Goal: Task Accomplishment & Management: Manage account settings

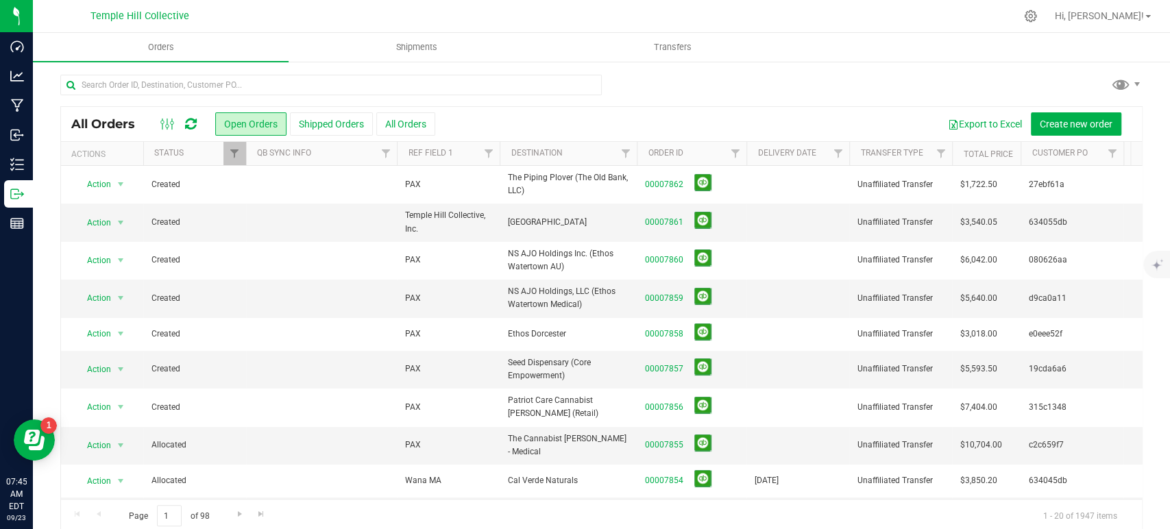
scroll to position [152, 0]
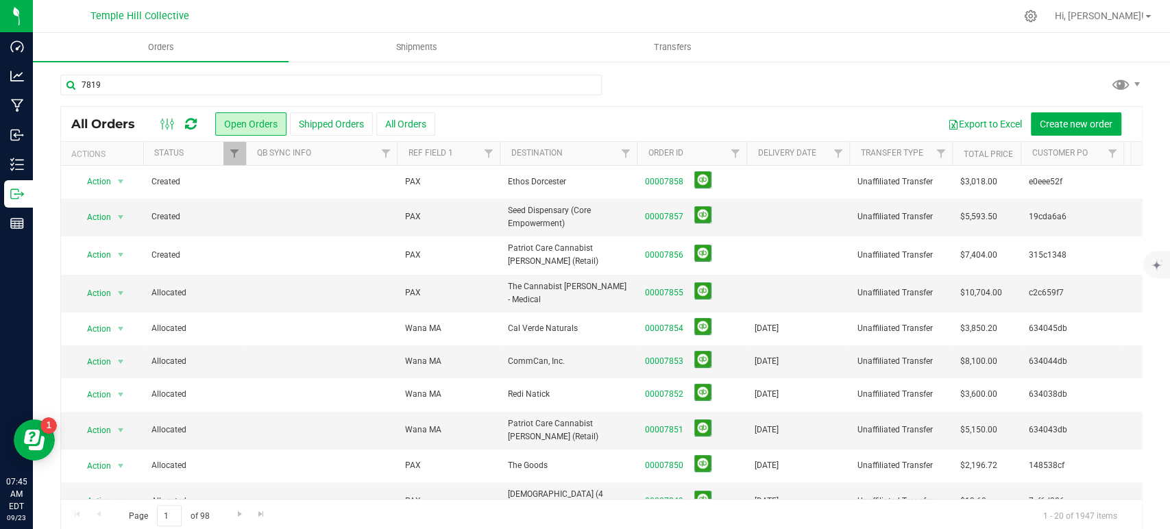
type input "7819"
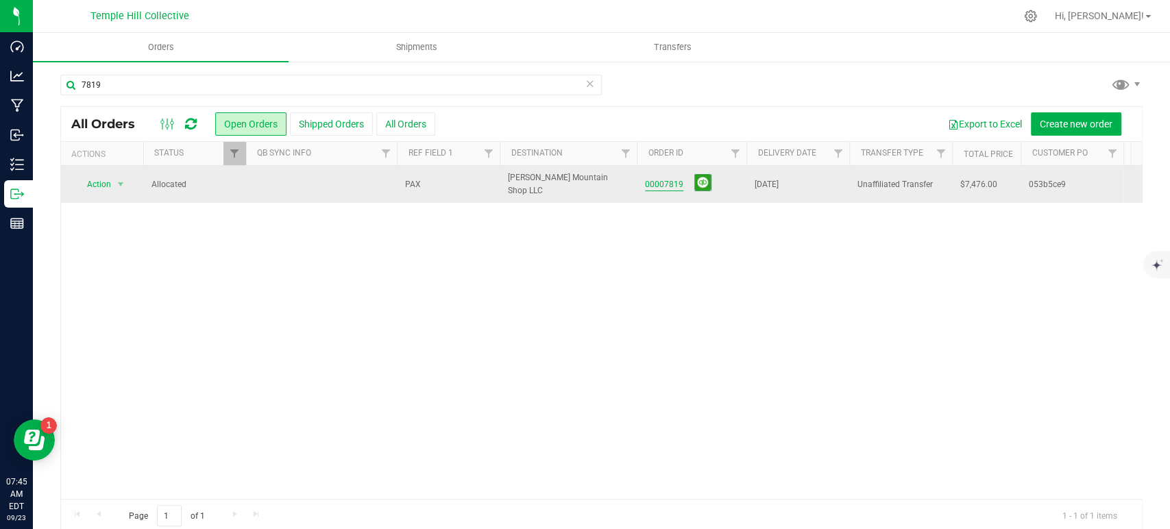
click at [661, 182] on link "00007819" at bounding box center [664, 184] width 38 height 13
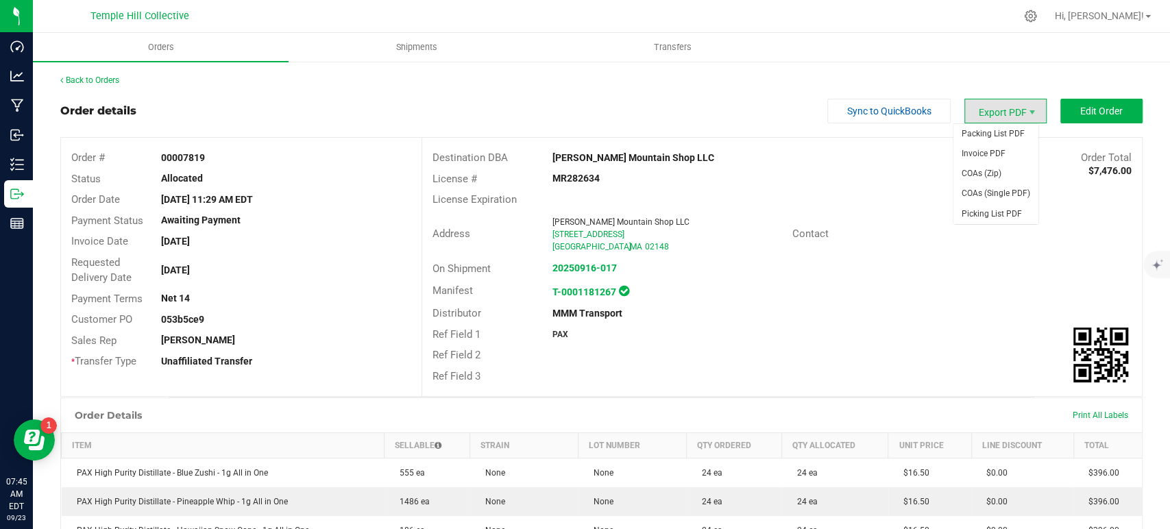
click at [1014, 108] on span "Export PDF" at bounding box center [1006, 111] width 82 height 25
click at [1005, 158] on span "Invoice PDF" at bounding box center [996, 154] width 85 height 20
click at [90, 75] on div "Back to Orders" at bounding box center [601, 80] width 1083 height 12
click at [93, 80] on link "Back to Orders" at bounding box center [89, 80] width 59 height 10
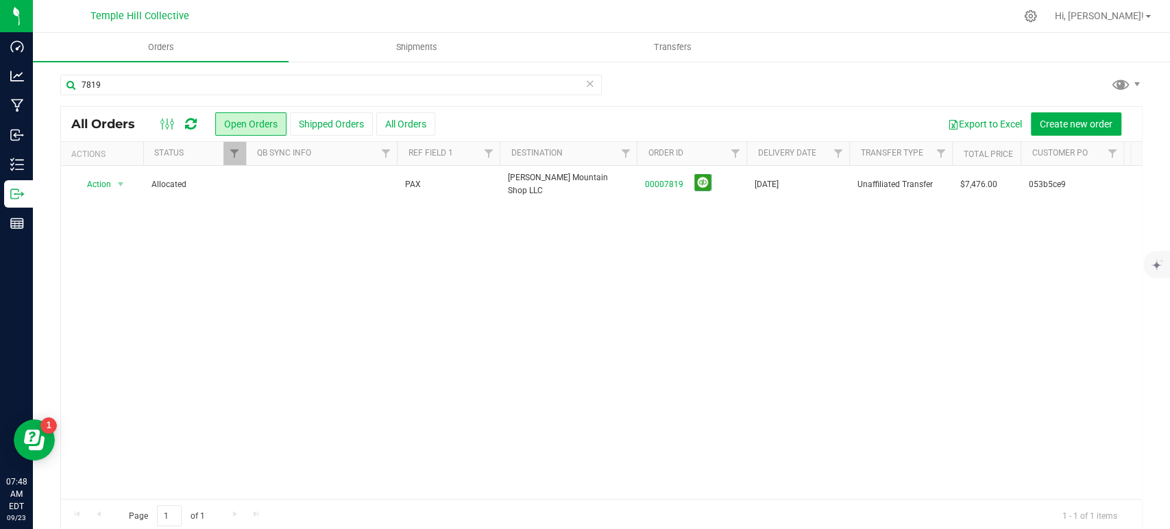
click at [585, 84] on icon at bounding box center [590, 83] width 10 height 16
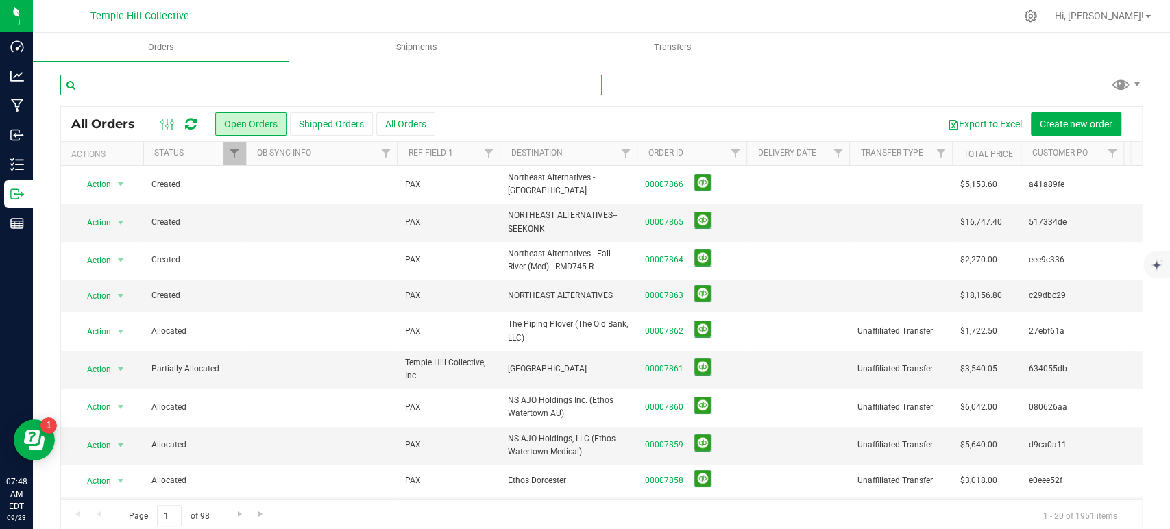
click at [308, 84] on input "text" at bounding box center [331, 85] width 542 height 21
paste input "90f539d"
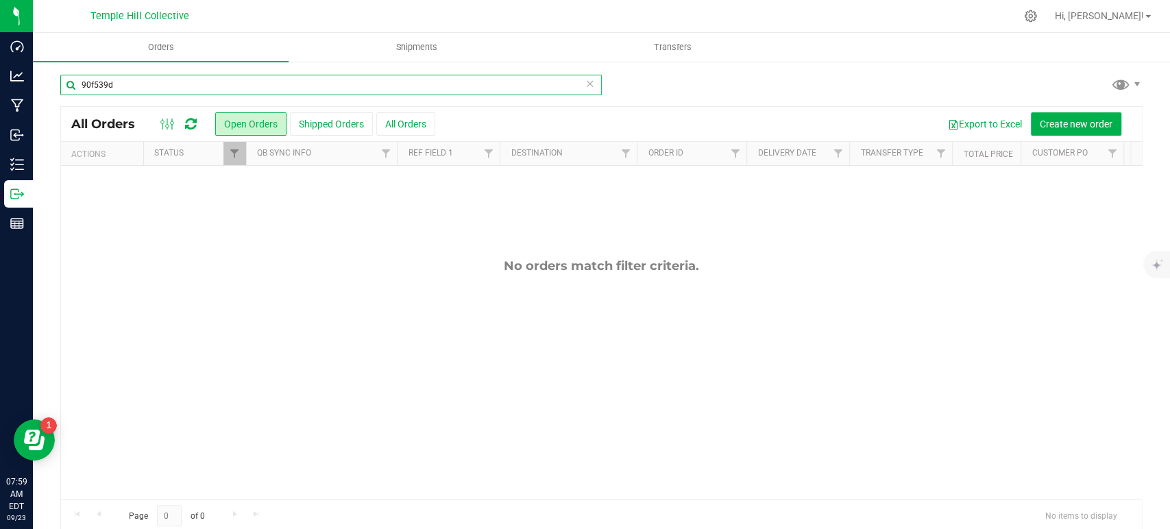
drag, startPoint x: 142, startPoint y: 88, endPoint x: 56, endPoint y: 88, distance: 85.7
click at [56, 88] on div "90f539d All Orders Open Orders Shipped Orders All Orders Export to Excel Create…" at bounding box center [601, 303] width 1137 height 486
paste input "a41a89fe"
type input "a41a89fe"
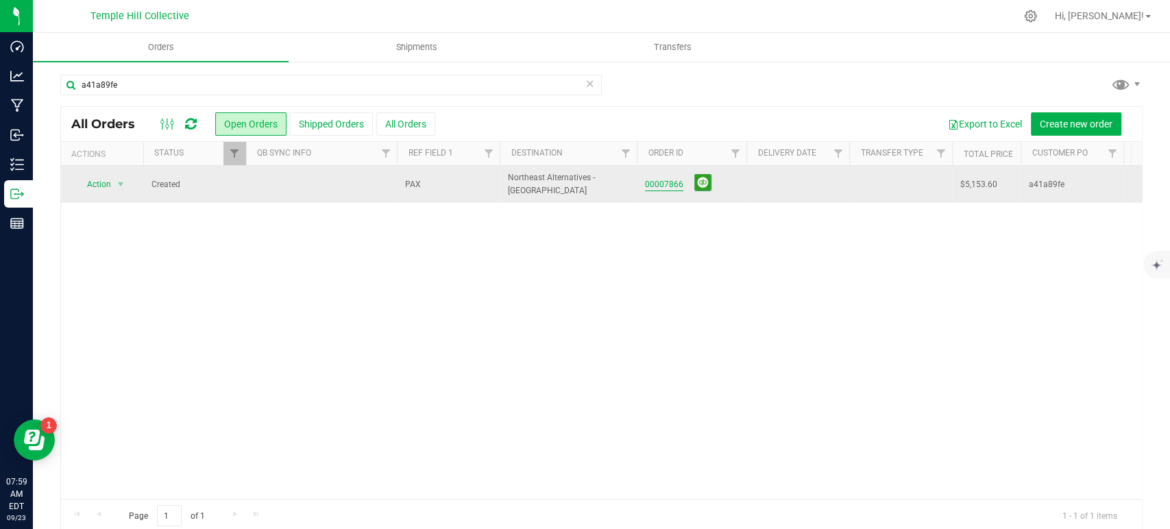
click at [655, 185] on link "00007866" at bounding box center [664, 184] width 38 height 13
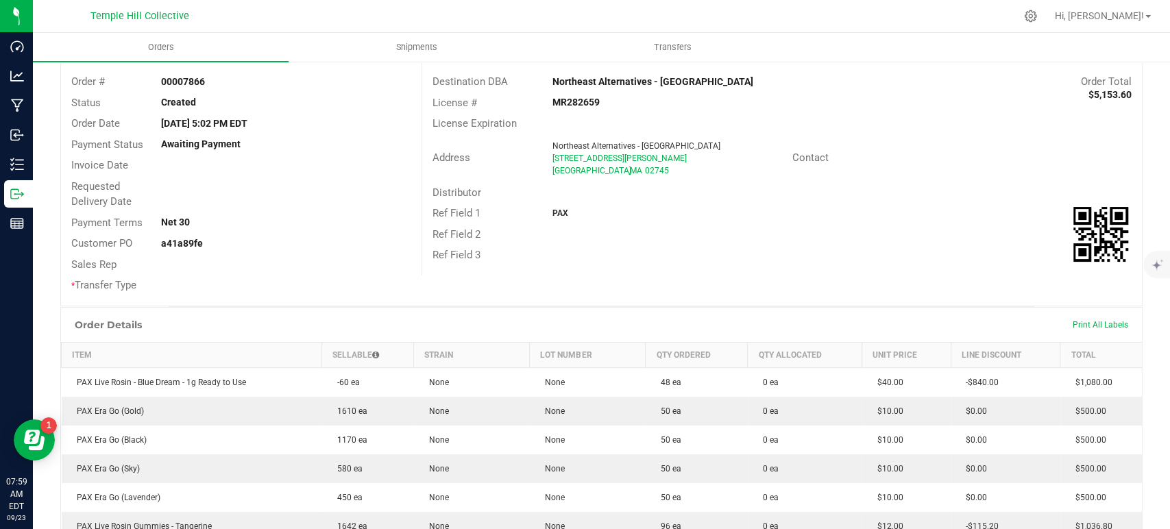
scroll to position [152, 0]
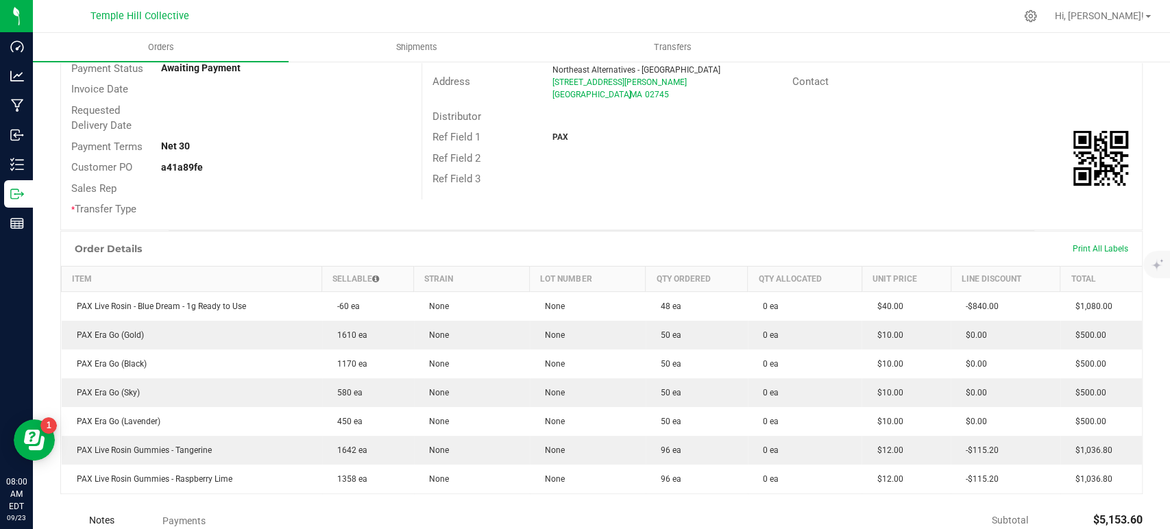
drag, startPoint x: 705, startPoint y: 135, endPoint x: 697, endPoint y: 159, distance: 25.4
click at [705, 135] on div "PAX" at bounding box center [662, 137] width 240 height 12
click at [803, 202] on div "Order # 00007866 Status Created Order Date [DATE] 5:02 PM EDT Payment Status Aw…" at bounding box center [601, 108] width 1081 height 244
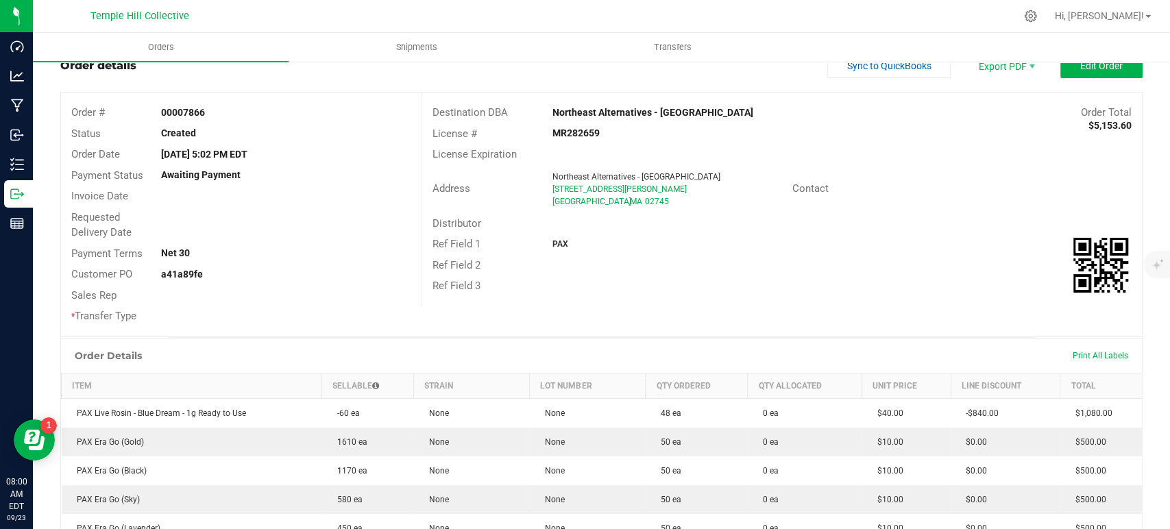
scroll to position [0, 0]
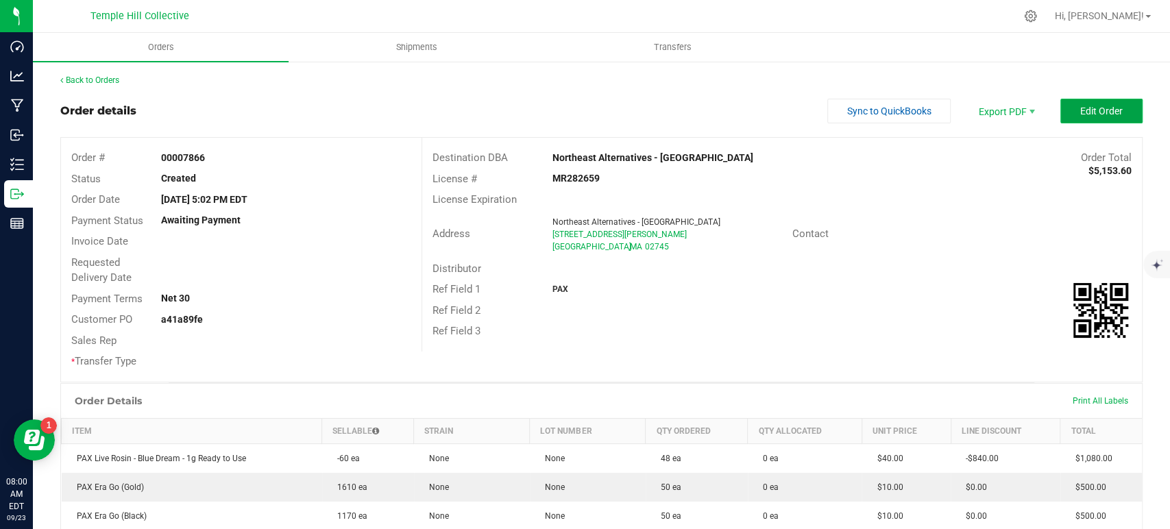
click at [1064, 112] on button "Edit Order" at bounding box center [1102, 111] width 82 height 25
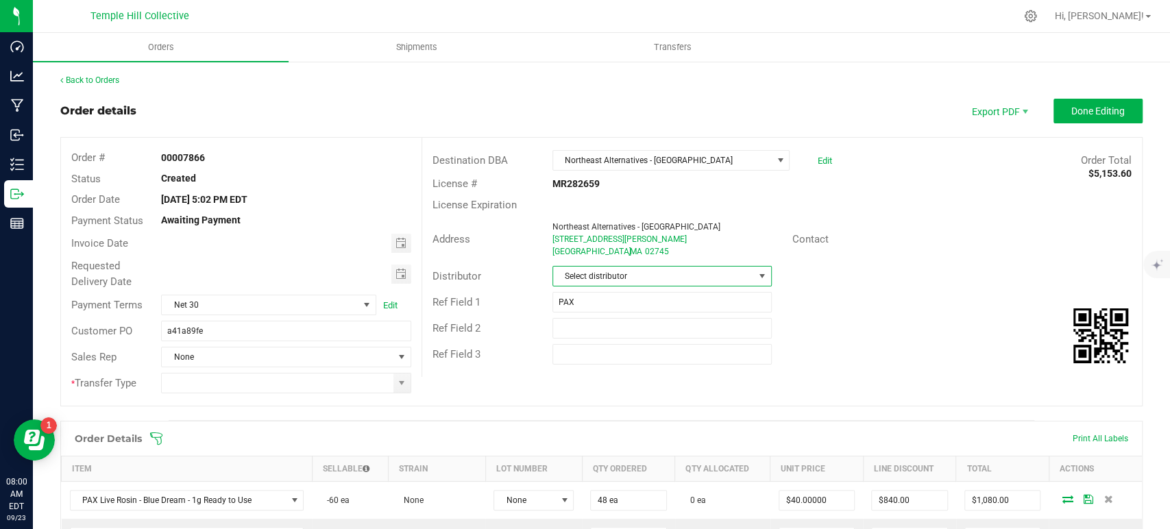
click at [597, 280] on span "Select distributor" at bounding box center [653, 276] width 201 height 19
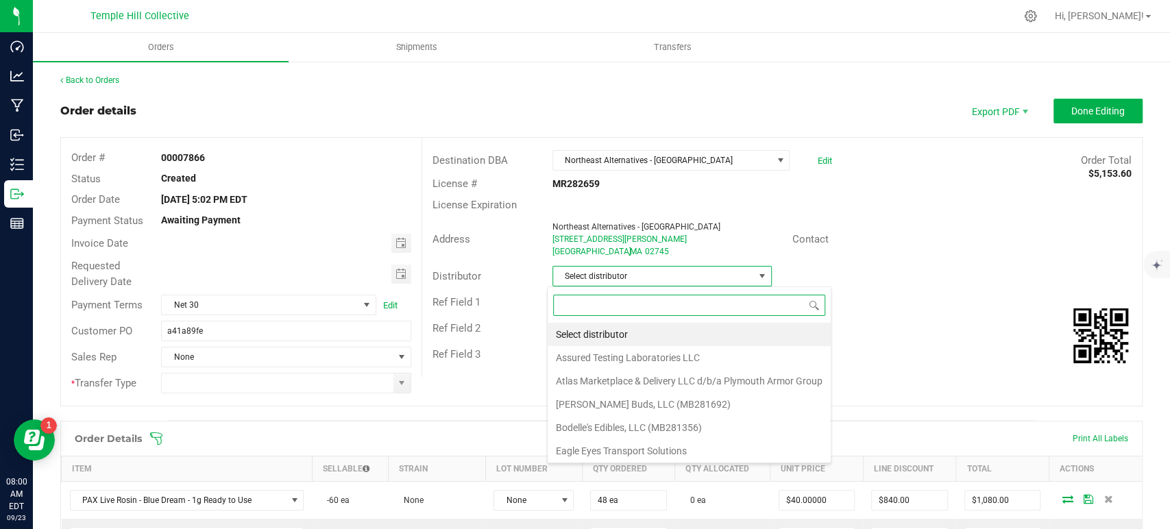
scroll to position [20, 217]
type input "mmm"
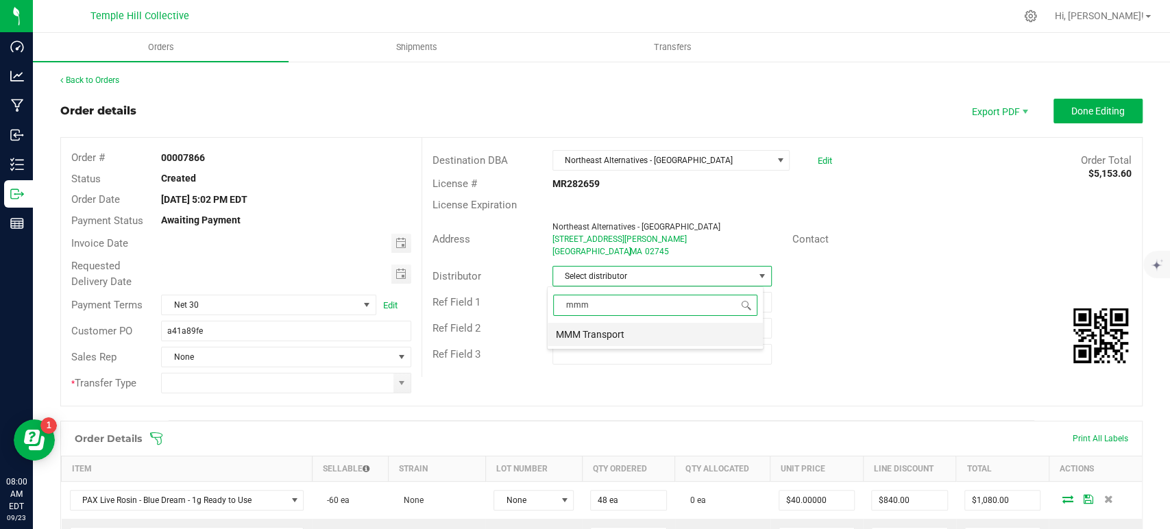
click at [610, 334] on li "MMM Transport" at bounding box center [655, 334] width 215 height 23
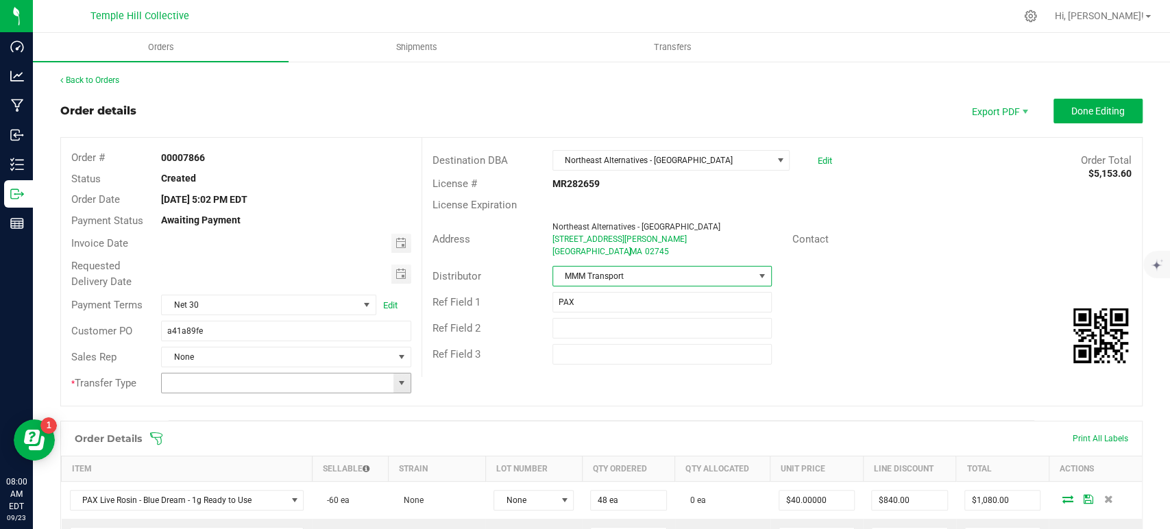
click at [396, 384] on span at bounding box center [401, 383] width 11 height 11
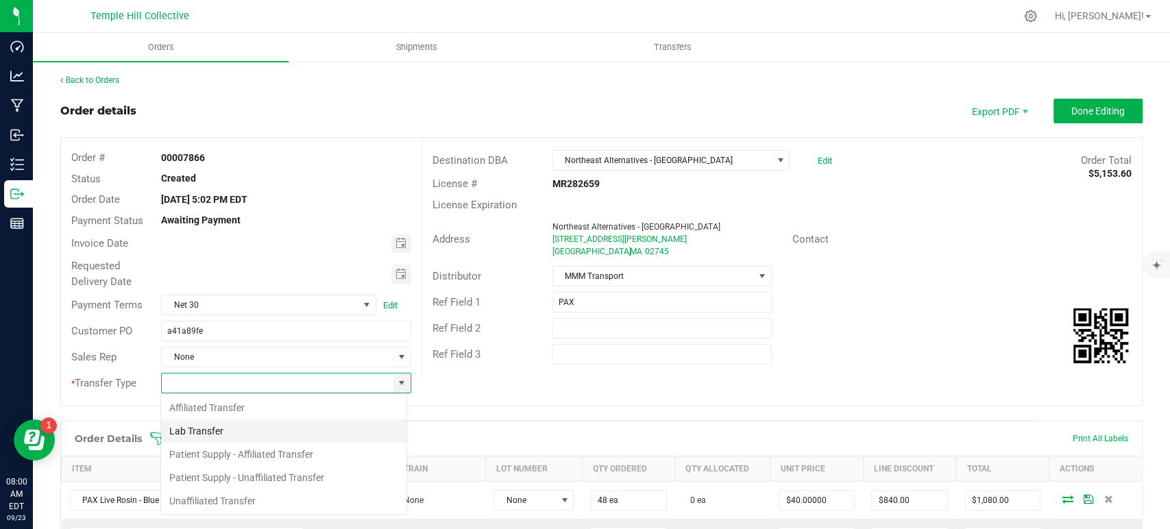
scroll to position [20, 247]
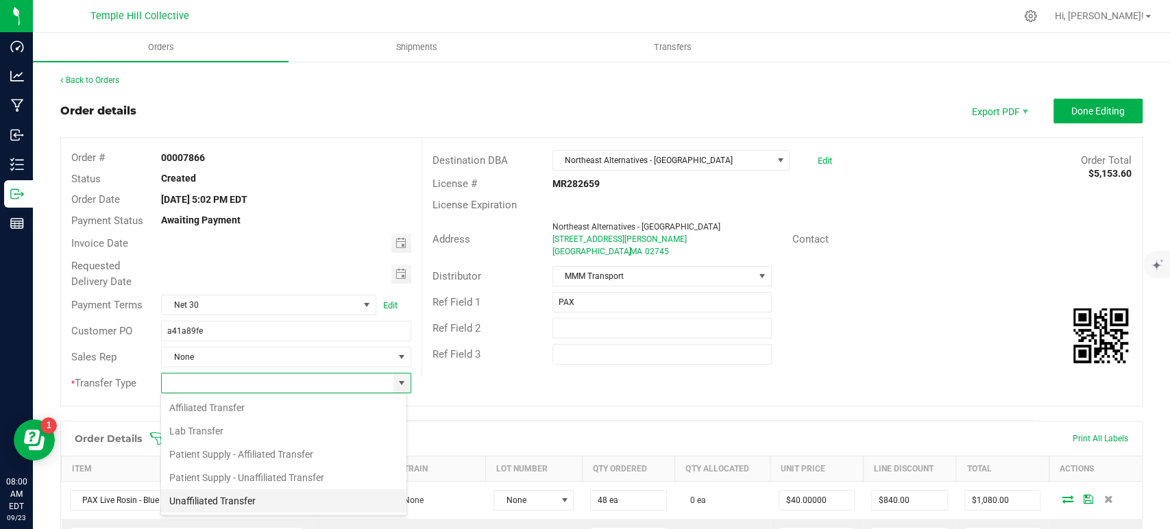
click at [226, 499] on li "Unaffiliated Transfer" at bounding box center [283, 501] width 245 height 23
type input "Unaffiliated Transfer"
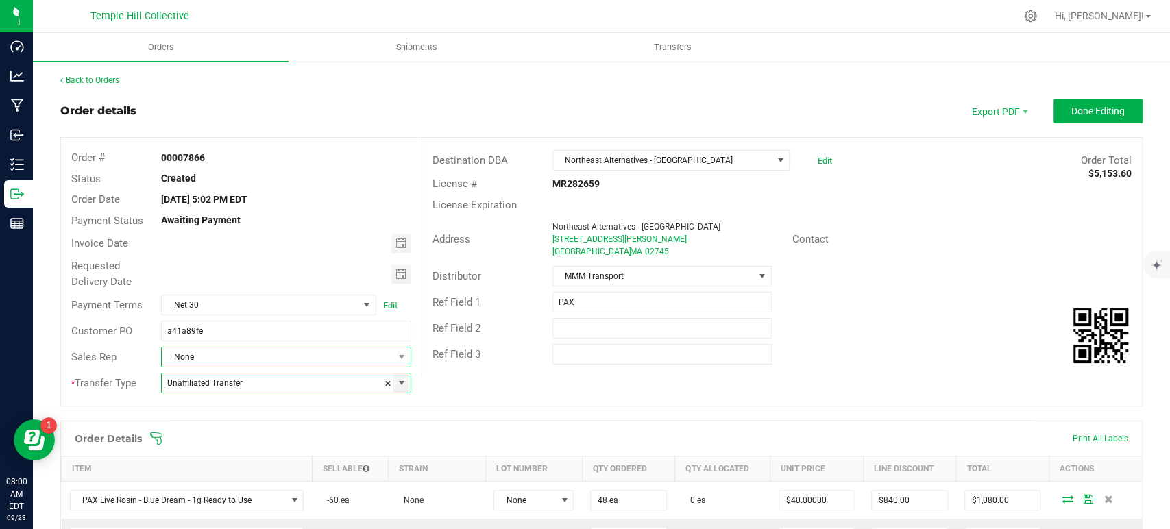
click at [264, 354] on span "None" at bounding box center [277, 357] width 231 height 19
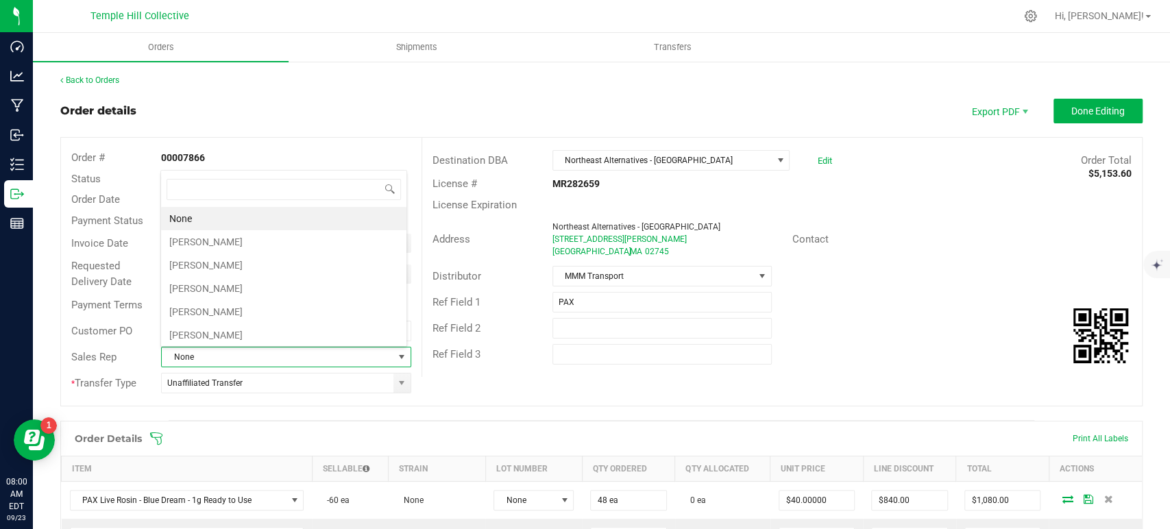
scroll to position [20, 243]
type input "th"
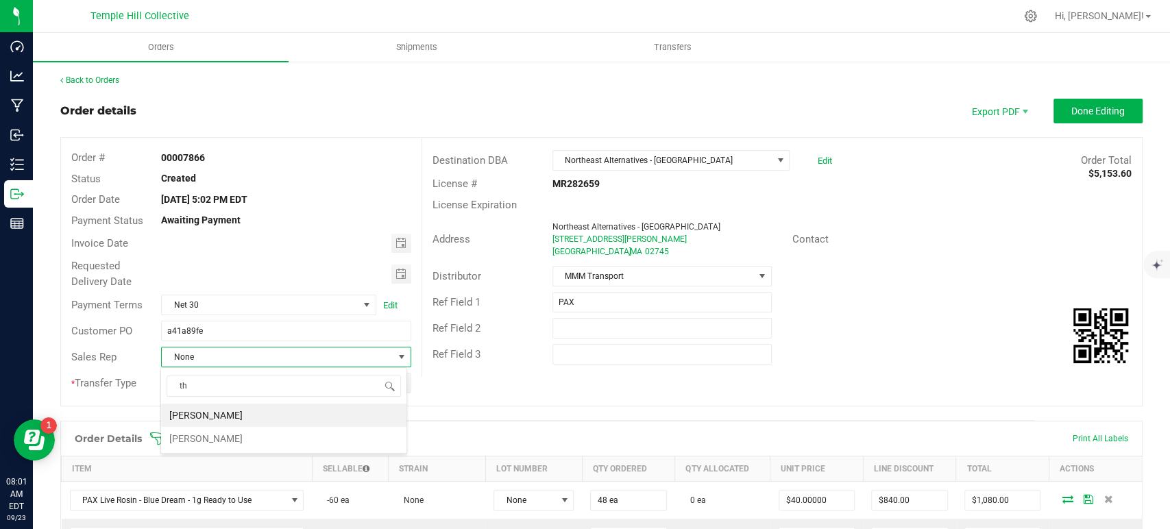
drag, startPoint x: 230, startPoint y: 436, endPoint x: 275, endPoint y: 422, distance: 46.6
click at [230, 436] on li "[PERSON_NAME]" at bounding box center [283, 438] width 245 height 23
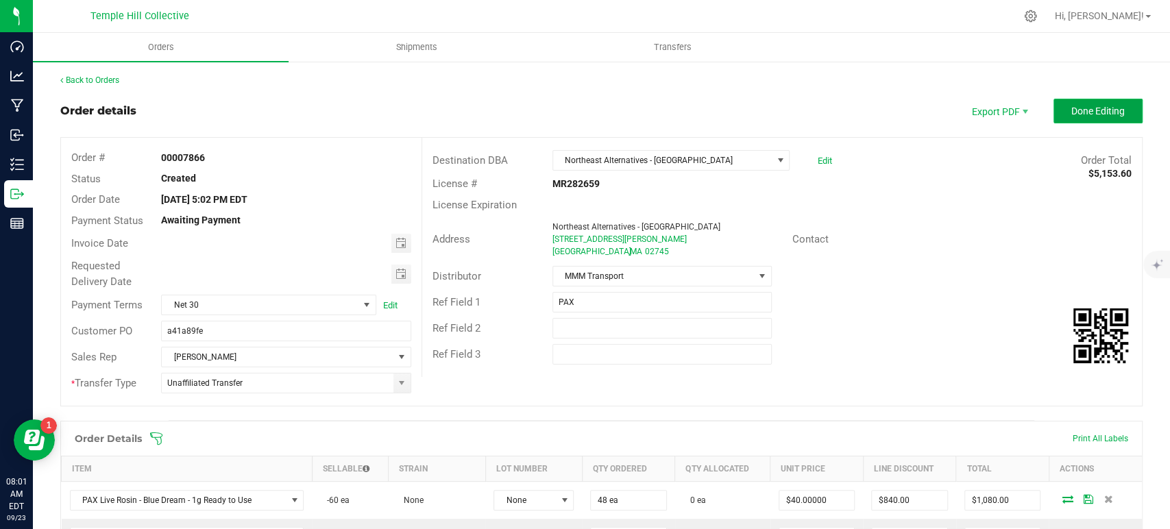
click at [1097, 110] on span "Done Editing" at bounding box center [1098, 111] width 53 height 11
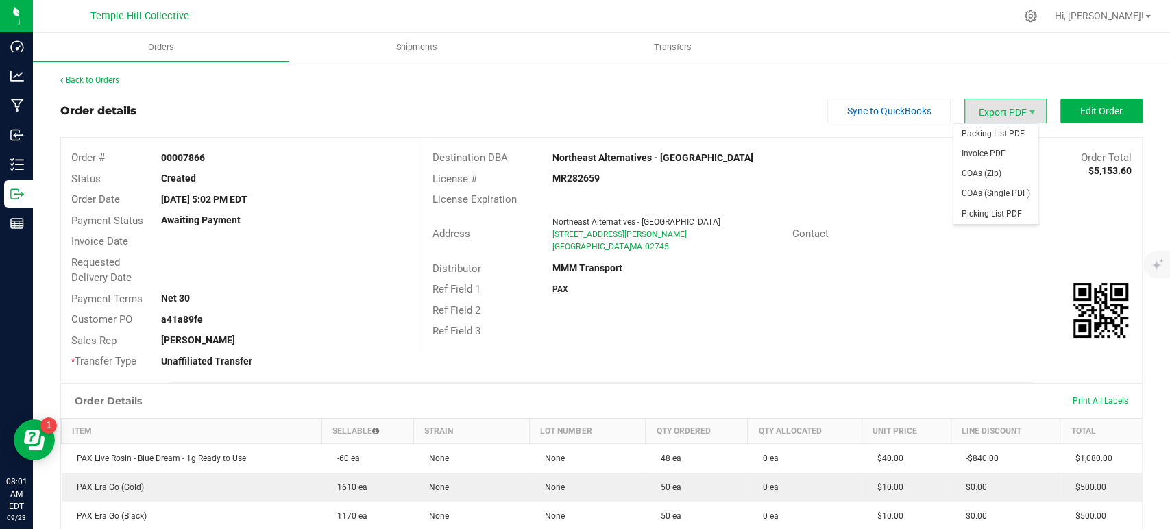
click at [990, 114] on span "Export PDF" at bounding box center [1006, 111] width 82 height 25
click at [994, 130] on span "Packing List PDF" at bounding box center [996, 134] width 85 height 20
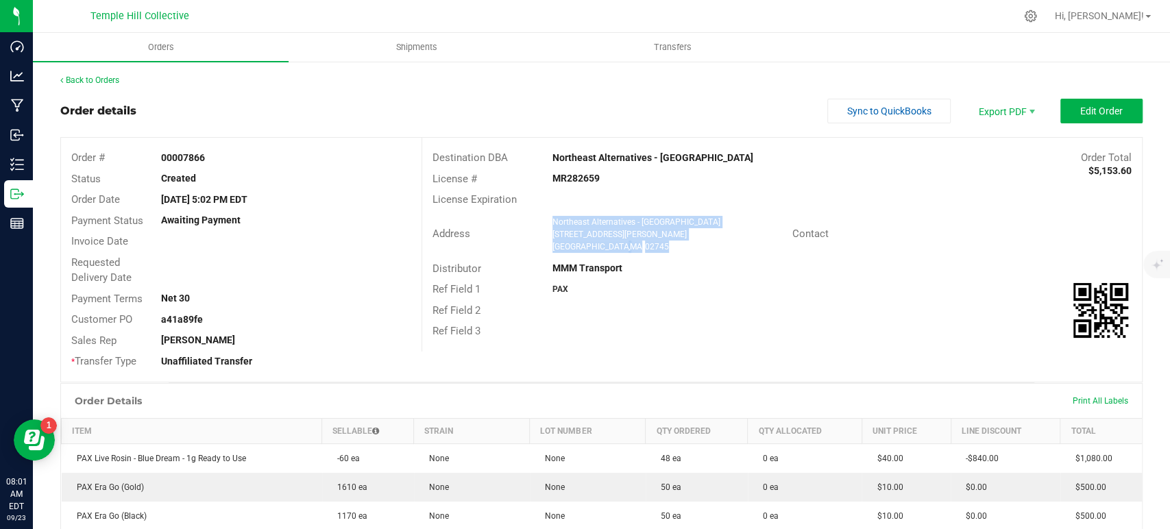
drag, startPoint x: 648, startPoint y: 246, endPoint x: 546, endPoint y: 222, distance: 104.9
click at [546, 222] on div "Northeast Alternatives - [GEOGRAPHIC_DATA] [STREET_ADDRESS][PERSON_NAME]" at bounding box center [669, 234] width 247 height 37
copy ngx-name-and-address "Northeast Alternatives - [GEOGRAPHIC_DATA] [STREET_ADDRESS][PERSON_NAME]"
click at [579, 178] on strong "MR282659" at bounding box center [576, 178] width 47 height 11
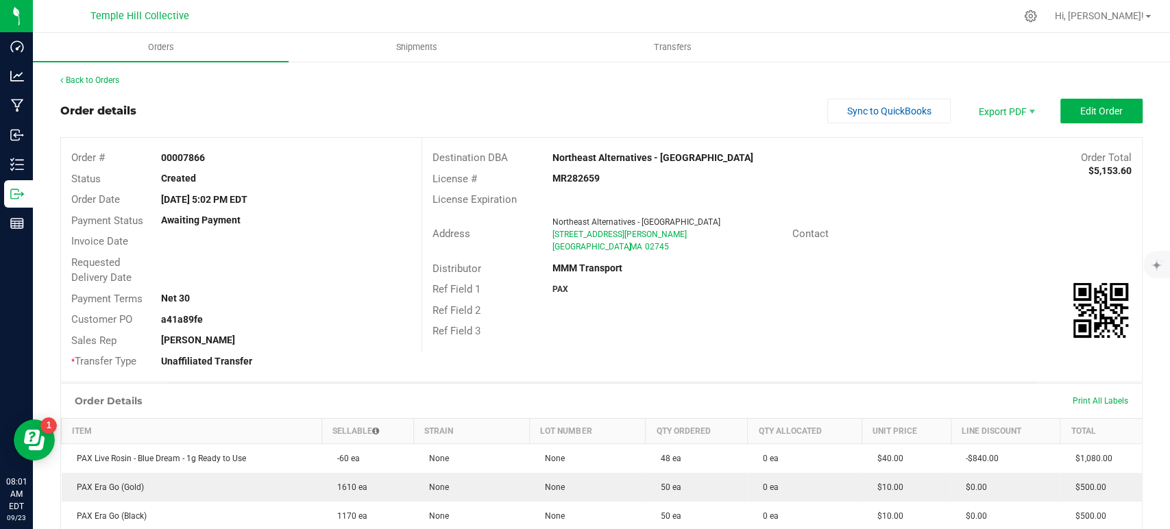
copy strong "MR282659"
click at [100, 83] on link "Back to Orders" at bounding box center [89, 80] width 59 height 10
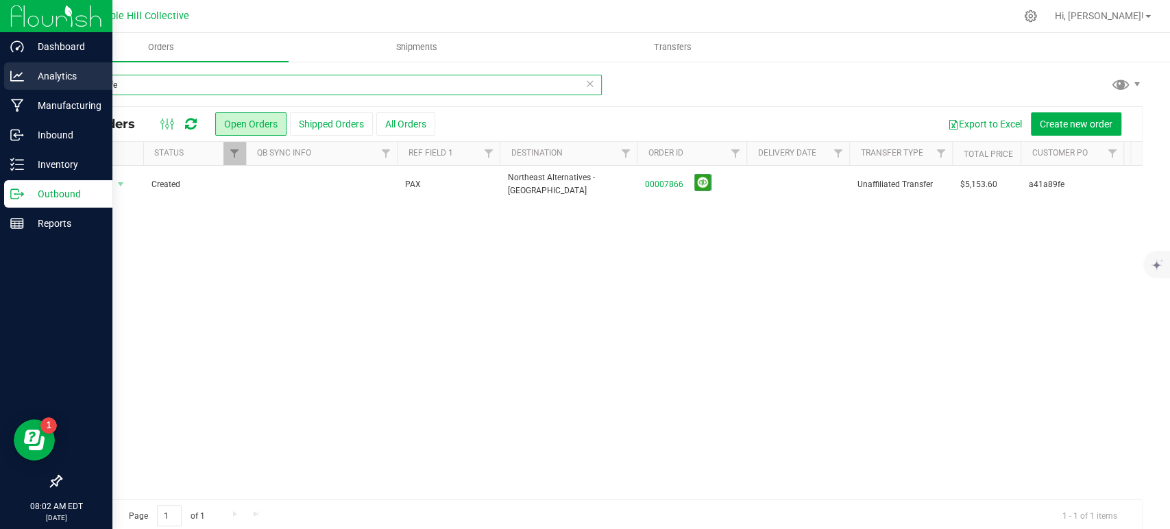
drag, startPoint x: 364, startPoint y: 85, endPoint x: 0, endPoint y: 90, distance: 364.1
click at [0, 90] on div "Dashboard Analytics Manufacturing Inbound Inventory Outbound Reports 08:02 AM E…" at bounding box center [585, 264] width 1170 height 529
paste input "517334d"
type input "517334de"
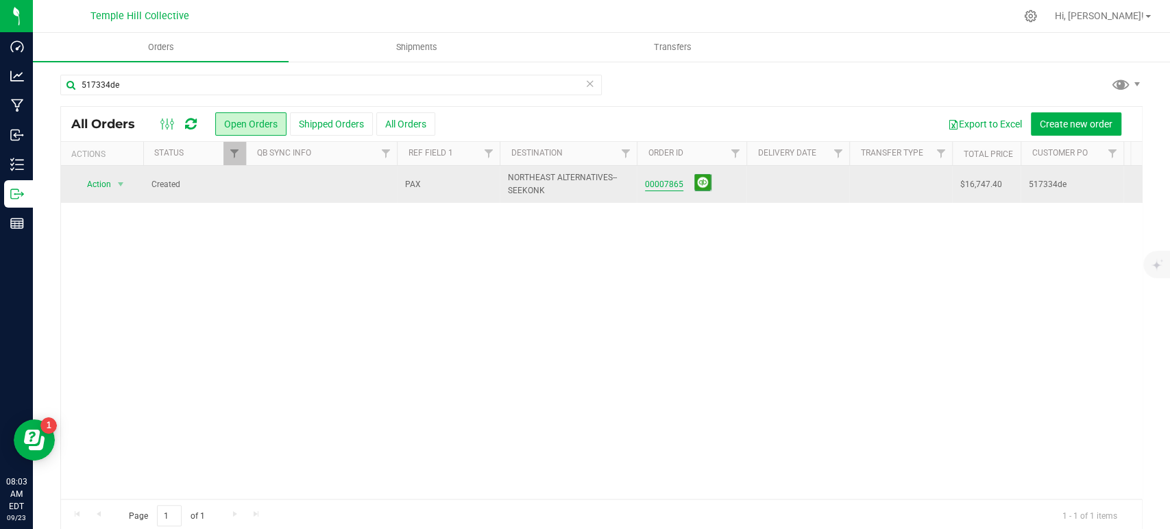
click at [664, 186] on link "00007865" at bounding box center [664, 184] width 38 height 13
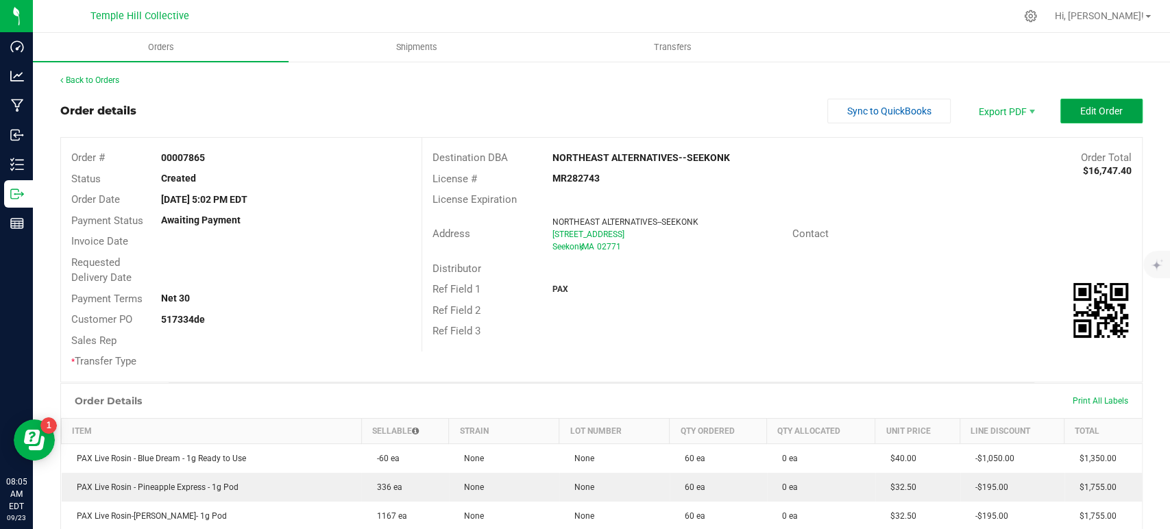
click at [1080, 112] on span "Edit Order" at bounding box center [1101, 111] width 43 height 11
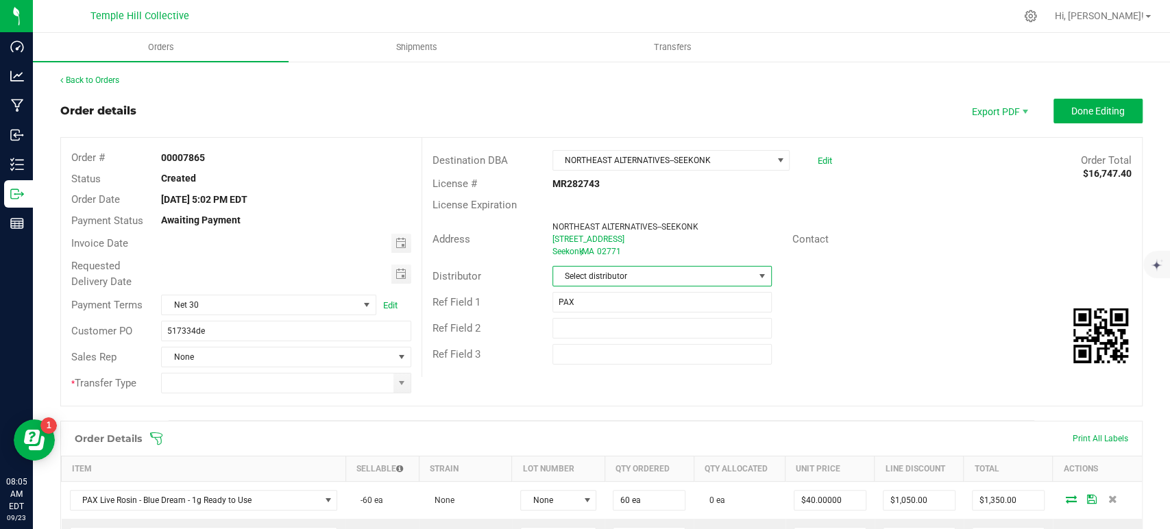
click at [592, 274] on span "Select distributor" at bounding box center [653, 276] width 201 height 19
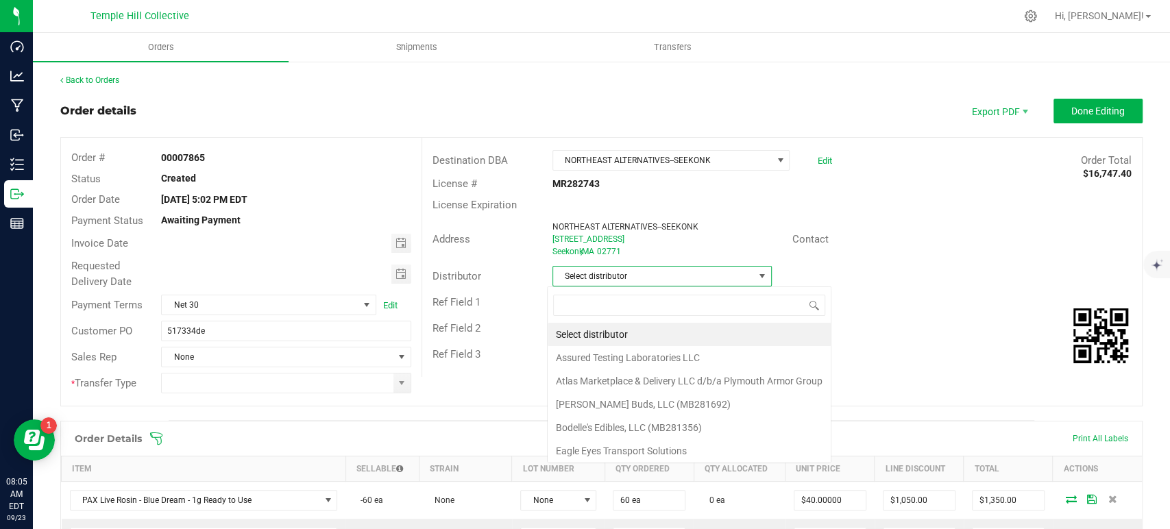
scroll to position [20, 217]
type input "mmm"
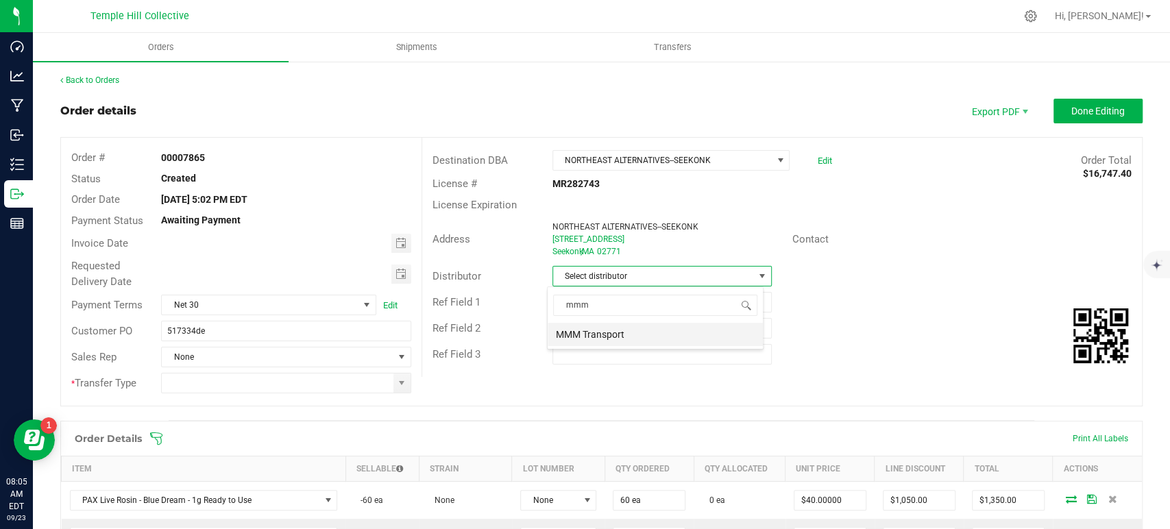
click at [630, 336] on li "MMM Transport" at bounding box center [655, 334] width 215 height 23
click at [400, 383] on span at bounding box center [401, 383] width 11 height 11
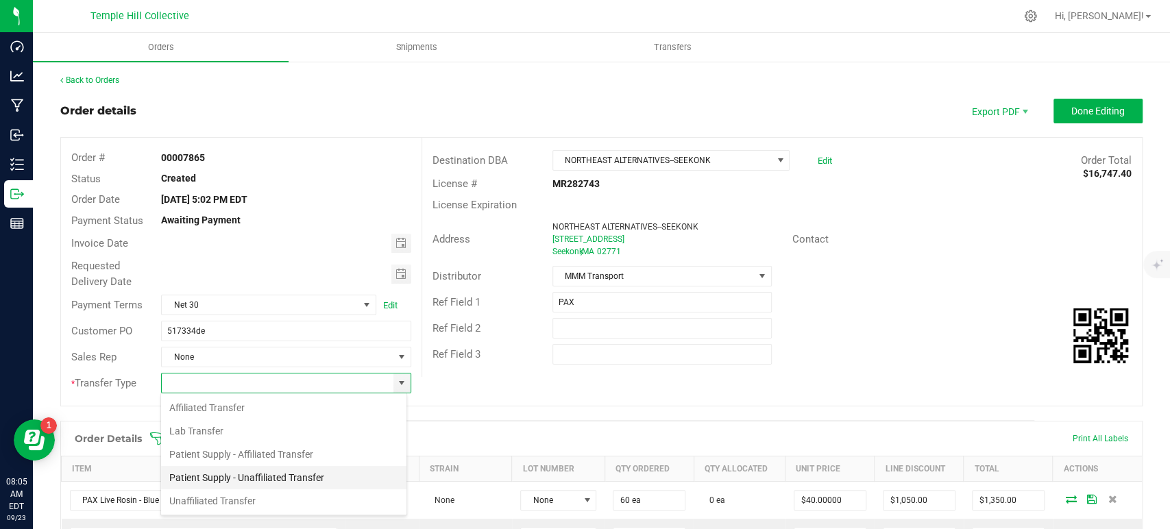
scroll to position [20, 247]
click at [270, 499] on li "Unaffiliated Transfer" at bounding box center [283, 501] width 245 height 23
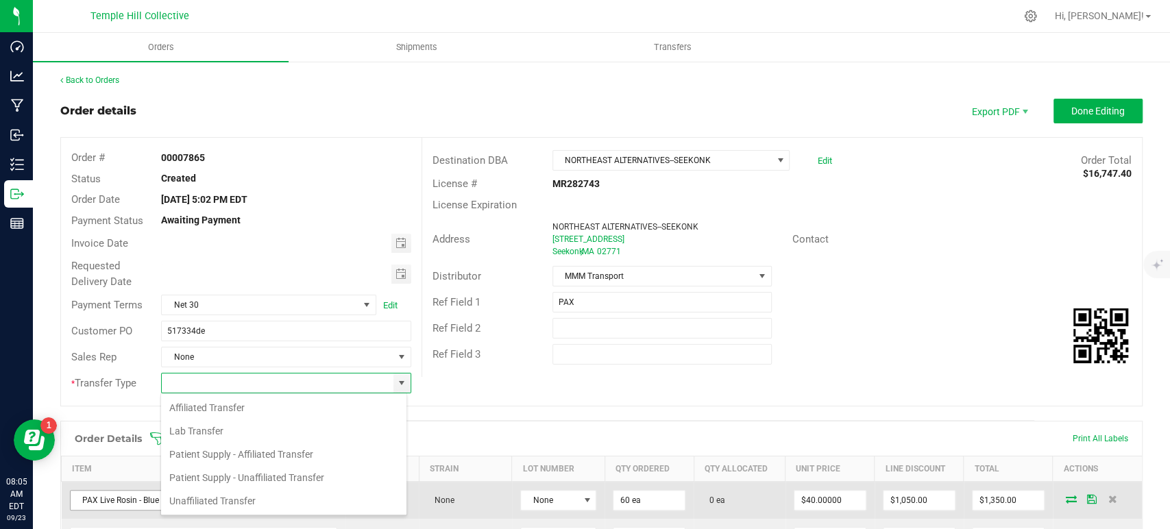
type input "Unaffiliated Transfer"
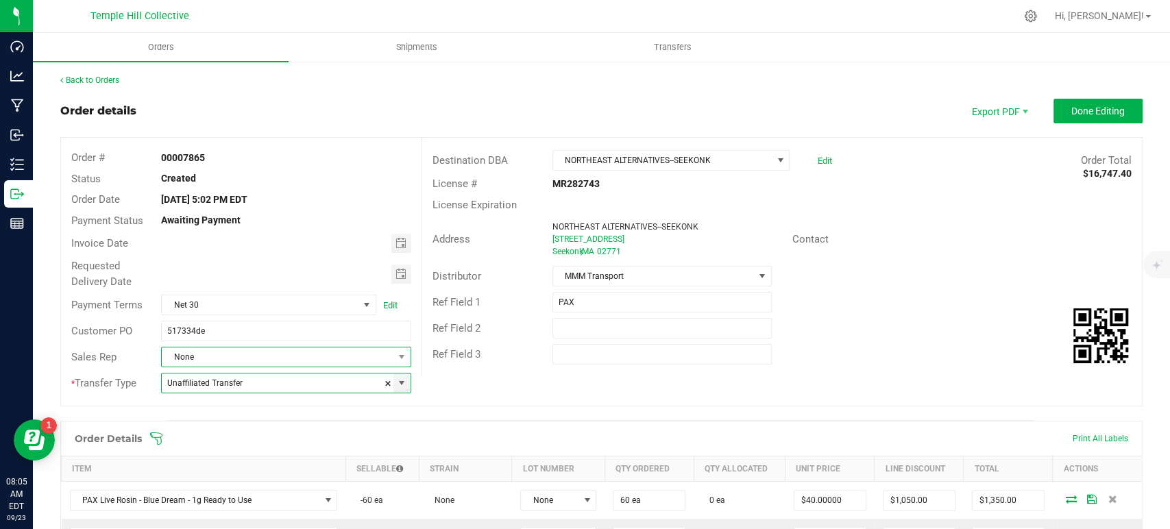
click at [242, 350] on span "None" at bounding box center [277, 357] width 231 height 19
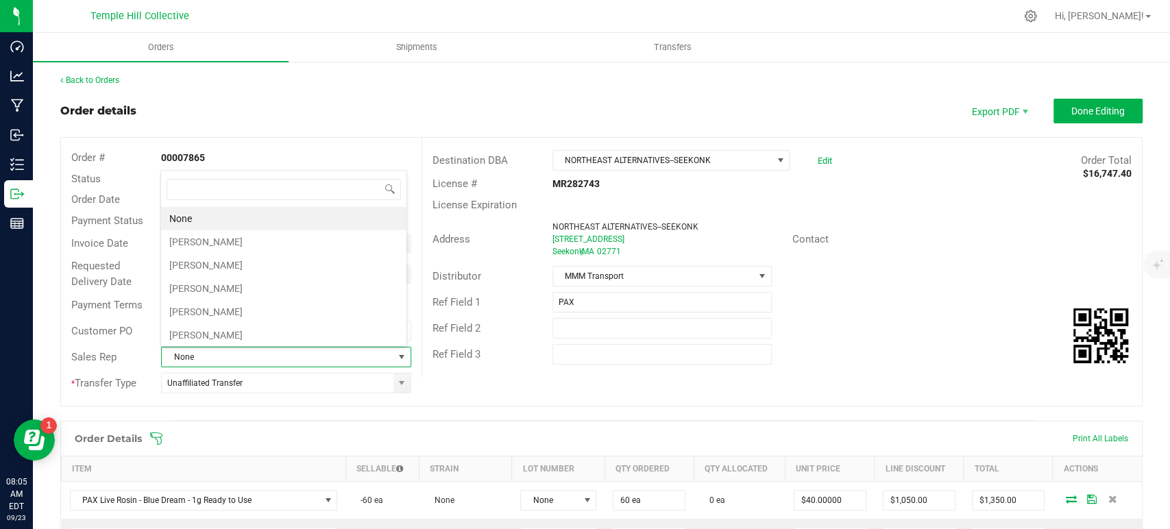
scroll to position [20, 243]
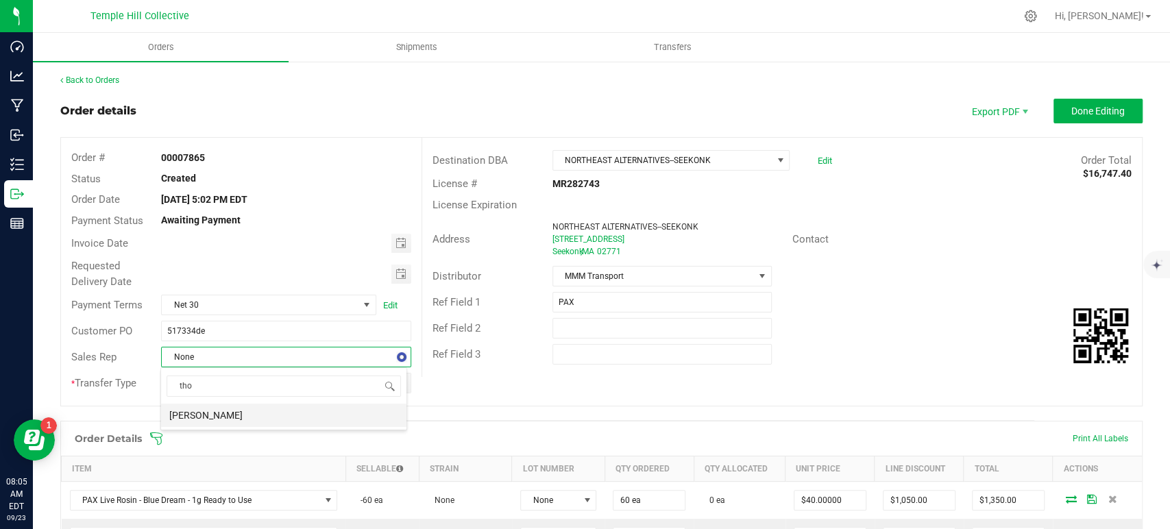
type input "[PERSON_NAME]"
click at [262, 415] on li "[PERSON_NAME]" at bounding box center [283, 415] width 245 height 23
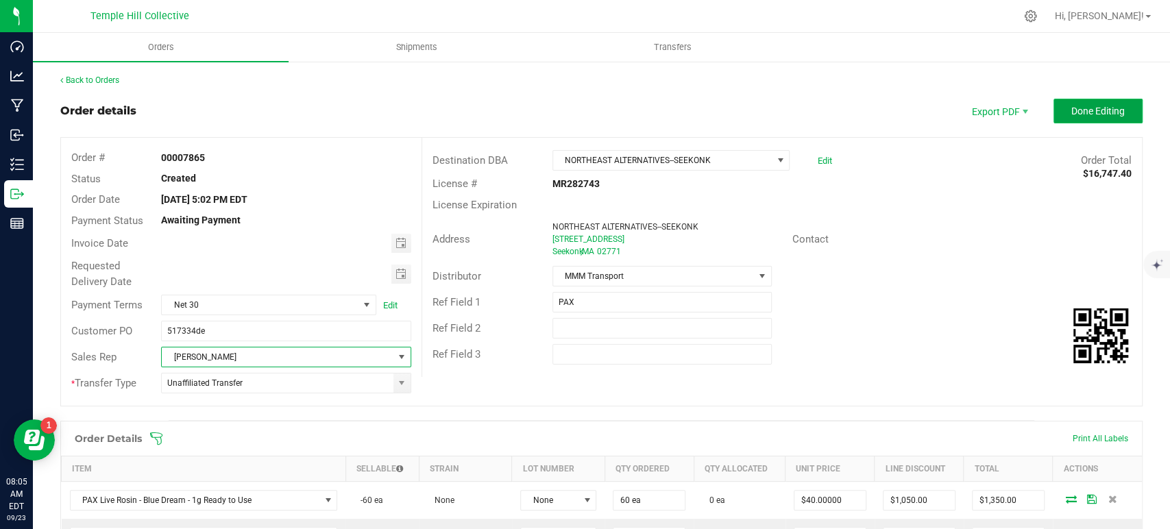
click at [1097, 109] on span "Done Editing" at bounding box center [1098, 111] width 53 height 11
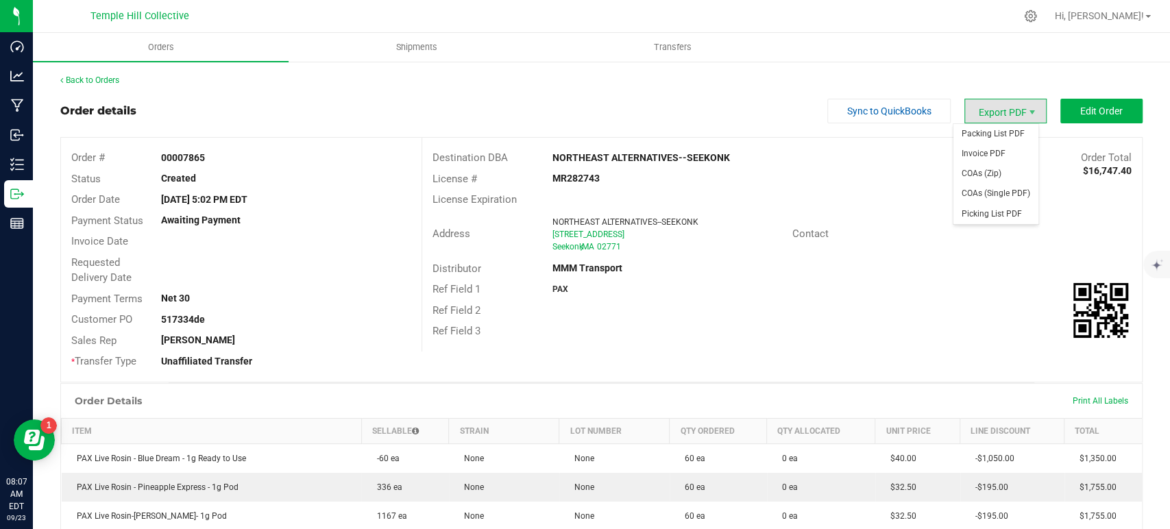
click at [1005, 109] on span "Export PDF" at bounding box center [1006, 111] width 82 height 25
click at [1005, 143] on span "Packing List PDF" at bounding box center [996, 134] width 85 height 20
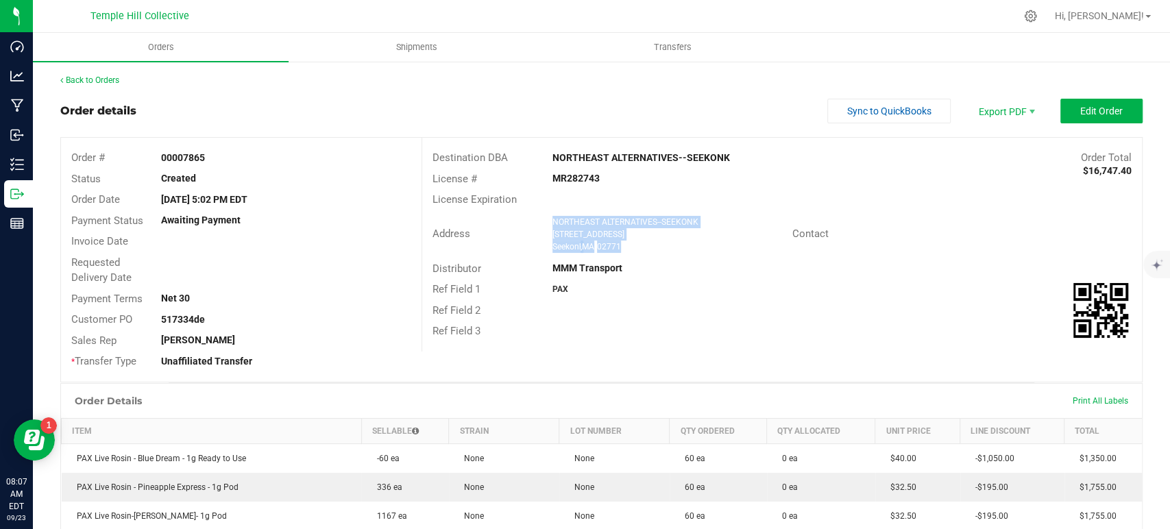
drag, startPoint x: 633, startPoint y: 245, endPoint x: 547, endPoint y: 224, distance: 88.3
click at [553, 224] on ngx-name-and-address "NORTHEAST ALTERNATIVES--SEEKONK [STREET_ADDRESS]" at bounding box center [668, 234] width 230 height 37
copy ngx-name-and-address "NORTHEAST ALTERNATIVES--SEEKONK [STREET_ADDRESS]"
click at [577, 180] on strong "MR282743" at bounding box center [576, 178] width 47 height 11
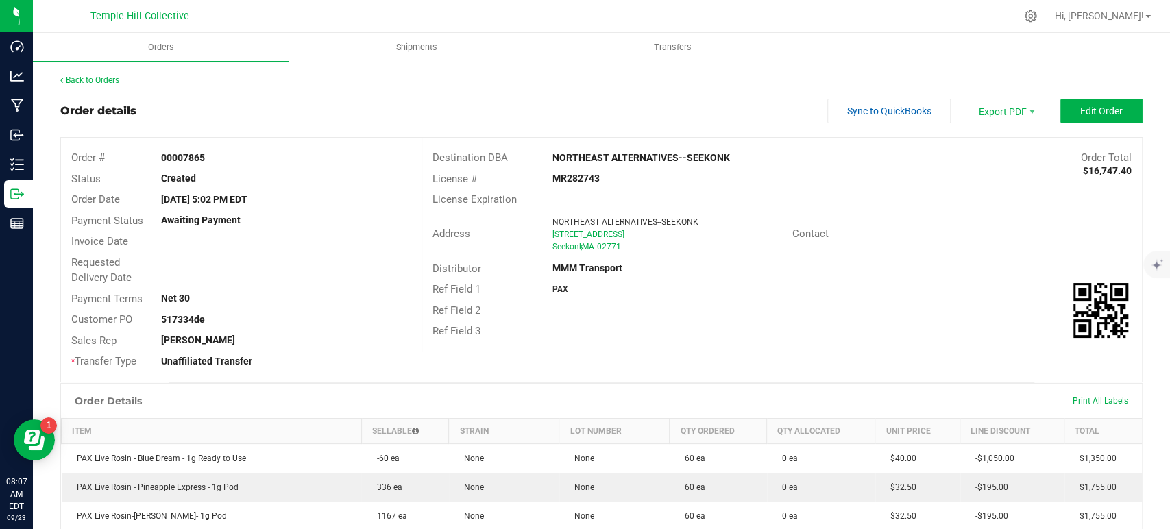
copy strong "MR282743"
click at [113, 75] on link "Back to Orders" at bounding box center [89, 80] width 59 height 10
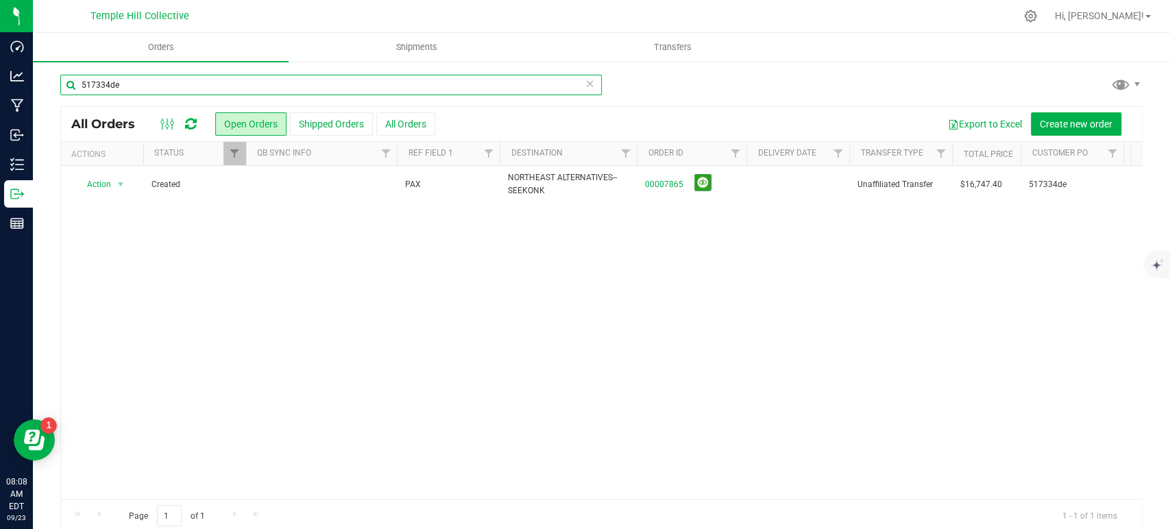
drag, startPoint x: 134, startPoint y: 86, endPoint x: 37, endPoint y: 85, distance: 96.7
click at [37, 85] on div "517334de All Orders Open Orders Shipped Orders All Orders Export to Excel Creat…" at bounding box center [601, 303] width 1137 height 486
paste input "eee9c336"
type input "eee9c336"
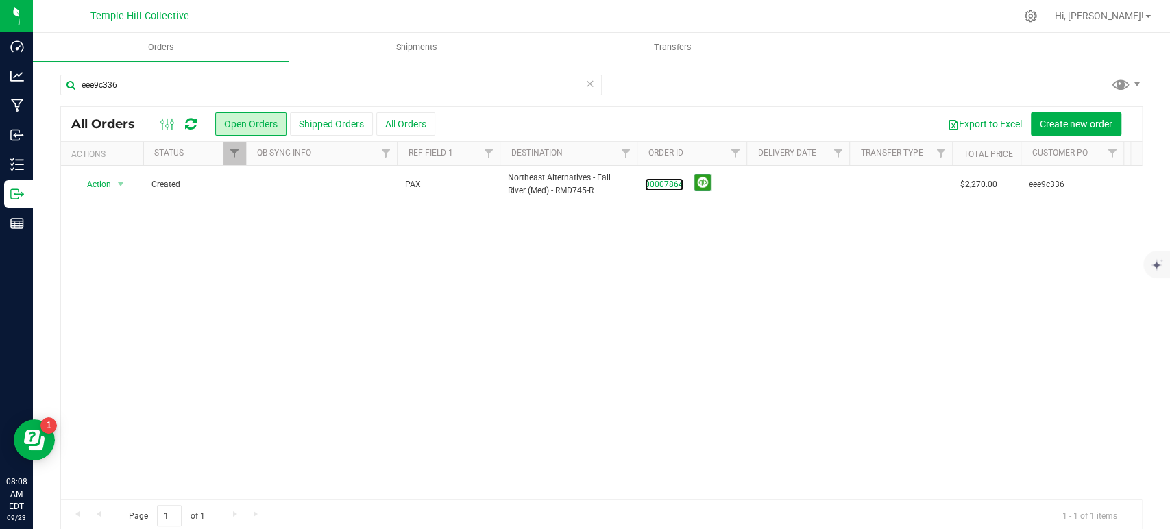
click at [674, 184] on link "00007864" at bounding box center [664, 184] width 38 height 13
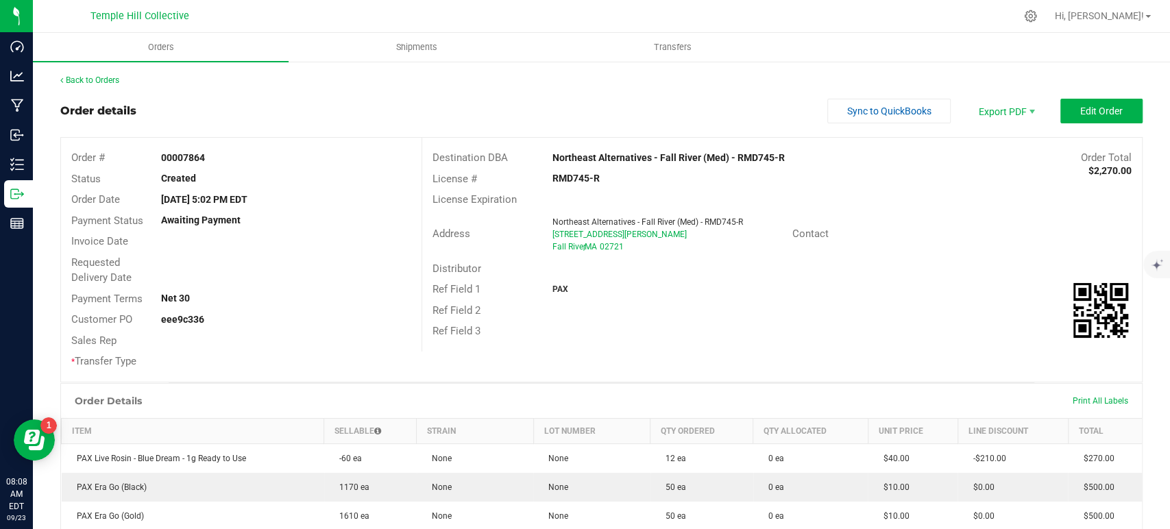
click at [653, 322] on div "Ref Field 3" at bounding box center [782, 331] width 720 height 21
click at [1080, 112] on span "Edit Order" at bounding box center [1101, 111] width 43 height 11
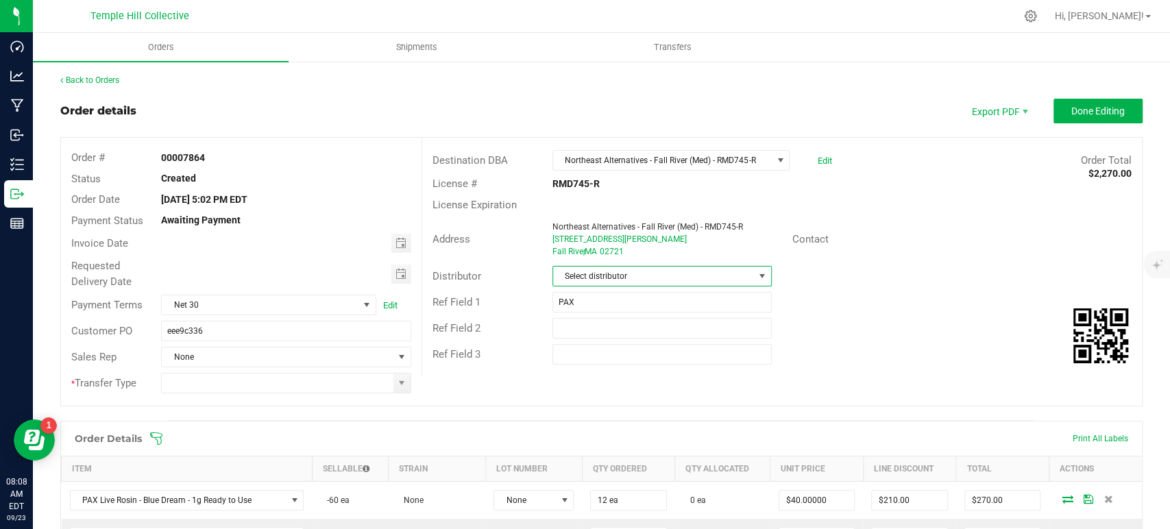
click at [591, 278] on span "Select distributor" at bounding box center [653, 276] width 201 height 19
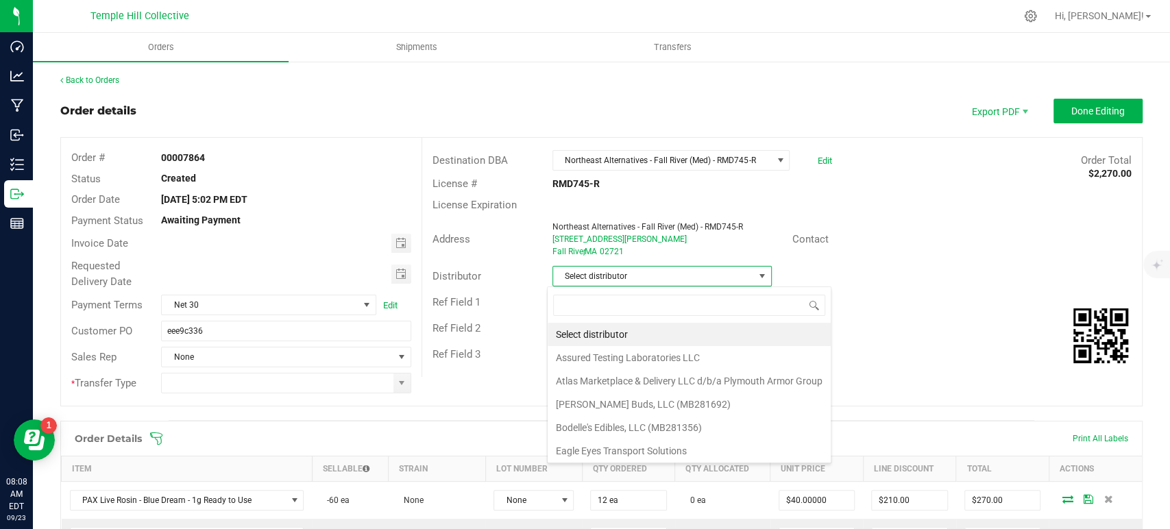
scroll to position [20, 217]
type input "mmm"
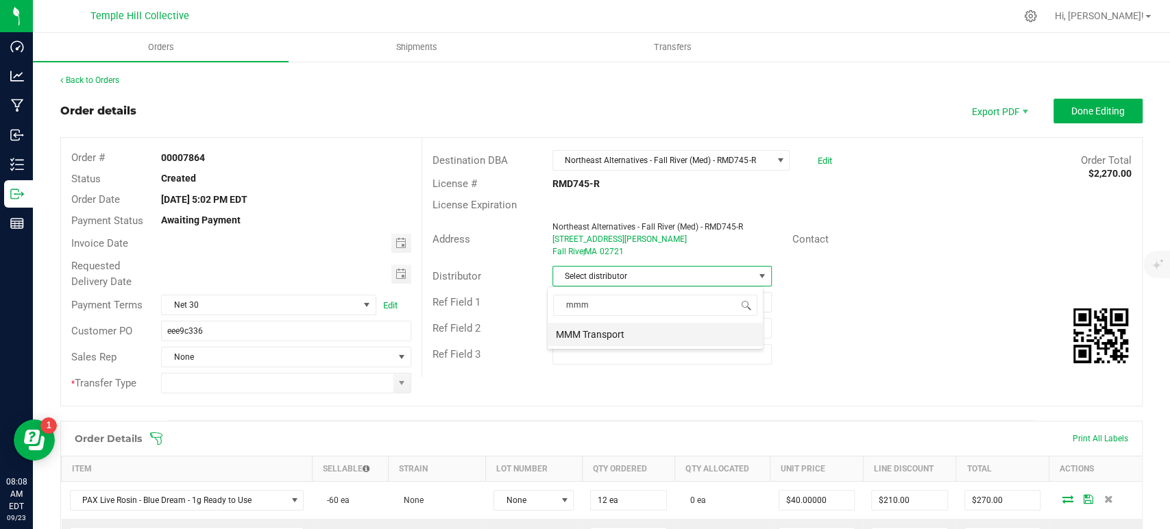
click at [603, 333] on li "MMM Transport" at bounding box center [655, 334] width 215 height 23
click at [396, 383] on span at bounding box center [401, 383] width 11 height 11
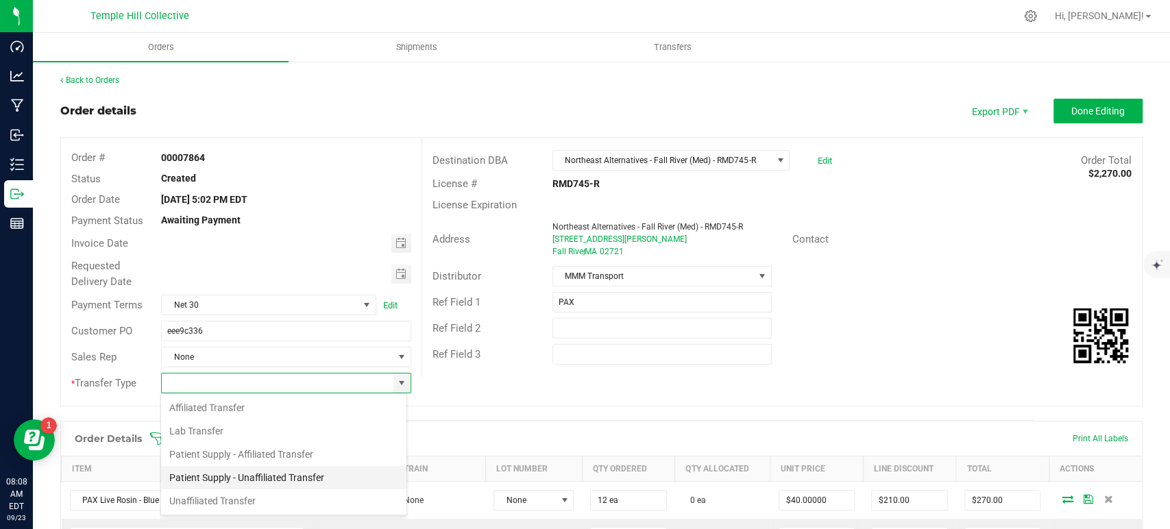
scroll to position [20, 247]
click at [269, 496] on li "Unaffiliated Transfer" at bounding box center [283, 501] width 245 height 23
type input "Unaffiliated Transfer"
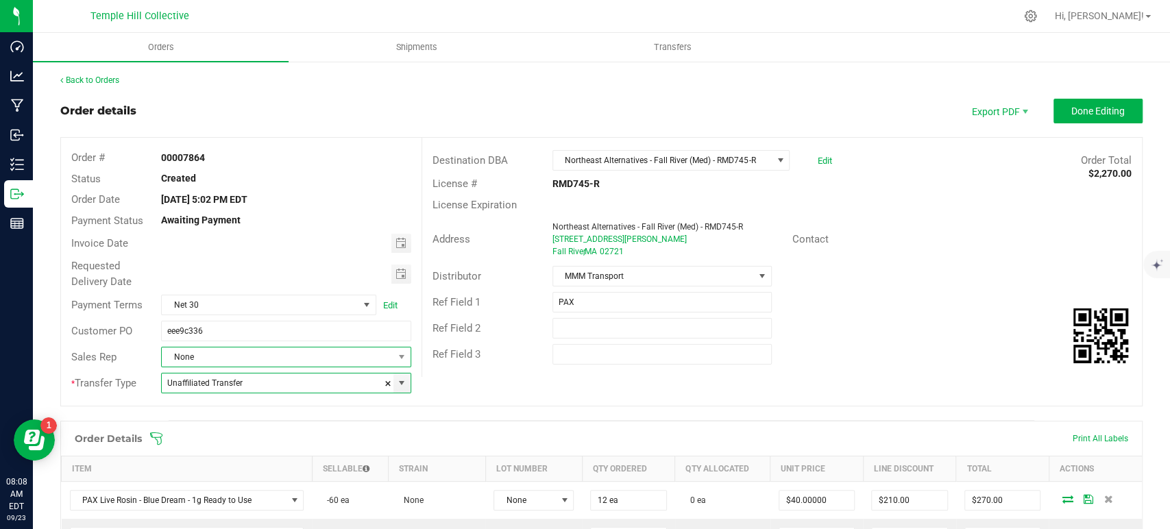
click at [272, 350] on span "None" at bounding box center [277, 357] width 231 height 19
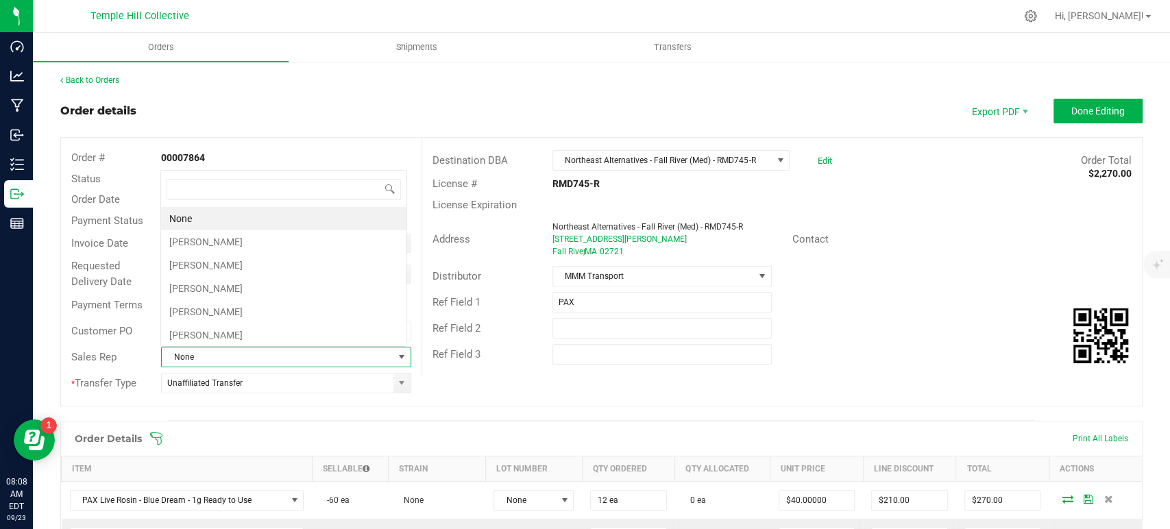
scroll to position [20, 243]
type input "[PERSON_NAME]"
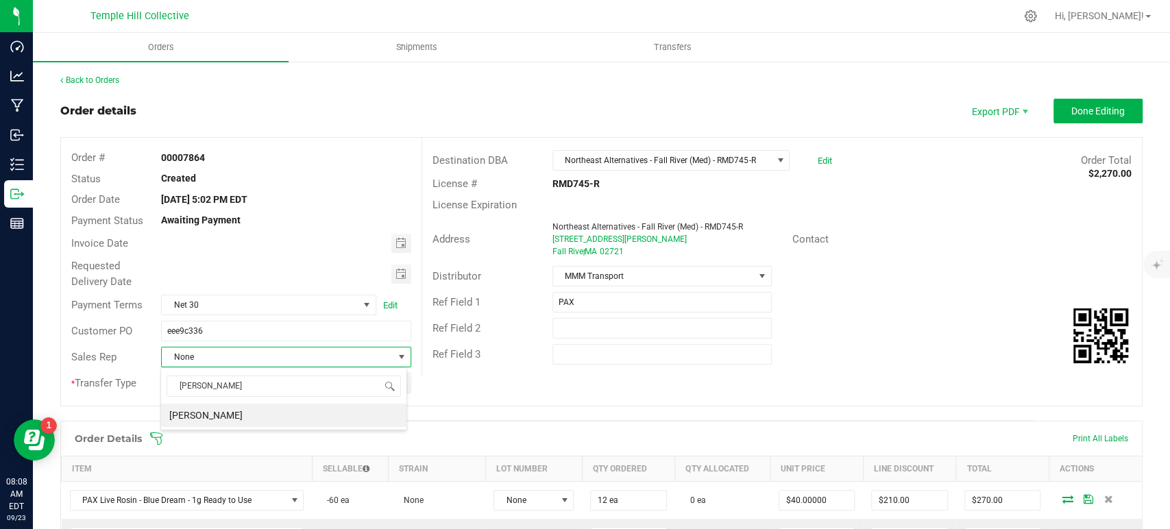
click at [285, 413] on li "[PERSON_NAME]" at bounding box center [283, 415] width 245 height 23
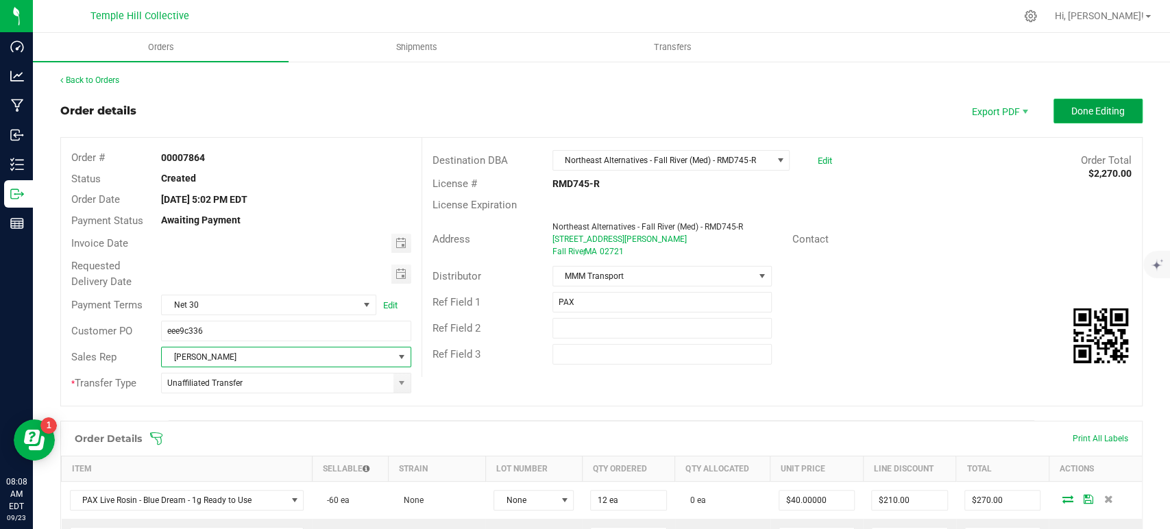
click at [1096, 119] on button "Done Editing" at bounding box center [1098, 111] width 89 height 25
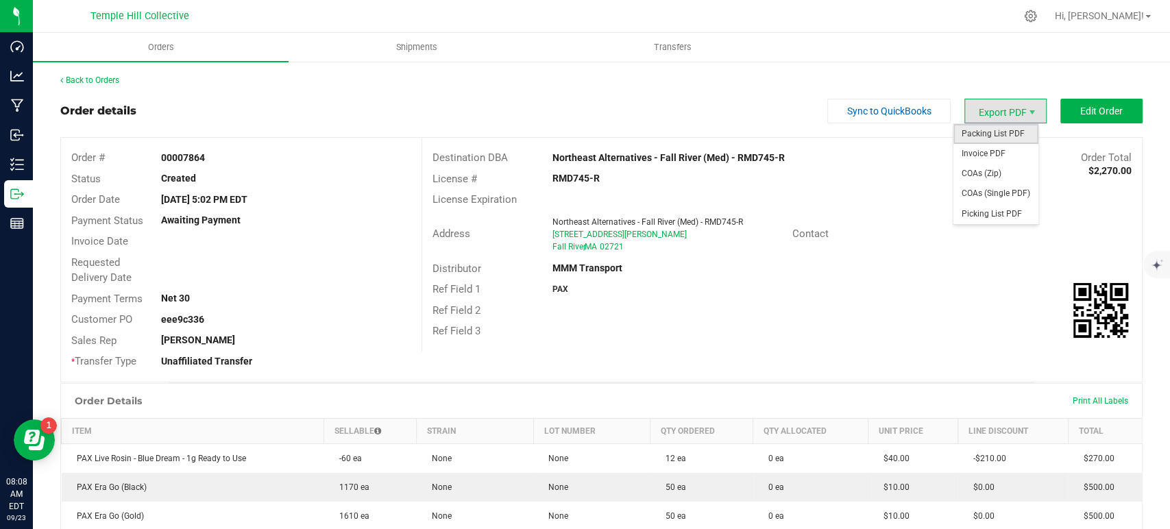
click at [996, 136] on span "Packing List PDF" at bounding box center [996, 134] width 85 height 20
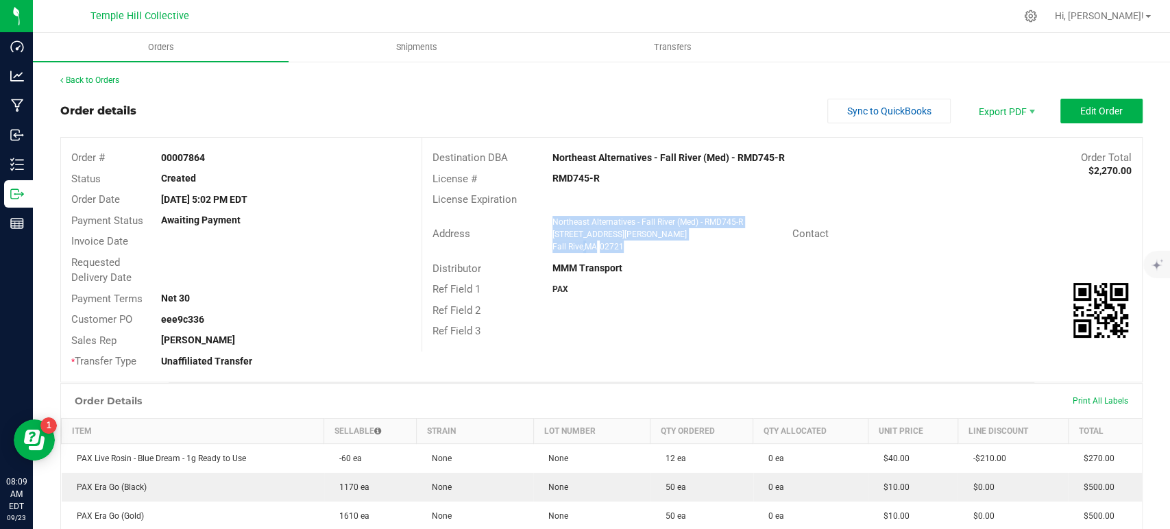
drag, startPoint x: 633, startPoint y: 245, endPoint x: 540, endPoint y: 225, distance: 95.5
click at [546, 225] on div "Northeast Alternatives - [GEOGRAPHIC_DATA] (Med) - RMD745-R [STREET_ADDRESS][PE…" at bounding box center [669, 234] width 247 height 37
copy ngx-name-and-address "Northeast Alternatives - [GEOGRAPHIC_DATA] (Med) - RMD745-R [STREET_ADDRESS][PE…"
click at [116, 85] on link "Back to Orders" at bounding box center [89, 80] width 59 height 10
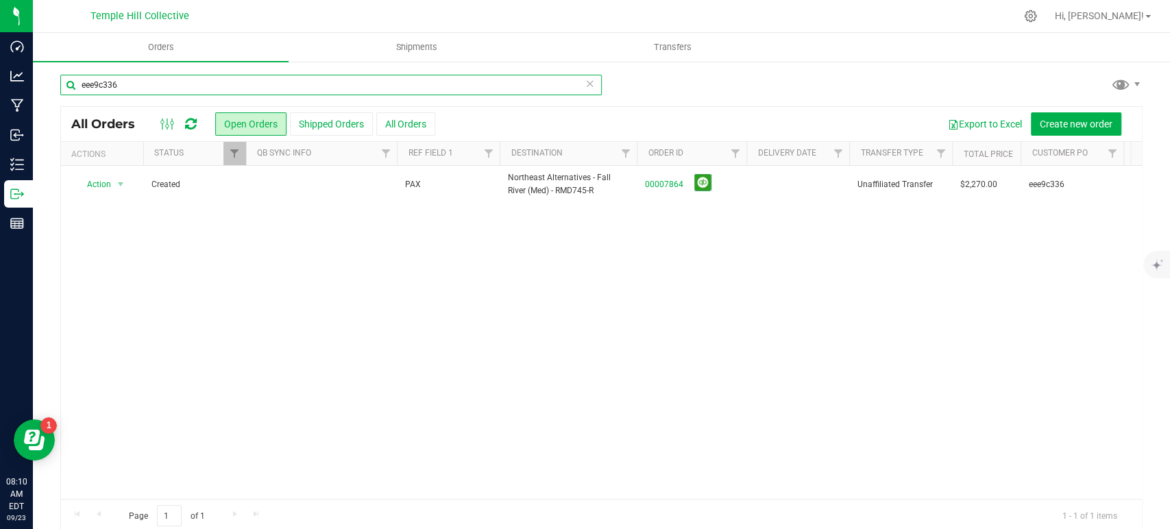
drag, startPoint x: 134, startPoint y: 86, endPoint x: 65, endPoint y: 94, distance: 69.0
click at [65, 94] on input "eee9c336" at bounding box center [331, 85] width 542 height 21
paste input "c29dbc29"
type input "c29dbc29"
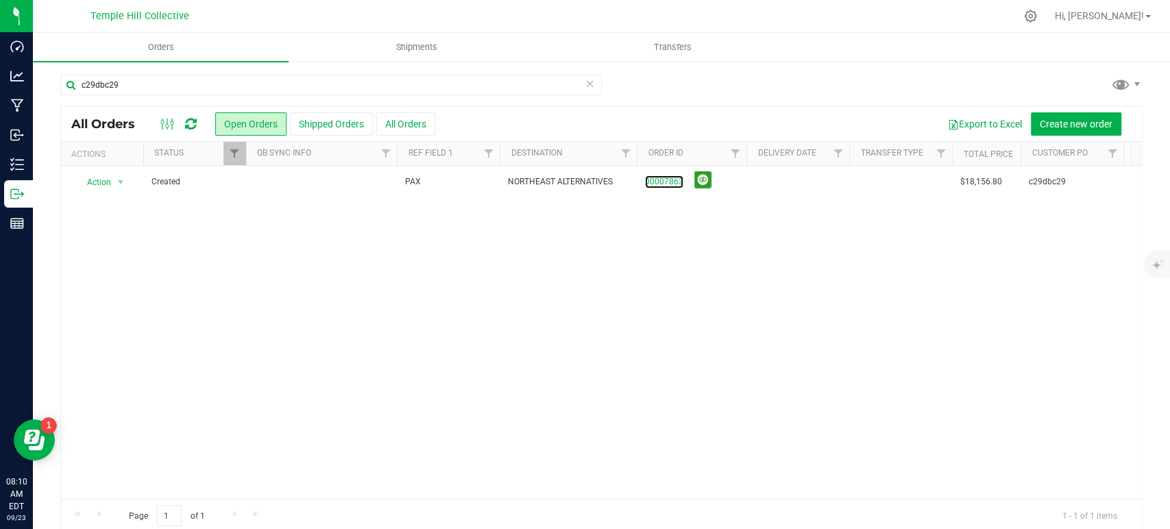
click at [675, 180] on link "00007863" at bounding box center [664, 182] width 38 height 13
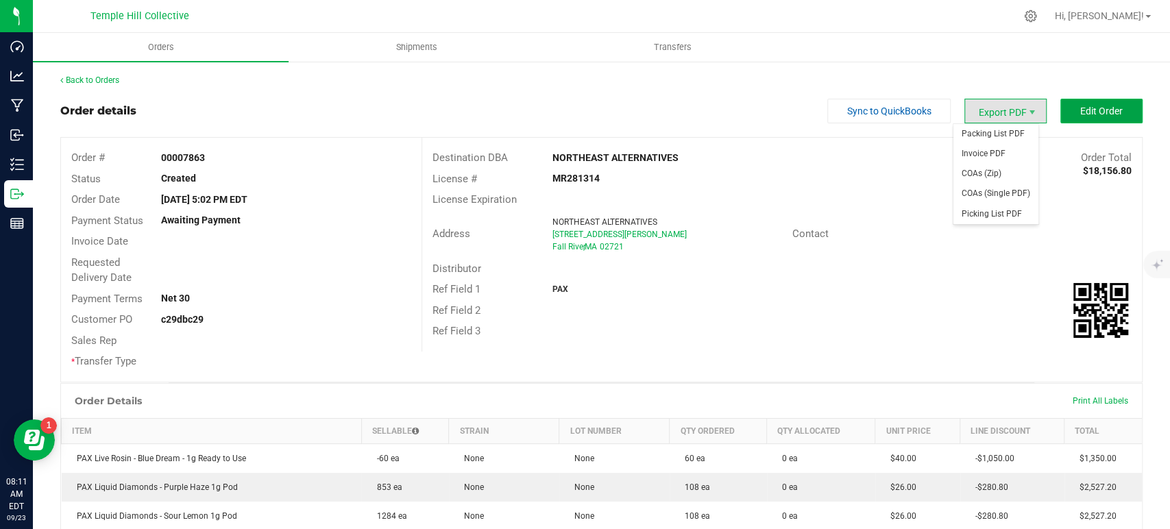
click at [1096, 115] on span "Edit Order" at bounding box center [1101, 111] width 43 height 11
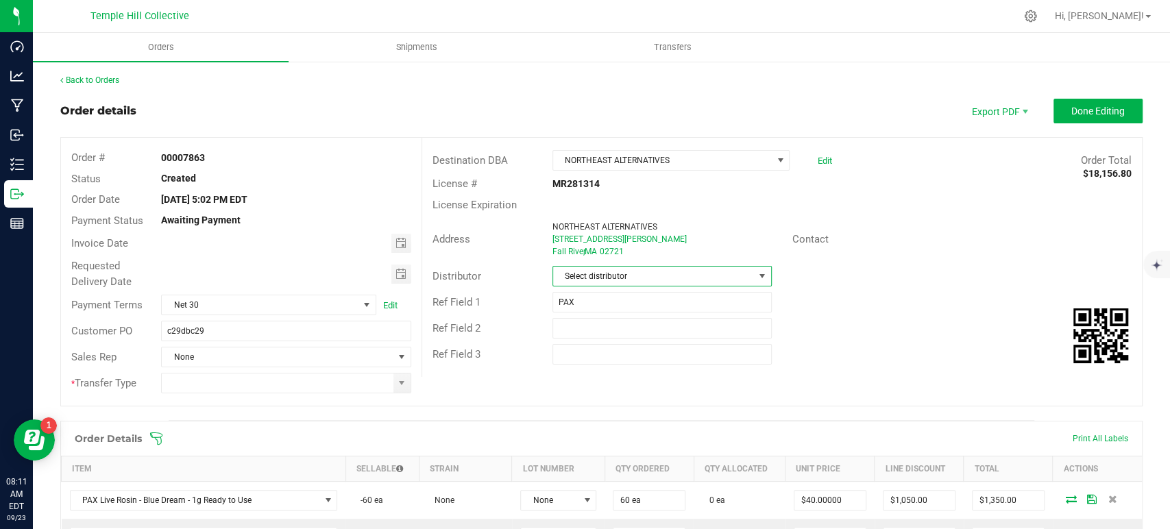
click at [590, 273] on span "Select distributor" at bounding box center [653, 276] width 201 height 19
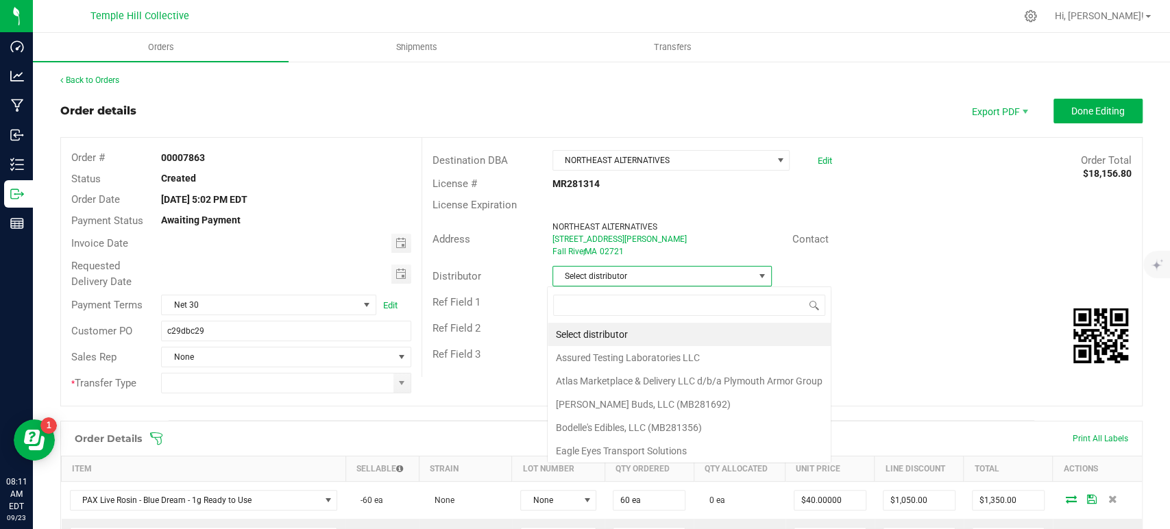
scroll to position [20, 217]
type input "mmm"
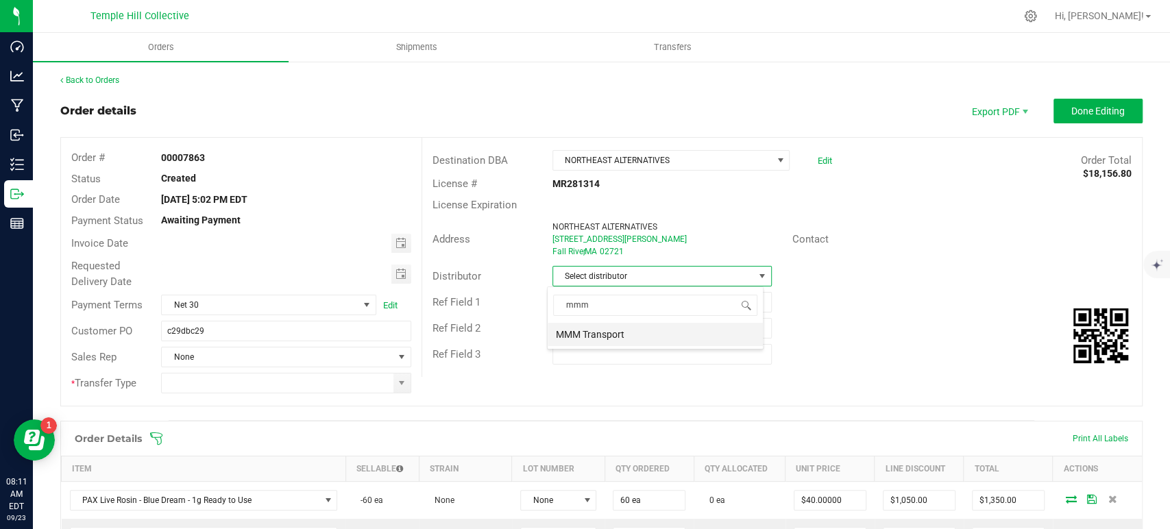
click at [622, 331] on li "MMM Transport" at bounding box center [655, 334] width 215 height 23
click at [399, 383] on span at bounding box center [401, 383] width 11 height 11
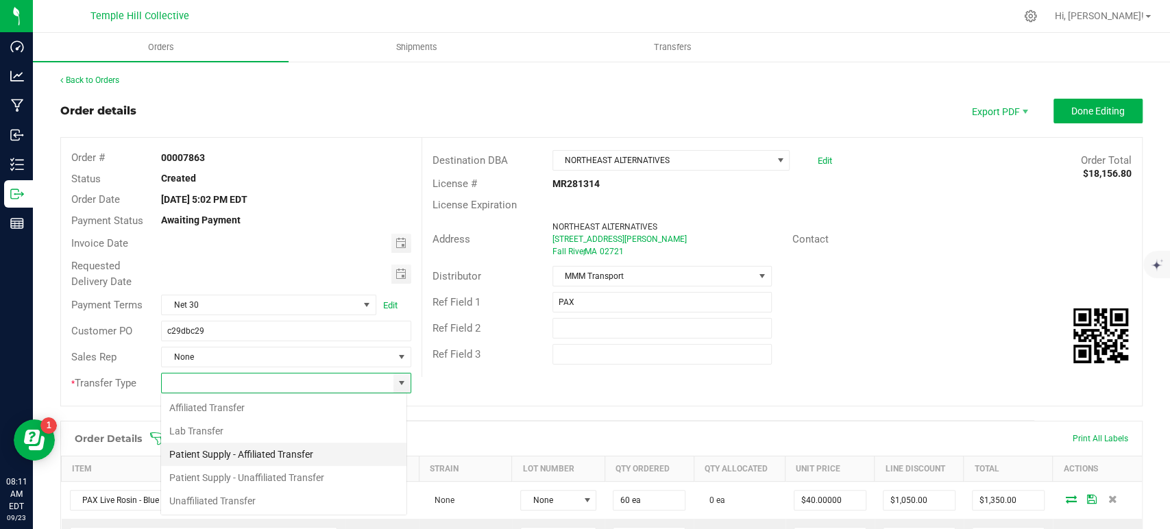
scroll to position [20, 247]
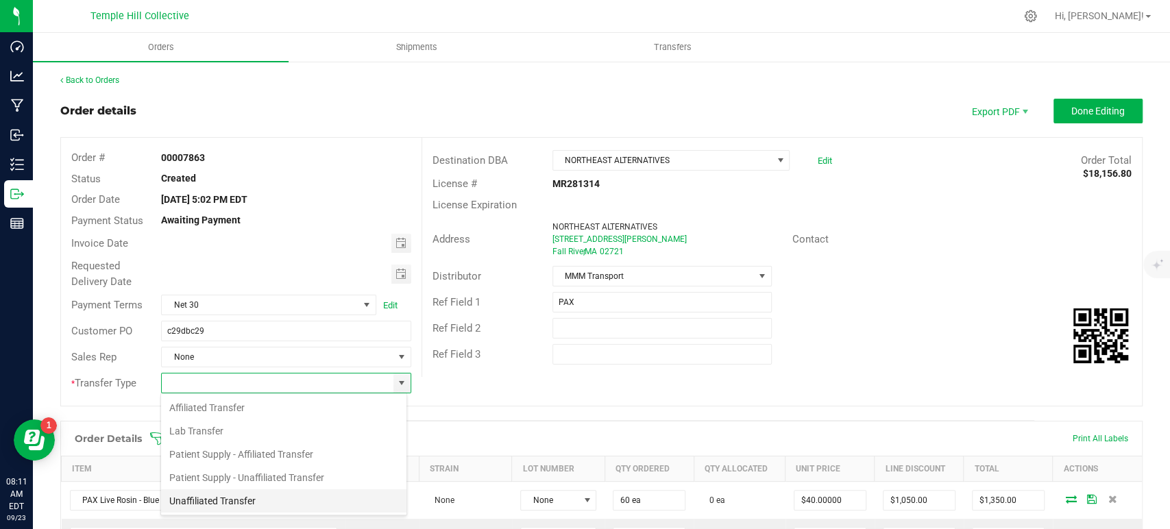
click at [230, 503] on li "Unaffiliated Transfer" at bounding box center [283, 501] width 245 height 23
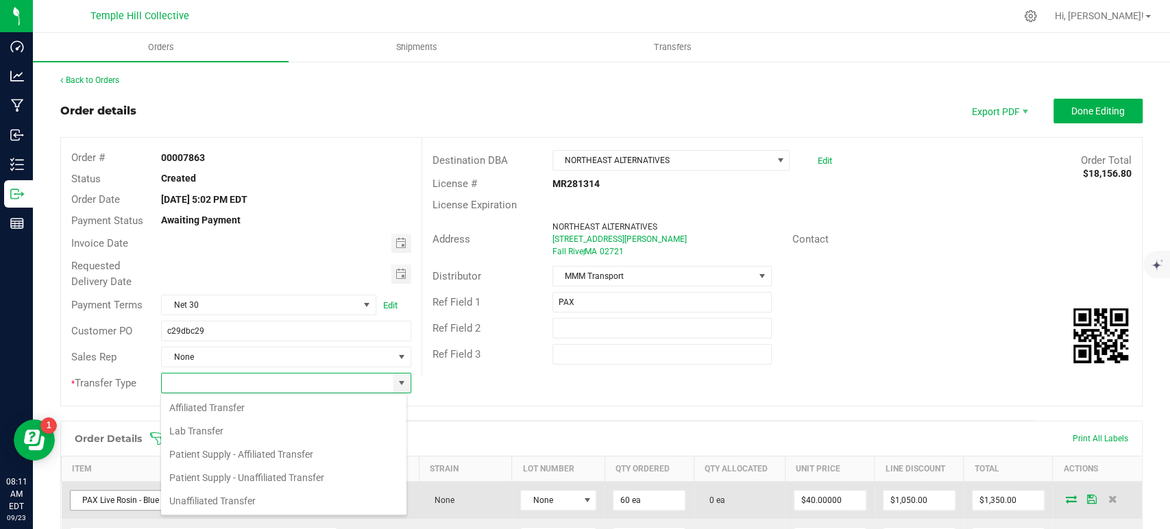
type input "Unaffiliated Transfer"
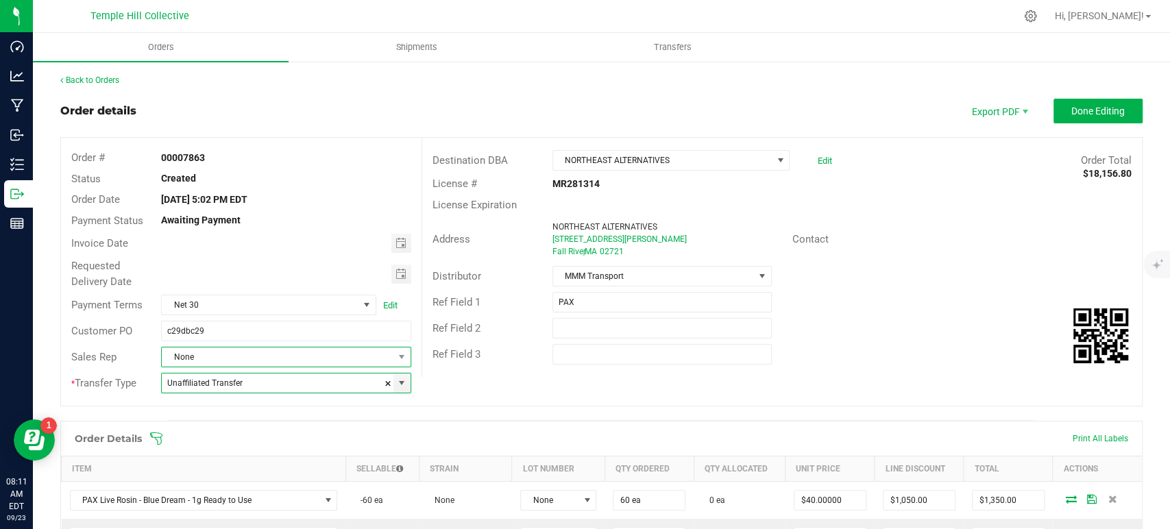
click at [237, 359] on span "None" at bounding box center [277, 357] width 231 height 19
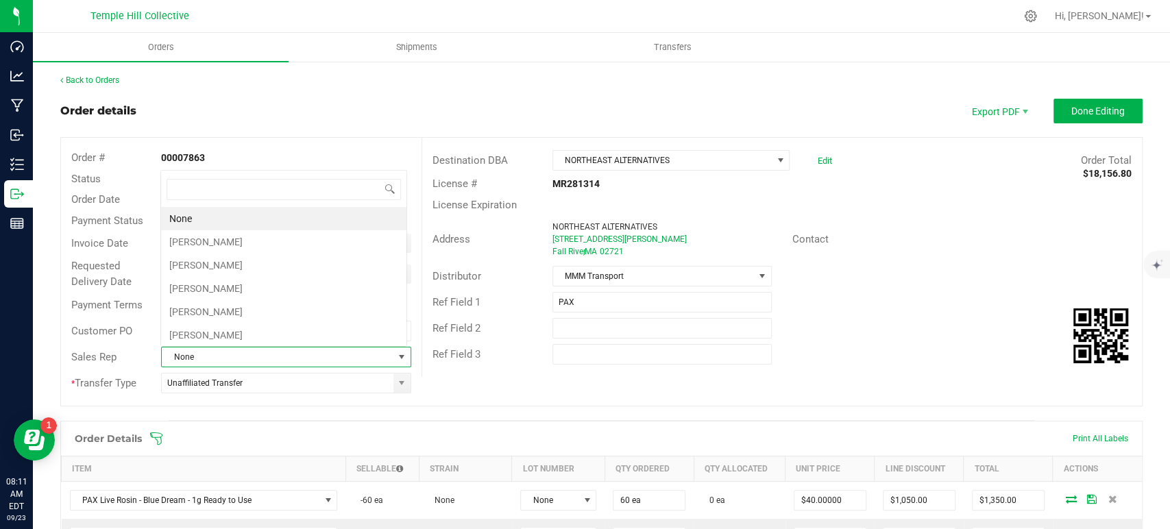
scroll to position [20, 243]
type input "[PERSON_NAME]"
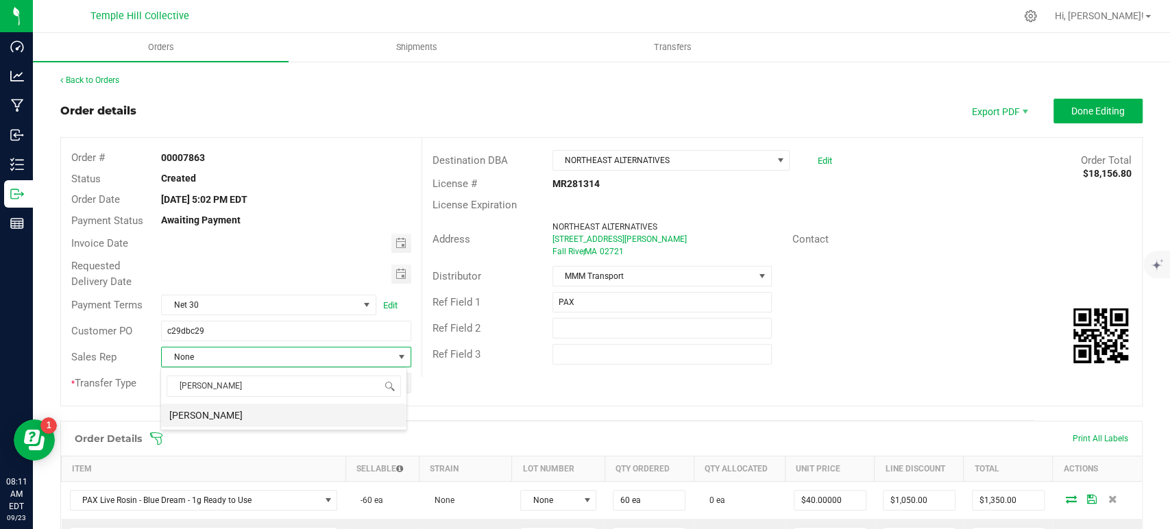
click at [328, 426] on li "[PERSON_NAME]" at bounding box center [283, 415] width 245 height 23
click at [1083, 108] on span "Done Editing" at bounding box center [1098, 111] width 53 height 11
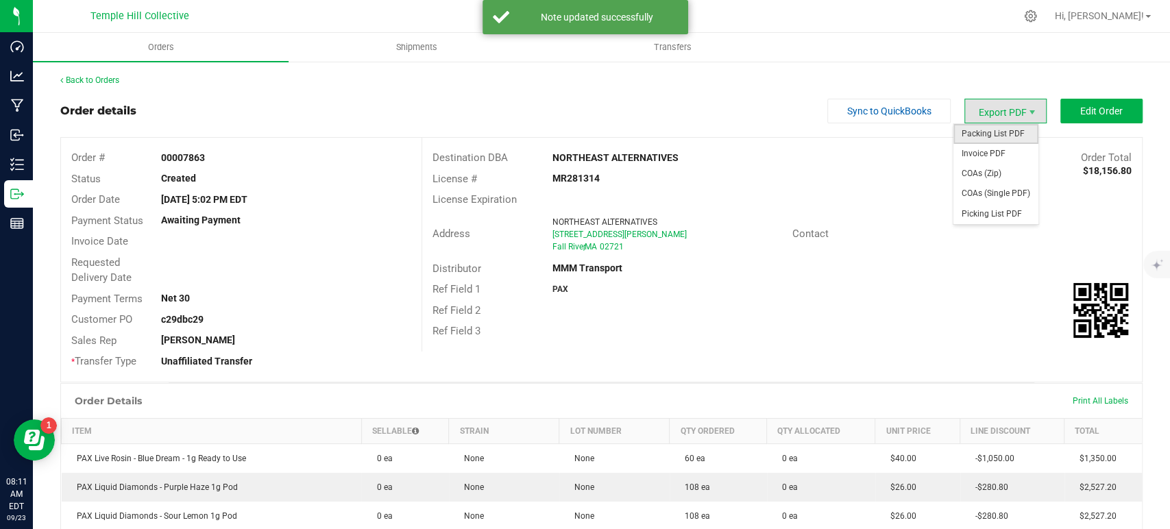
click at [997, 128] on span "Packing List PDF" at bounding box center [996, 134] width 85 height 20
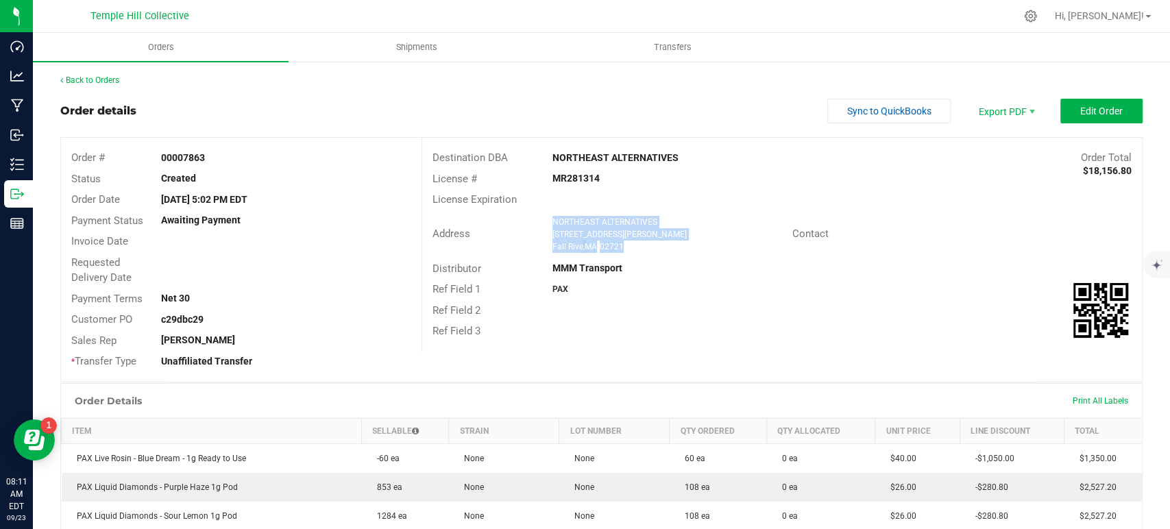
drag, startPoint x: 624, startPoint y: 252, endPoint x: 543, endPoint y: 226, distance: 85.0
click at [546, 226] on div "NORTHEAST ALTERNATIVES [STREET_ADDRESS][PERSON_NAME]" at bounding box center [669, 234] width 247 height 37
copy ngx-name-and-address "NORTHEAST ALTERNATIVES [STREET_ADDRESS][PERSON_NAME]"
click at [569, 176] on strong "MR281314" at bounding box center [576, 178] width 47 height 11
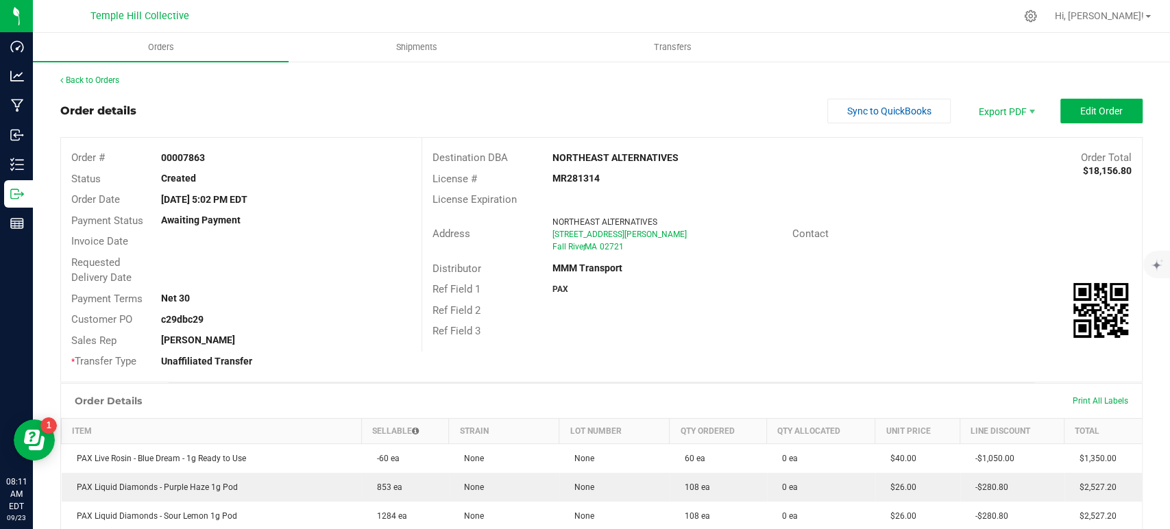
copy strong "MR281314"
click at [101, 79] on link "Back to Orders" at bounding box center [89, 80] width 59 height 10
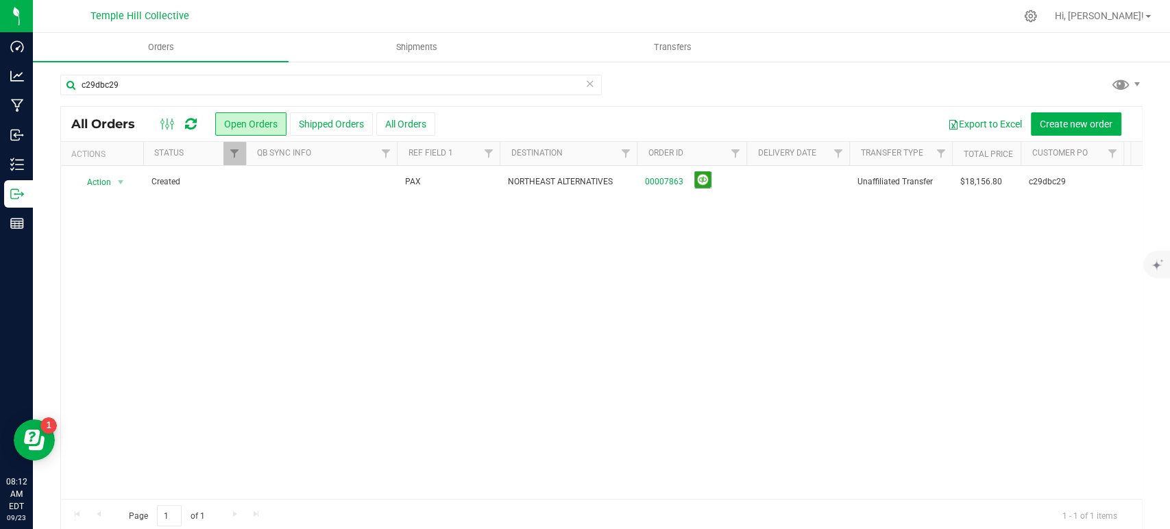
click at [585, 87] on icon at bounding box center [590, 83] width 10 height 16
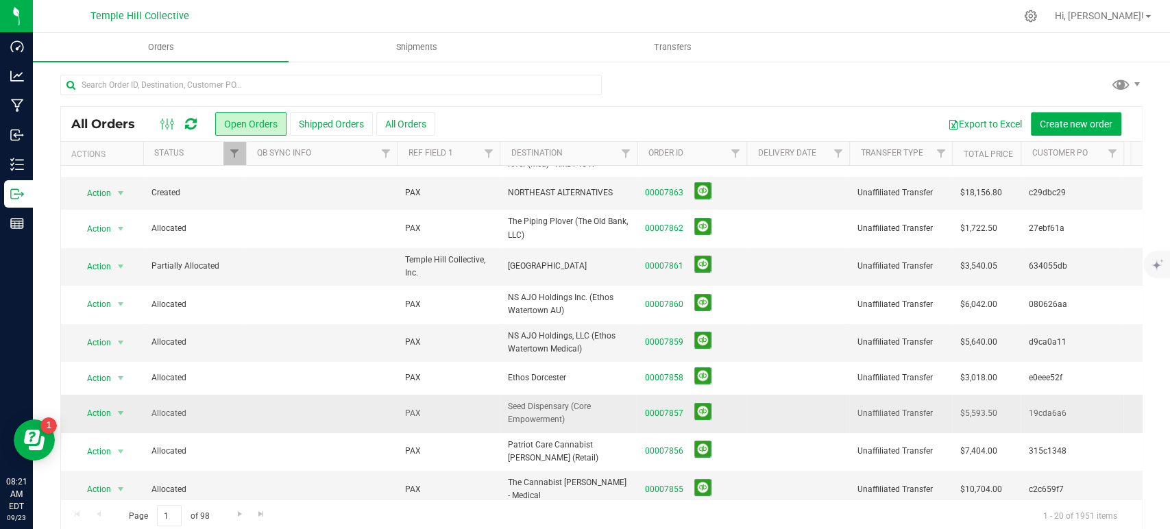
scroll to position [76, 0]
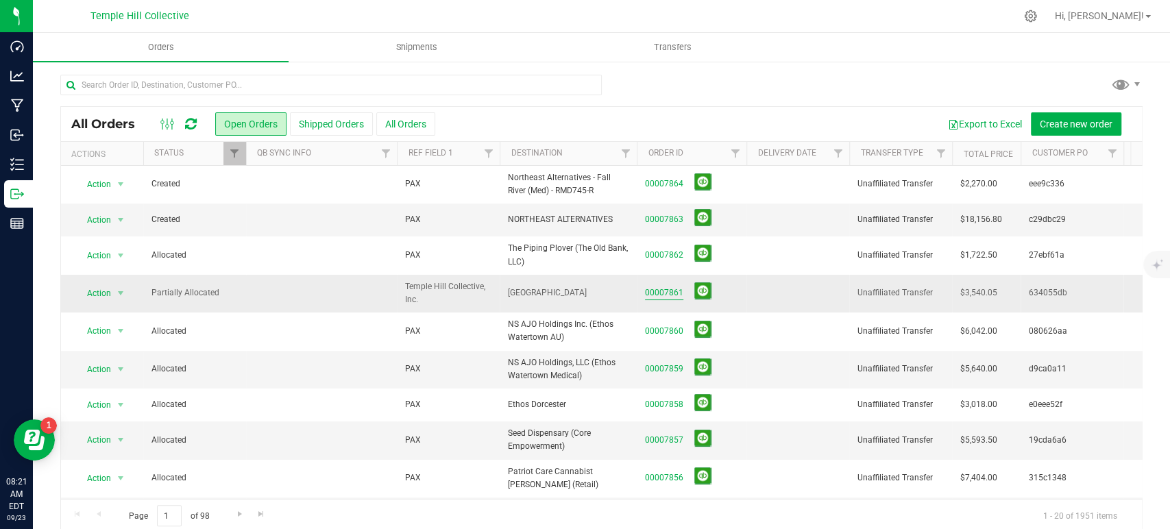
click at [661, 294] on link "00007861" at bounding box center [664, 293] width 38 height 13
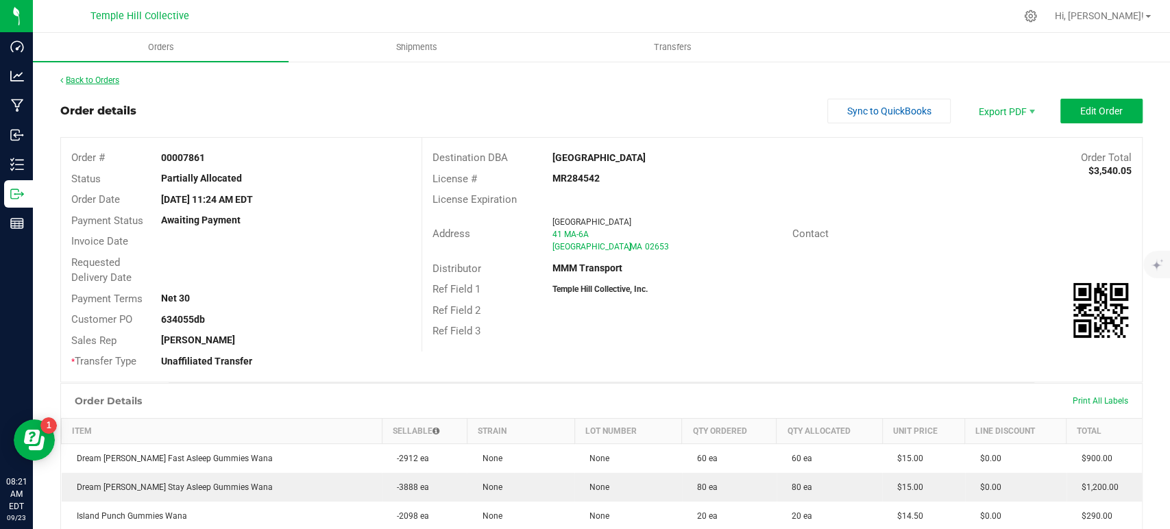
click at [110, 85] on link "Back to Orders" at bounding box center [89, 80] width 59 height 10
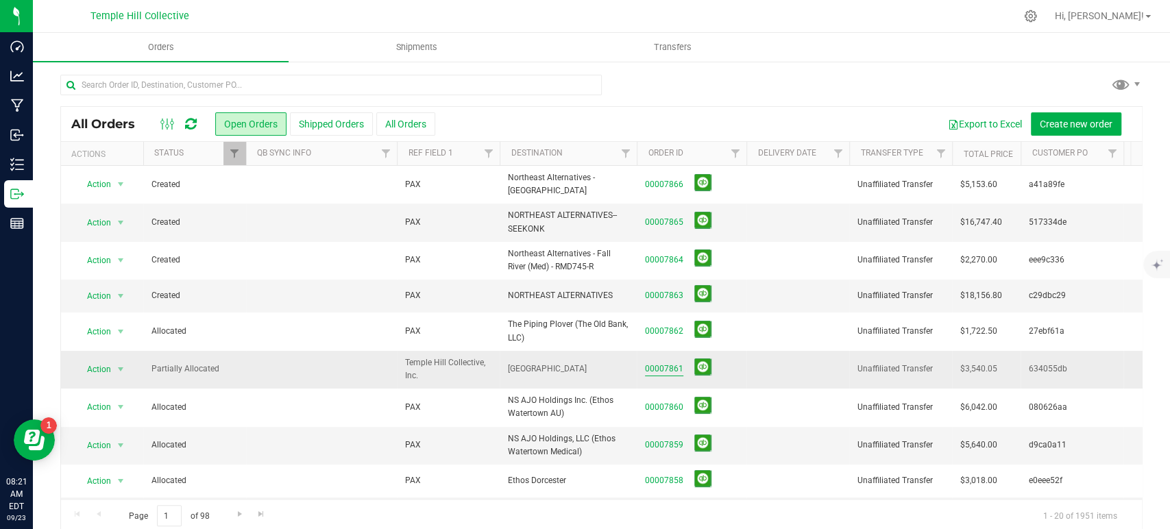
click at [665, 363] on link "00007861" at bounding box center [664, 369] width 38 height 13
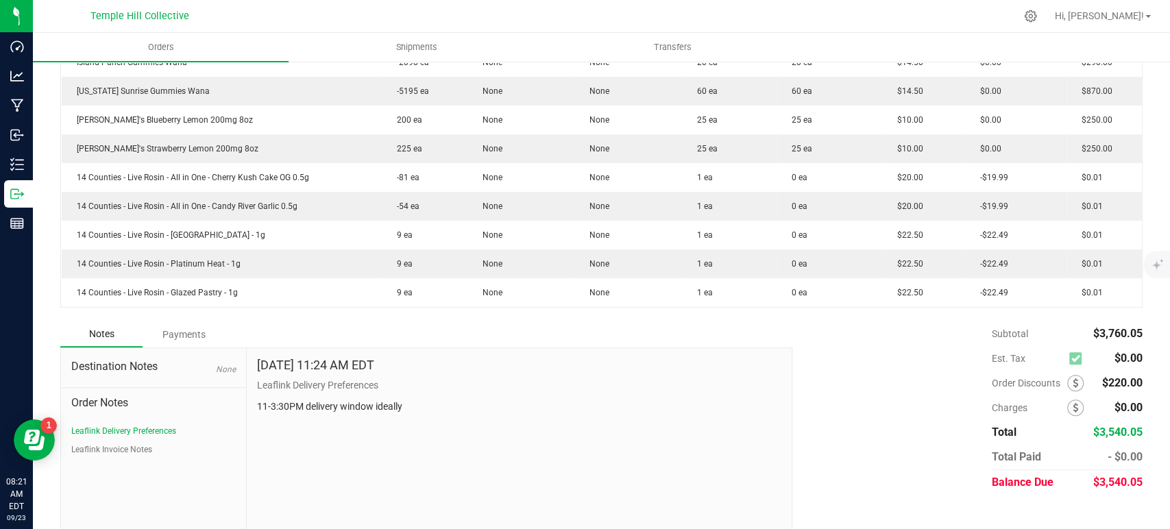
scroll to position [470, 0]
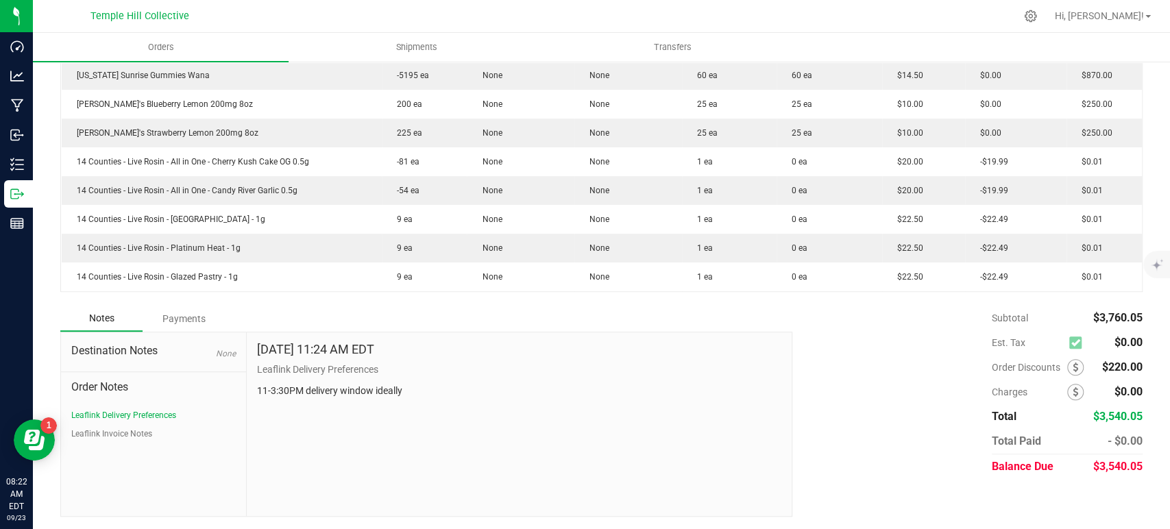
drag, startPoint x: 476, startPoint y: 379, endPoint x: 0, endPoint y: 565, distance: 511.4
drag, startPoint x: 0, startPoint y: 565, endPoint x: 875, endPoint y: 361, distance: 898.3
click at [875, 361] on div "Subtotal $3,760.05 Est. Tax $0.00" at bounding box center [962, 392] width 361 height 173
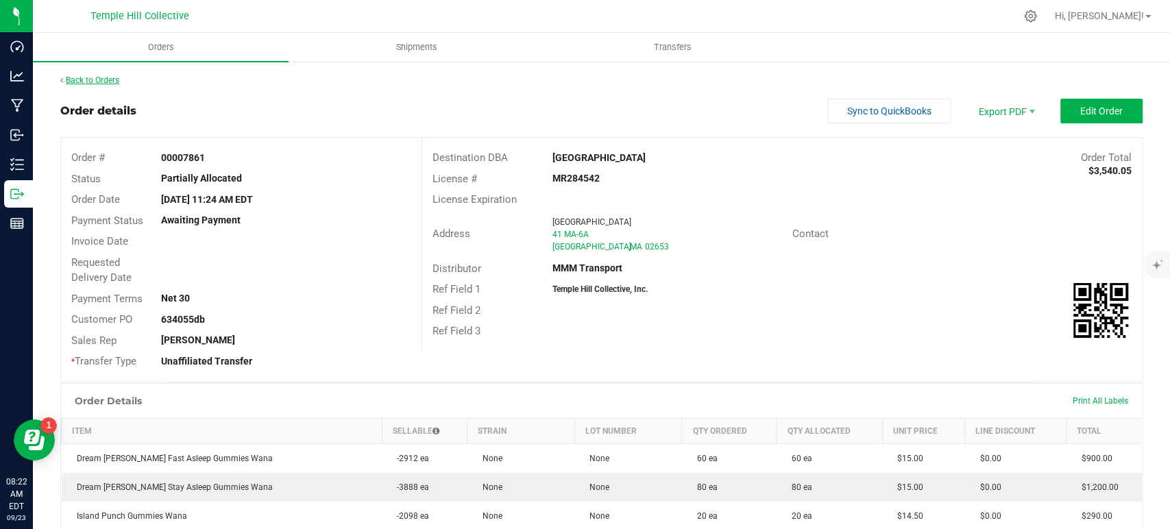
click at [102, 75] on link "Back to Orders" at bounding box center [89, 80] width 59 height 10
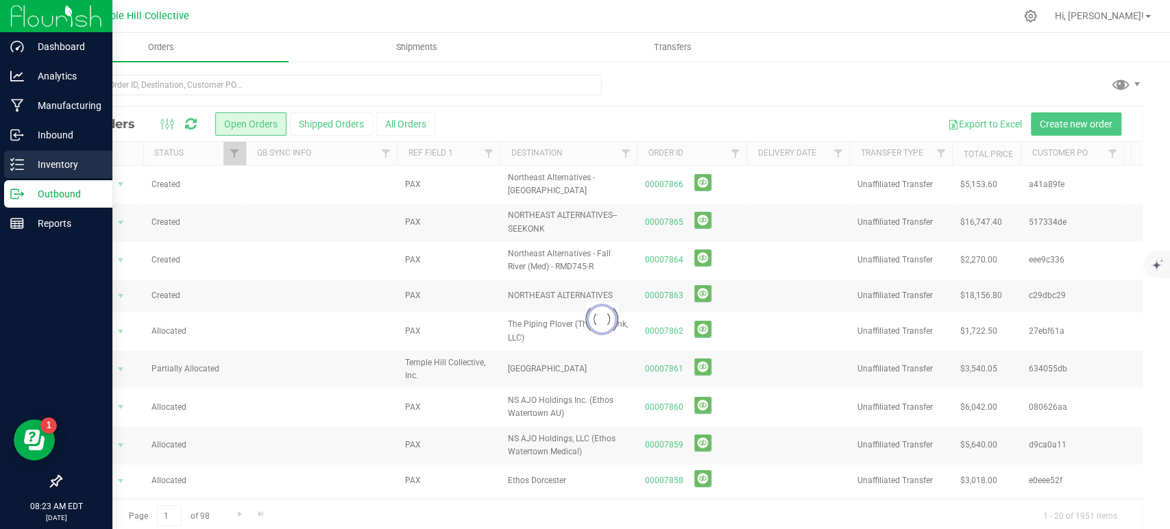
click at [10, 165] on icon at bounding box center [17, 165] width 14 height 14
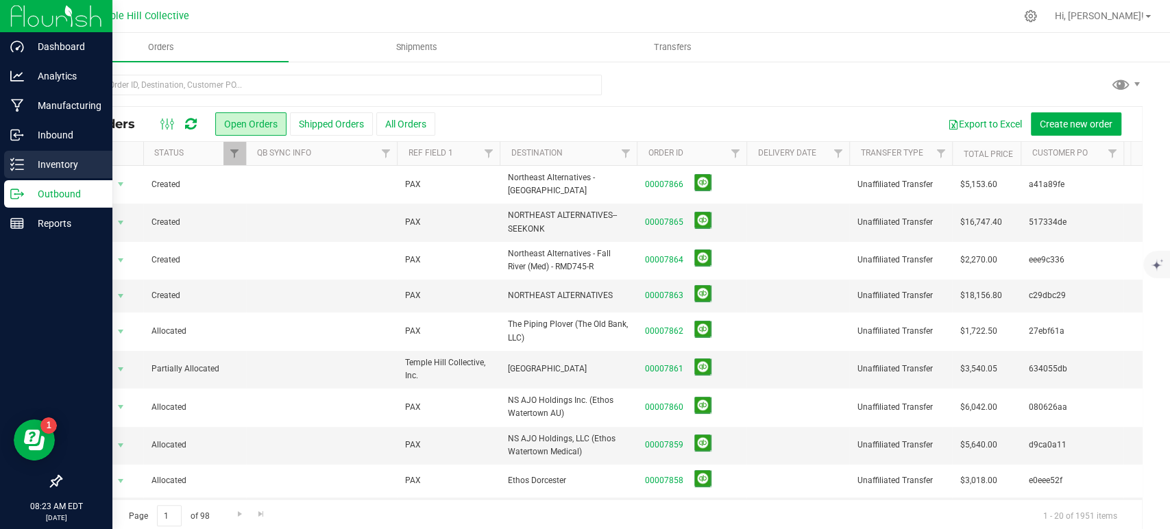
click at [21, 163] on icon at bounding box center [17, 165] width 14 height 14
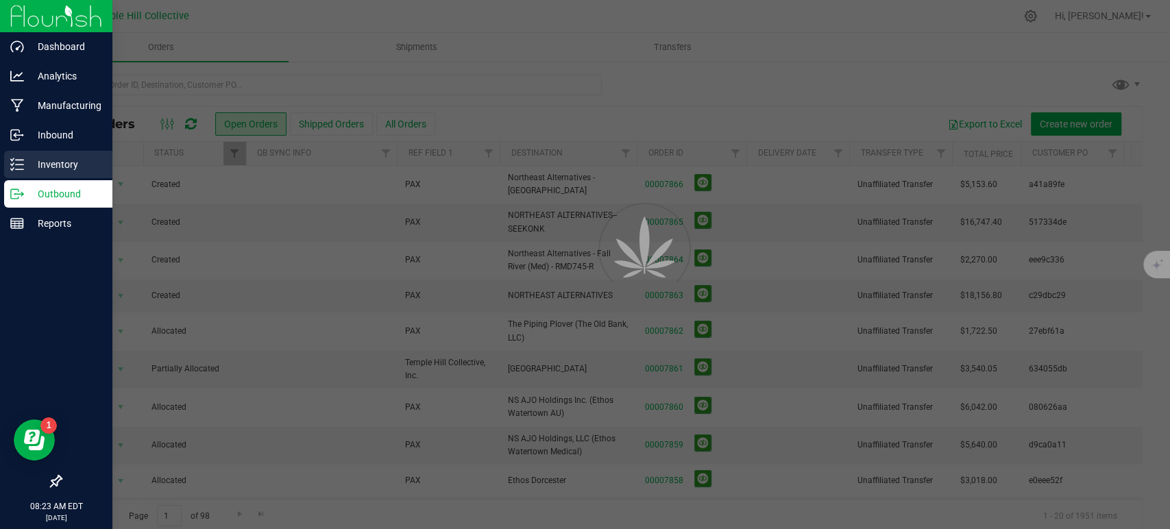
click at [21, 163] on icon at bounding box center [17, 165] width 14 height 14
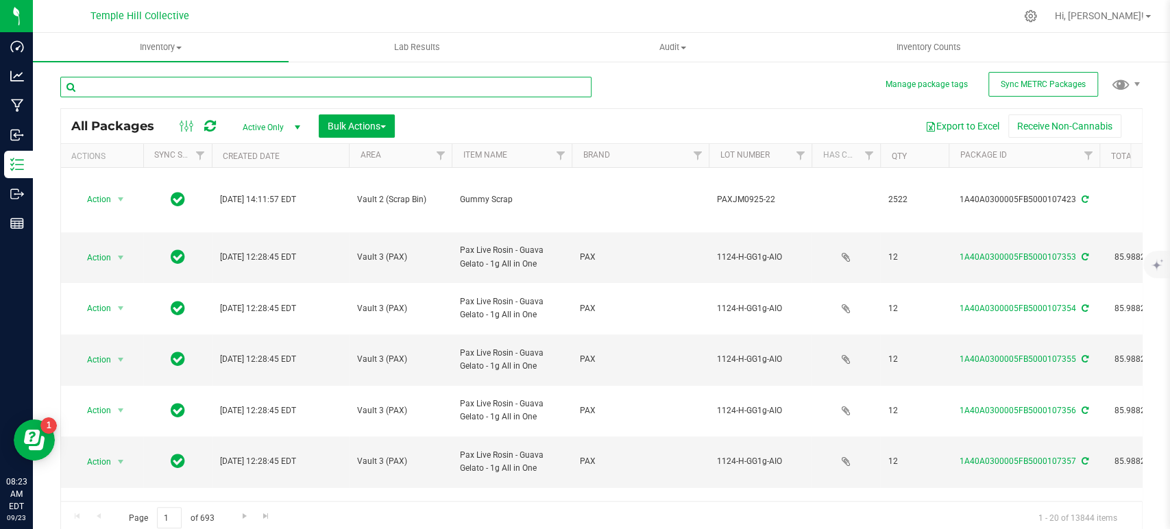
click at [430, 86] on input "text" at bounding box center [325, 87] width 531 height 21
type input "105899"
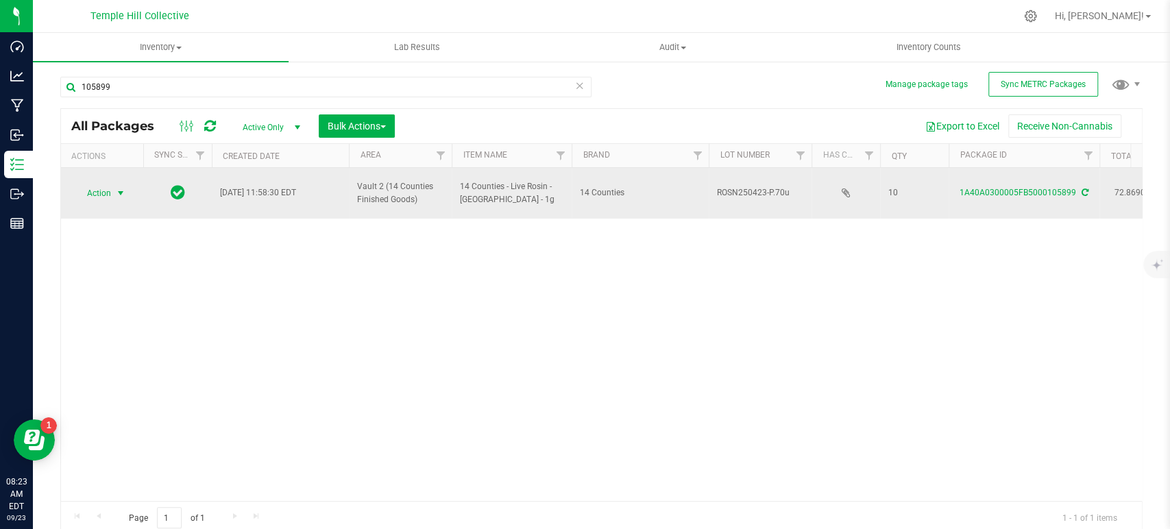
click at [115, 188] on span "select" at bounding box center [120, 193] width 11 height 11
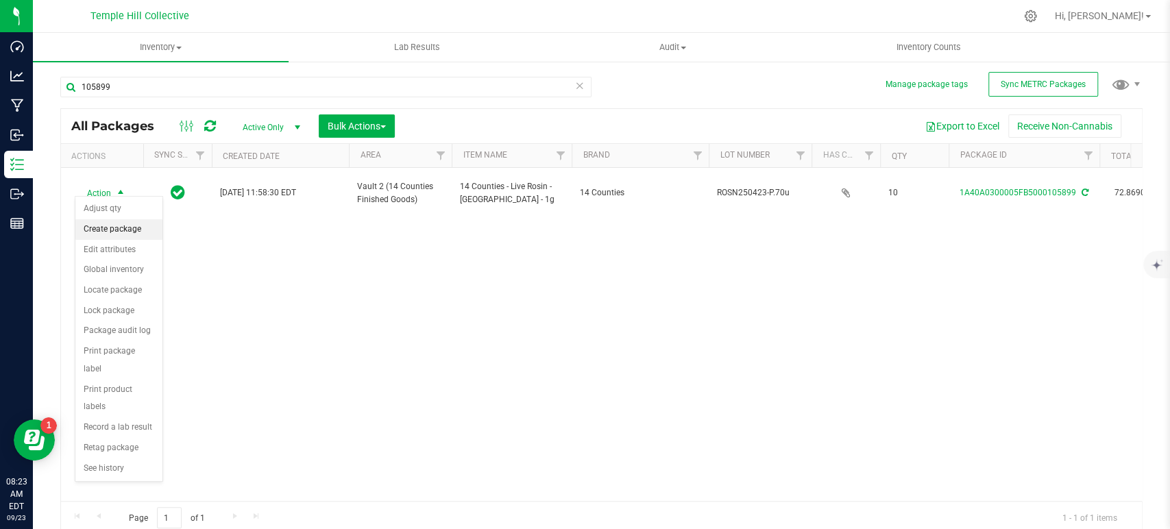
click at [108, 232] on li "Create package" at bounding box center [118, 229] width 87 height 21
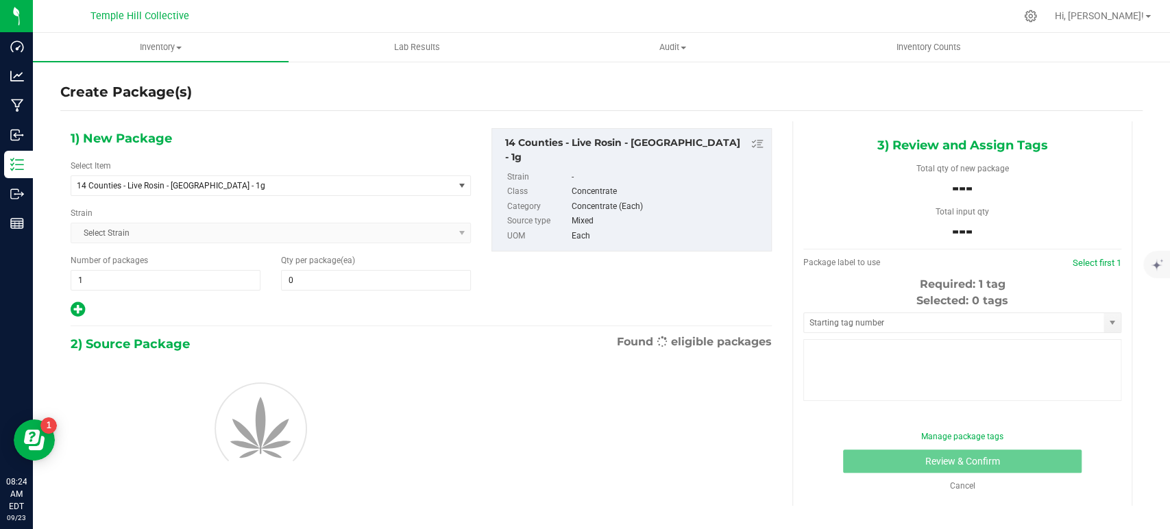
type input "0"
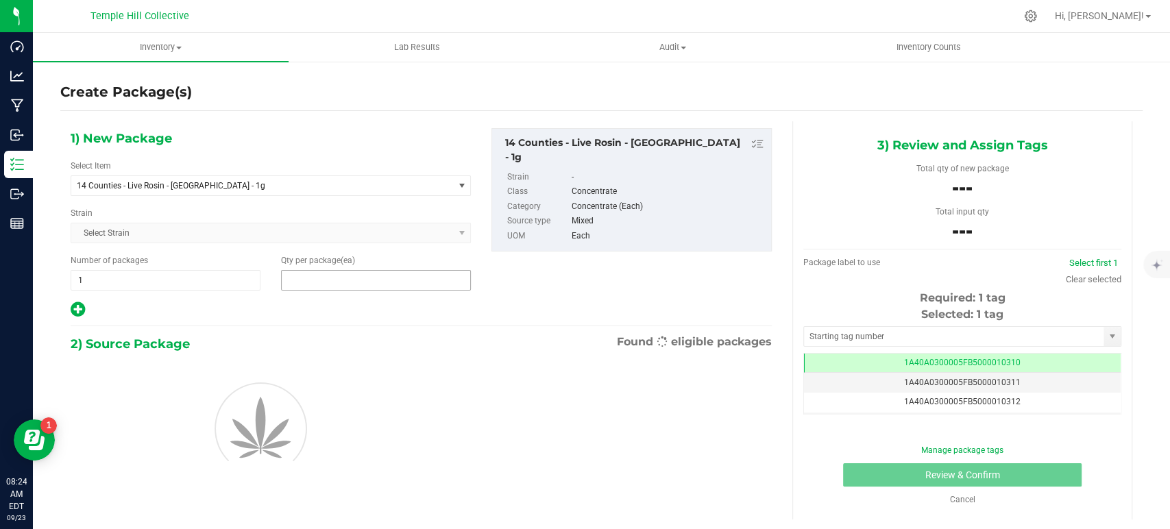
click at [339, 278] on span at bounding box center [376, 280] width 190 height 21
type input "1"
click at [561, 299] on div "1) New Package Select Item 14 Counties - Live Rosin - [GEOGRAPHIC_DATA] - 1g .5…" at bounding box center [421, 223] width 722 height 191
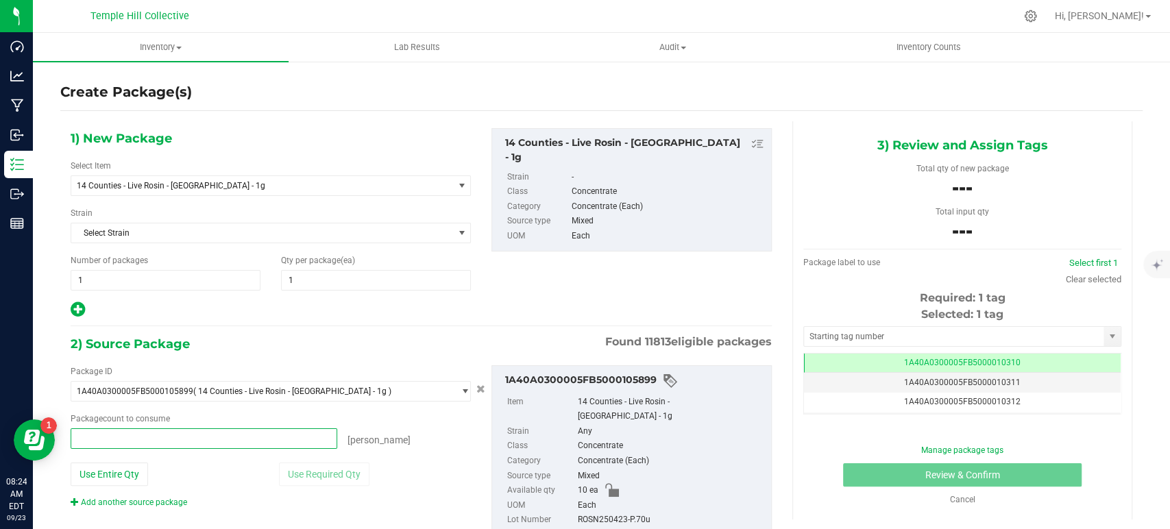
click at [135, 443] on span at bounding box center [204, 438] width 267 height 21
type input "1"
type input "1 ea"
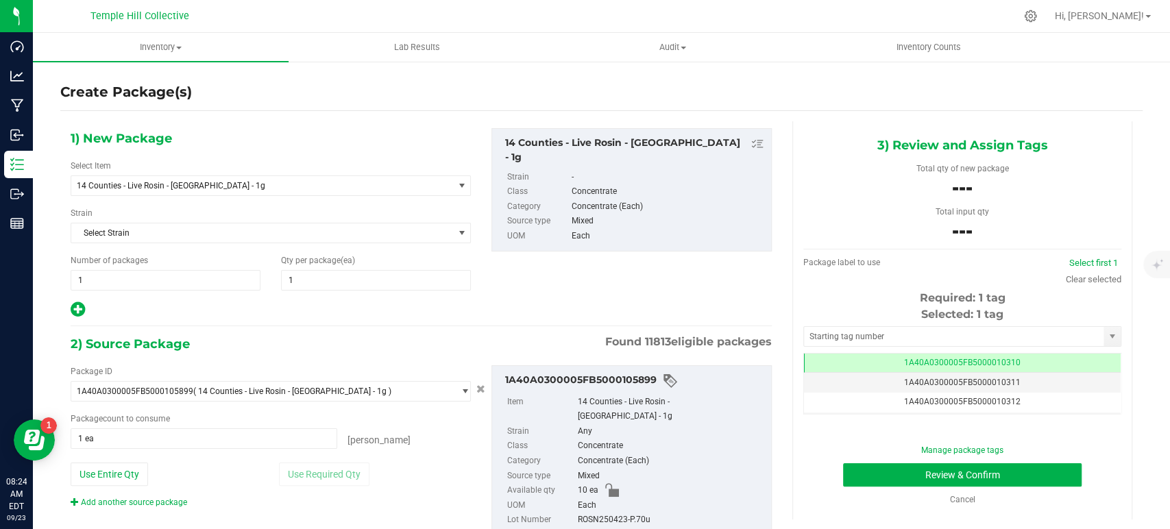
drag, startPoint x: 659, startPoint y: 506, endPoint x: 559, endPoint y: 509, distance: 99.4
click at [559, 513] on li "Lot Number ROSN250423-P.70u" at bounding box center [635, 520] width 257 height 15
copy li "ROSN250423-P.70u"
click at [881, 333] on input "text" at bounding box center [954, 336] width 300 height 19
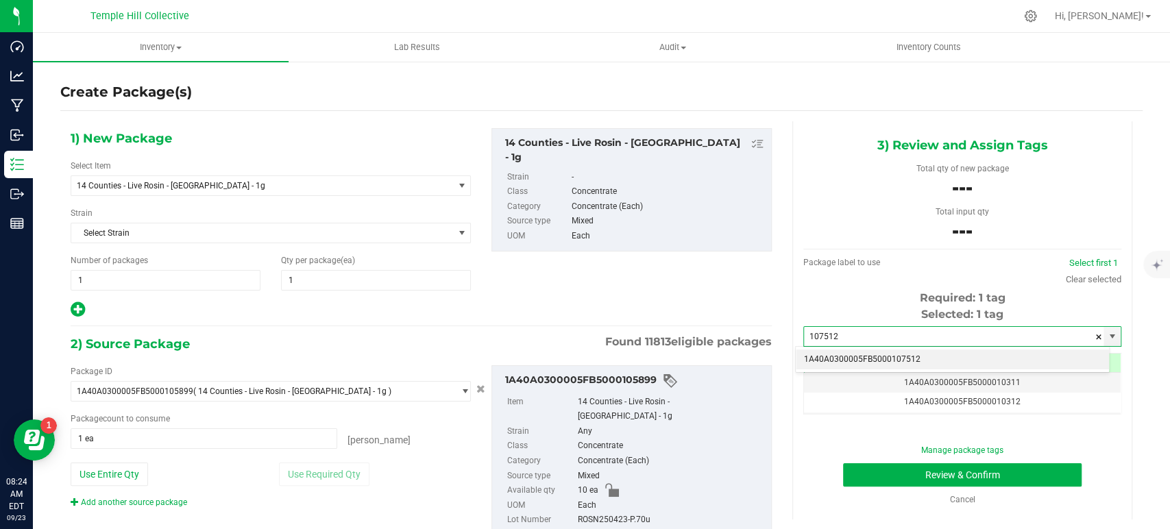
click at [904, 360] on li "1A40A0300005FB5000107512" at bounding box center [952, 360] width 313 height 21
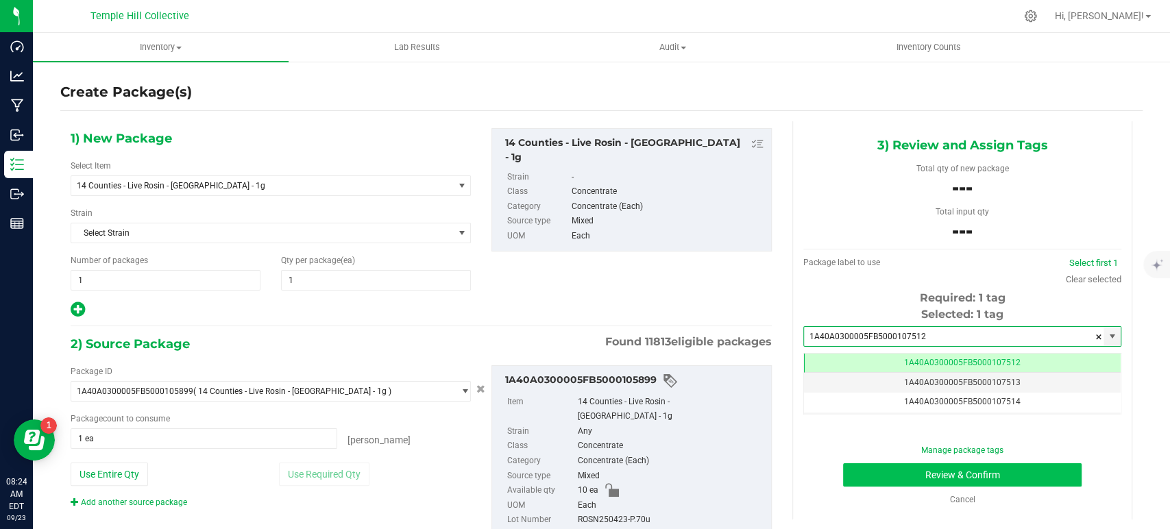
type input "1A40A0300005FB5000107512"
click at [882, 476] on button "Review & Confirm" at bounding box center [962, 474] width 238 height 23
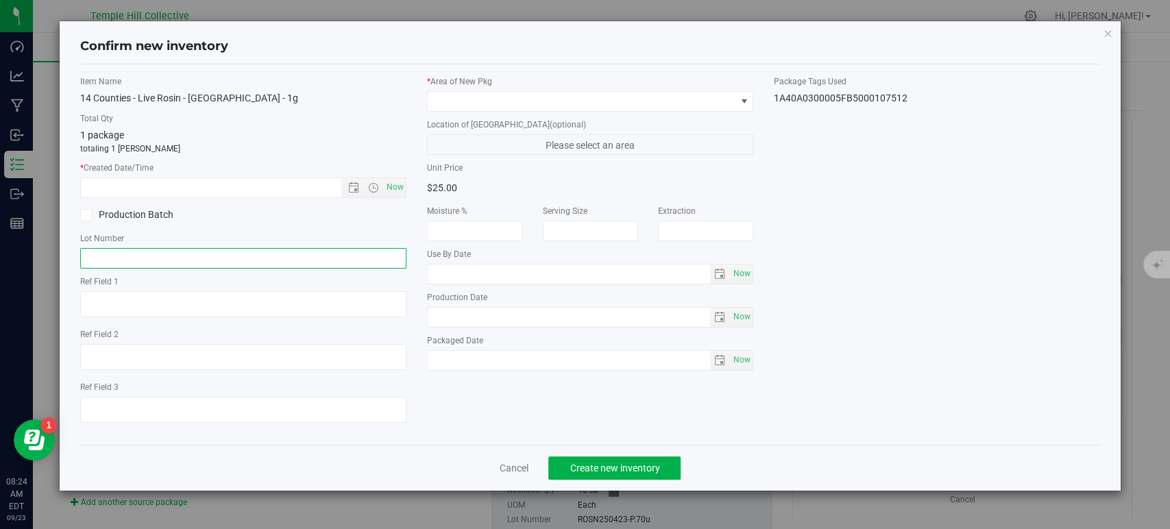
click at [213, 259] on input "text" at bounding box center [243, 258] width 326 height 21
paste input "ROSN250423-P.70u"
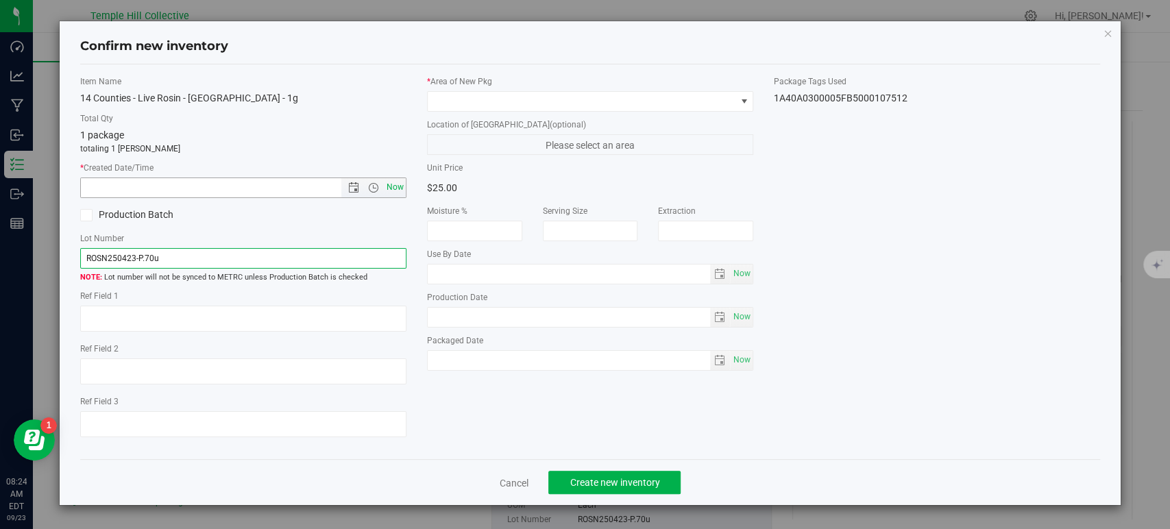
type input "ROSN250423-P.70u"
drag, startPoint x: 383, startPoint y: 180, endPoint x: 401, endPoint y: 171, distance: 19.6
click at [385, 180] on span "Now" at bounding box center [395, 188] width 23 height 20
type input "[DATE] 8:24 AM"
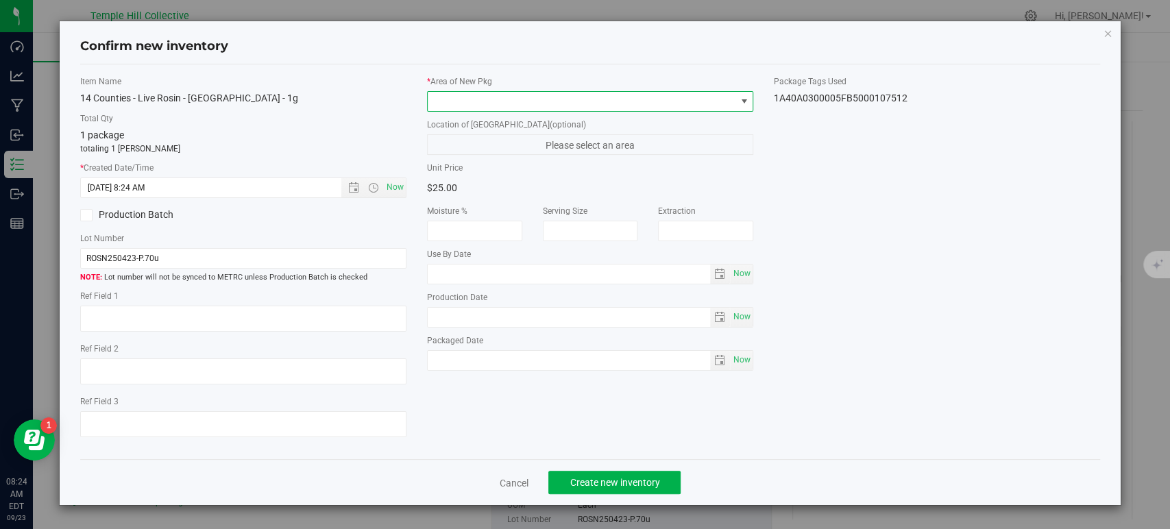
click at [482, 99] on span at bounding box center [582, 101] width 308 height 19
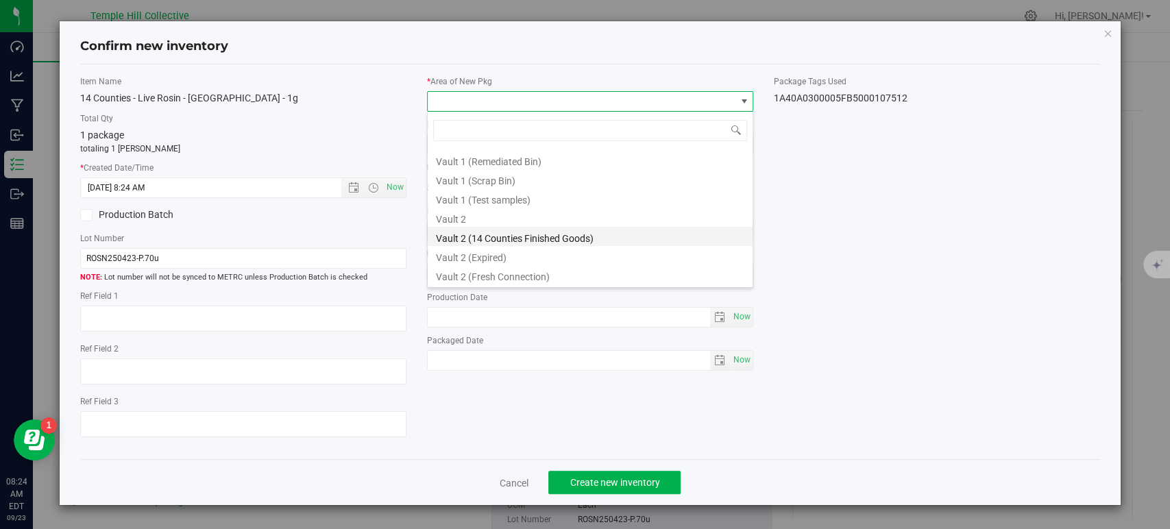
click at [564, 227] on li "Vault 2 (14 Counties Finished Goods)" at bounding box center [590, 236] width 325 height 19
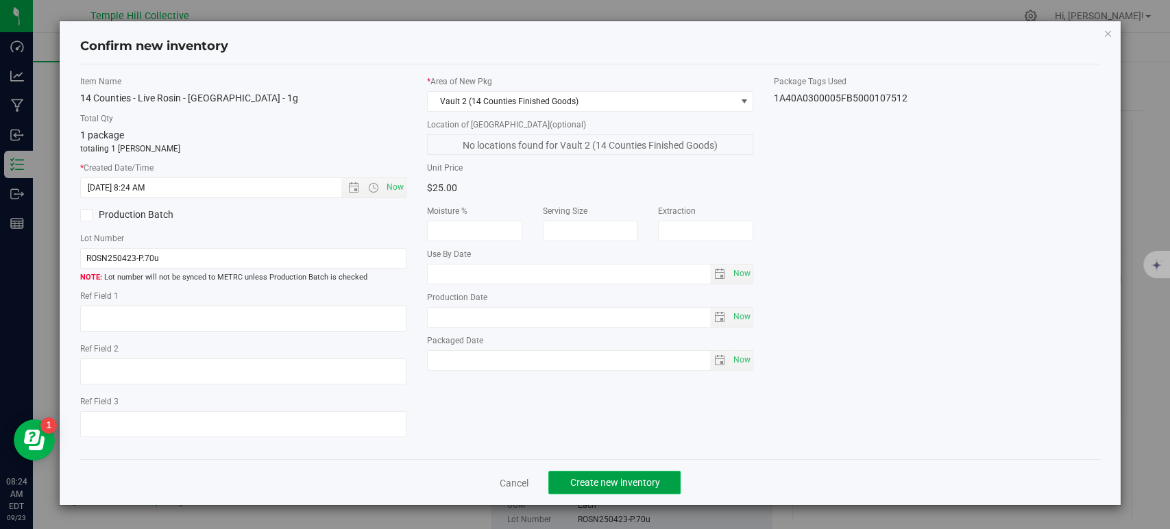
click at [620, 482] on span "Create new inventory" at bounding box center [615, 482] width 90 height 11
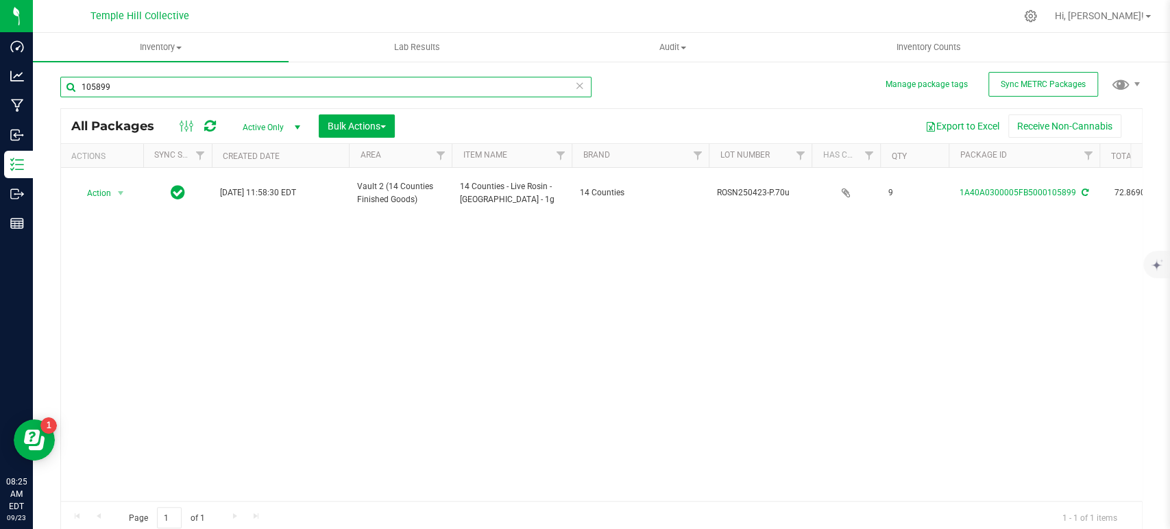
click at [128, 89] on input "105899" at bounding box center [325, 87] width 531 height 21
type input "105898"
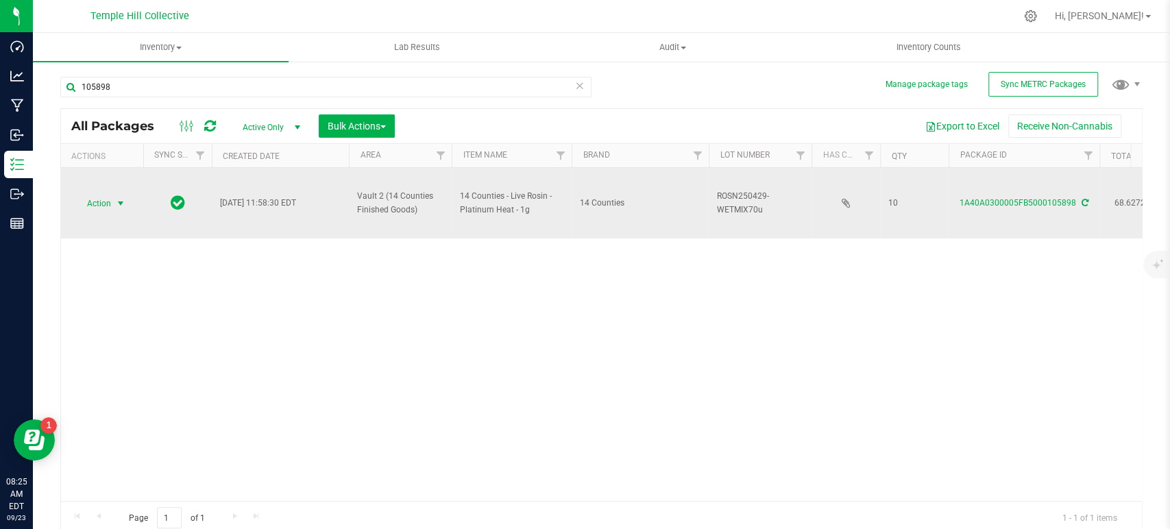
click at [121, 202] on span "select" at bounding box center [120, 203] width 11 height 11
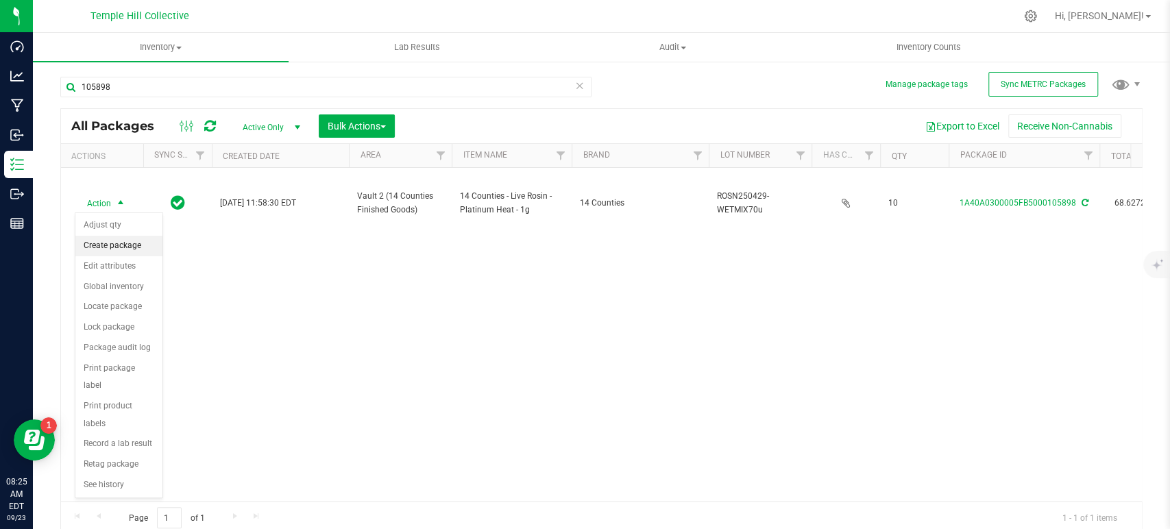
click at [134, 239] on li "Create package" at bounding box center [118, 246] width 87 height 21
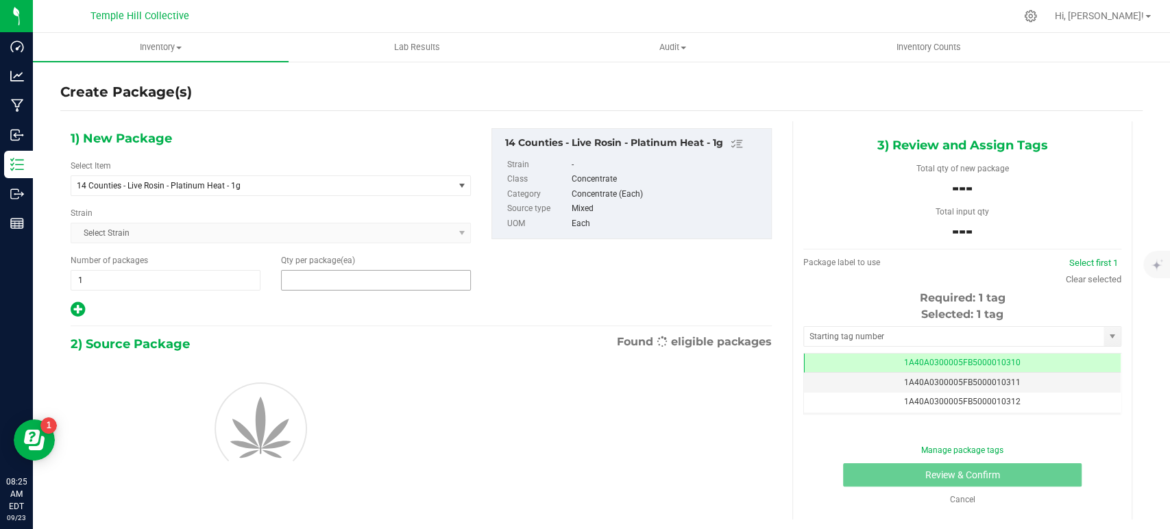
click at [385, 280] on span at bounding box center [376, 280] width 190 height 21
type input "1"
click at [607, 273] on div "1) New Package Select Item 14 Counties - Live Rosin - Platinum Heat - 1g .5g Pr…" at bounding box center [421, 223] width 722 height 191
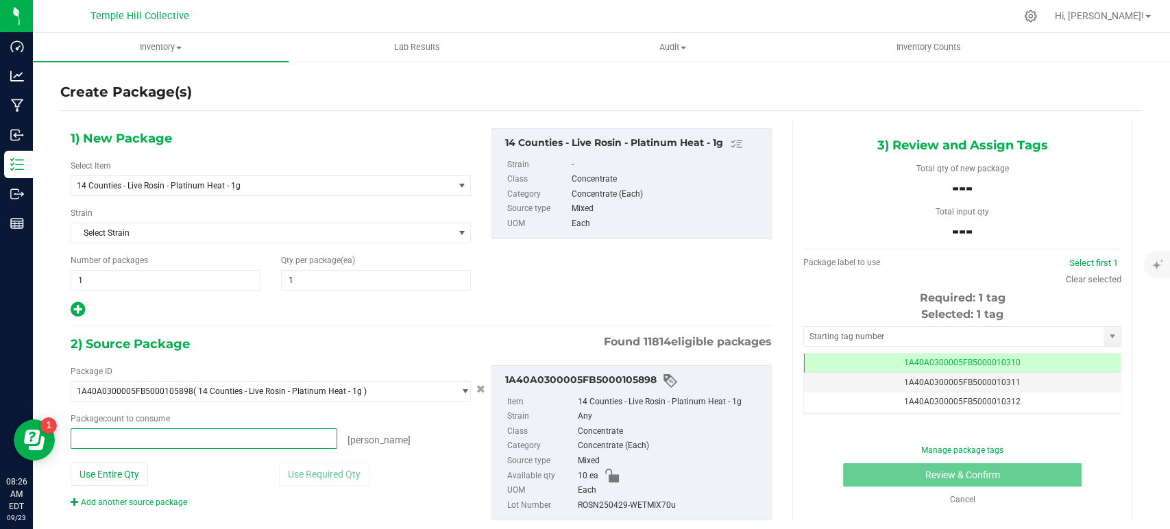
click at [201, 437] on span at bounding box center [204, 438] width 267 height 21
type input "1"
type input "1 ea"
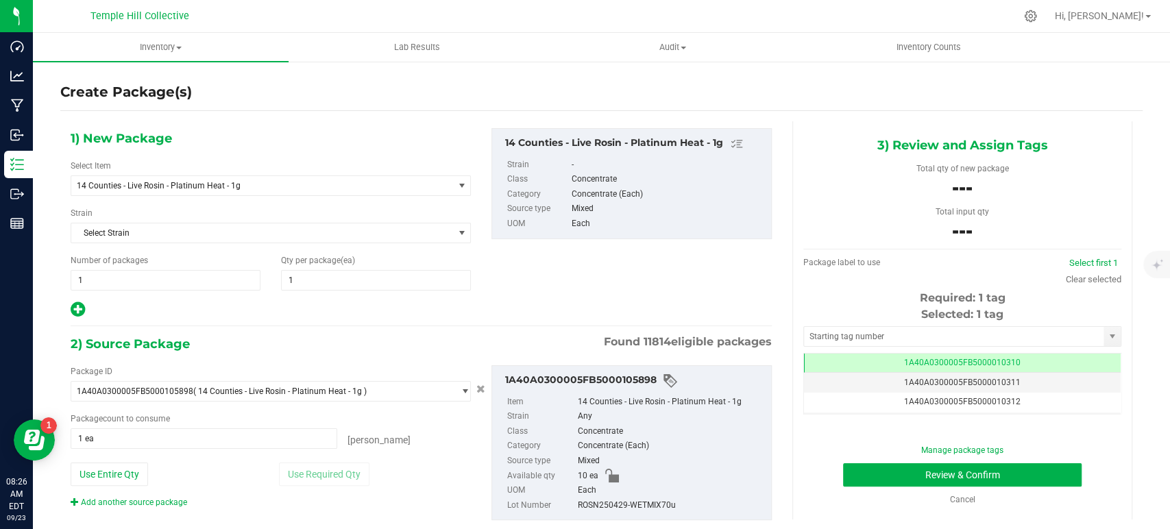
drag, startPoint x: 679, startPoint y: 505, endPoint x: 553, endPoint y: 508, distance: 126.9
click at [553, 508] on li "Lot Number ROSN250429-WETMIX70u" at bounding box center [635, 505] width 257 height 15
copy li "ROSN250429-WETMIX70u"
click at [469, 324] on div "1) New Package Select Item 14 Counties - Live Rosin - Platinum Heat - 1g .5g Pr…" at bounding box center [421, 335] width 722 height 428
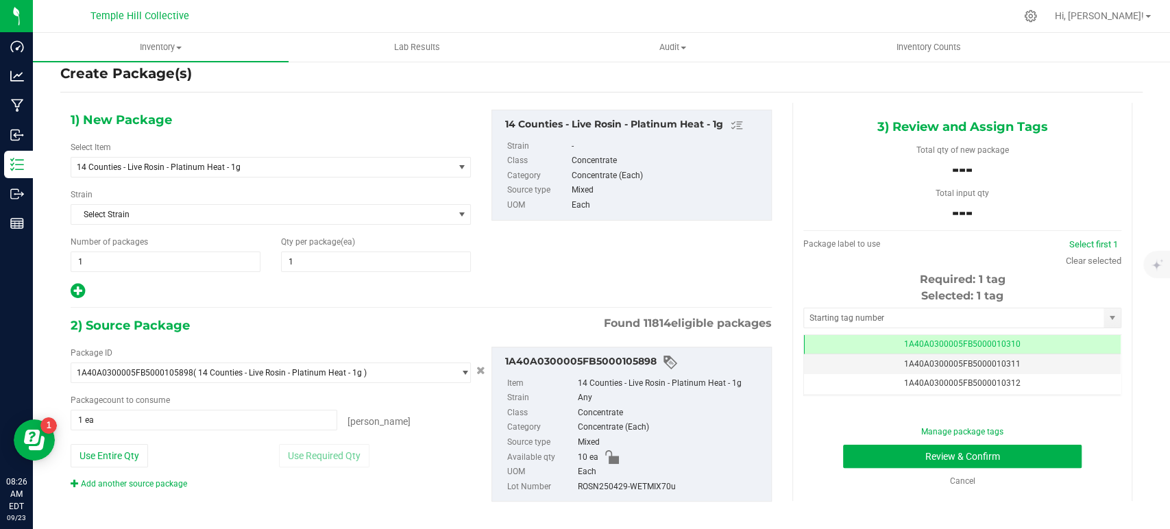
scroll to position [29, 0]
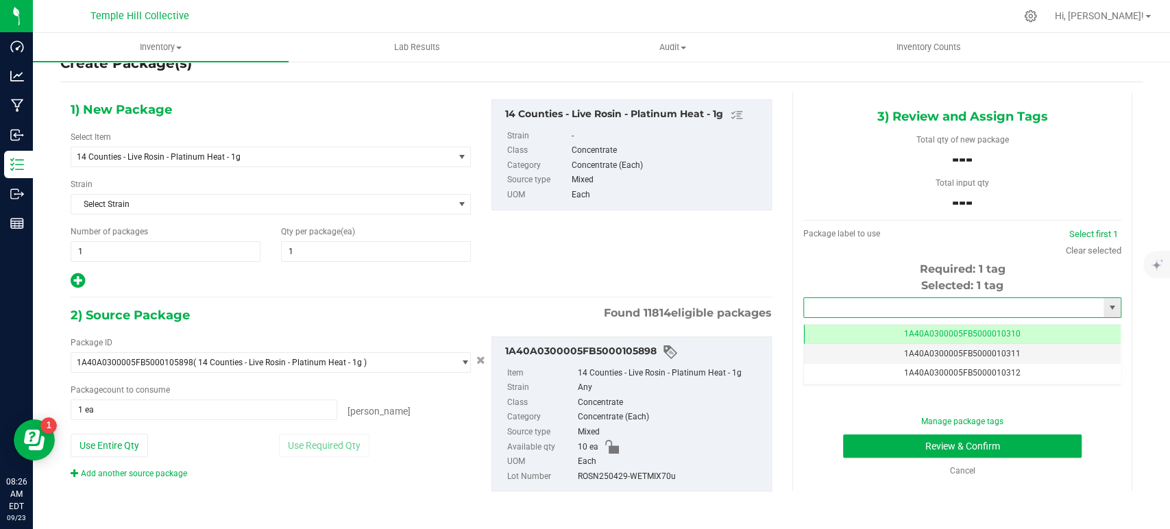
click at [943, 306] on input "text" at bounding box center [954, 307] width 300 height 19
click at [948, 331] on li "1A40A0300005FB5000107513" at bounding box center [952, 330] width 313 height 21
type input "1A40A0300005FB5000107513"
click at [959, 445] on button "Review & Confirm" at bounding box center [962, 446] width 238 height 23
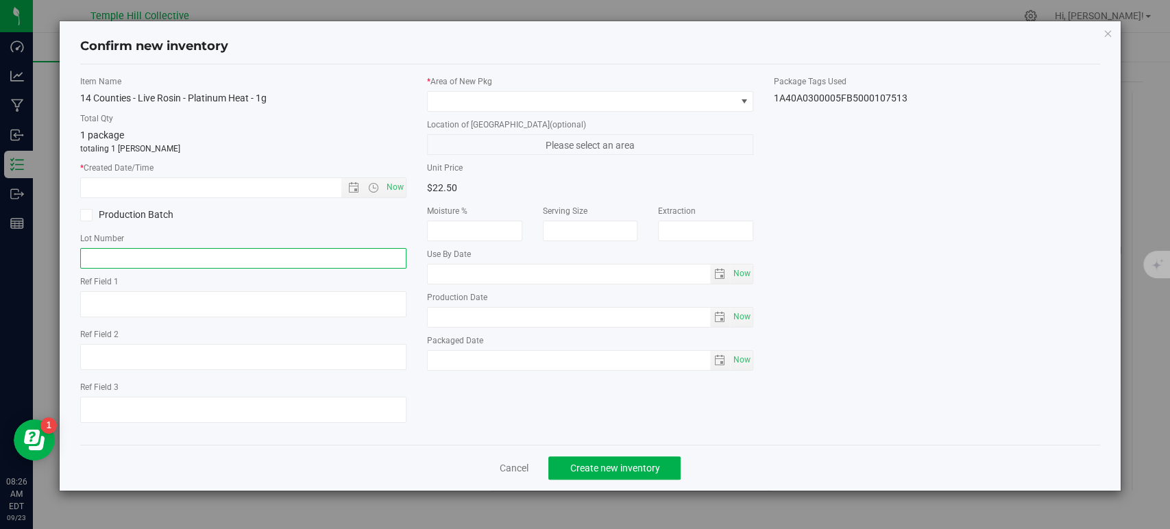
drag, startPoint x: 176, startPoint y: 253, endPoint x: 198, endPoint y: 240, distance: 26.1
click at [176, 253] on input "text" at bounding box center [243, 258] width 326 height 21
paste input "ROSN250429-WETMIX70u"
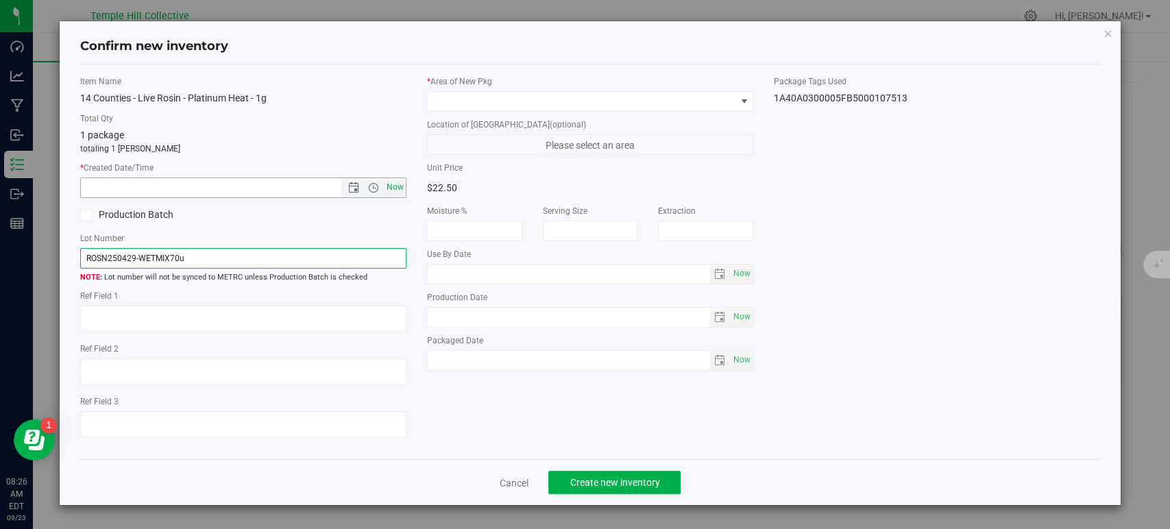
type input "ROSN250429-WETMIX70u"
click at [392, 191] on span "Now" at bounding box center [395, 188] width 23 height 20
type input "[DATE] 8:26 AM"
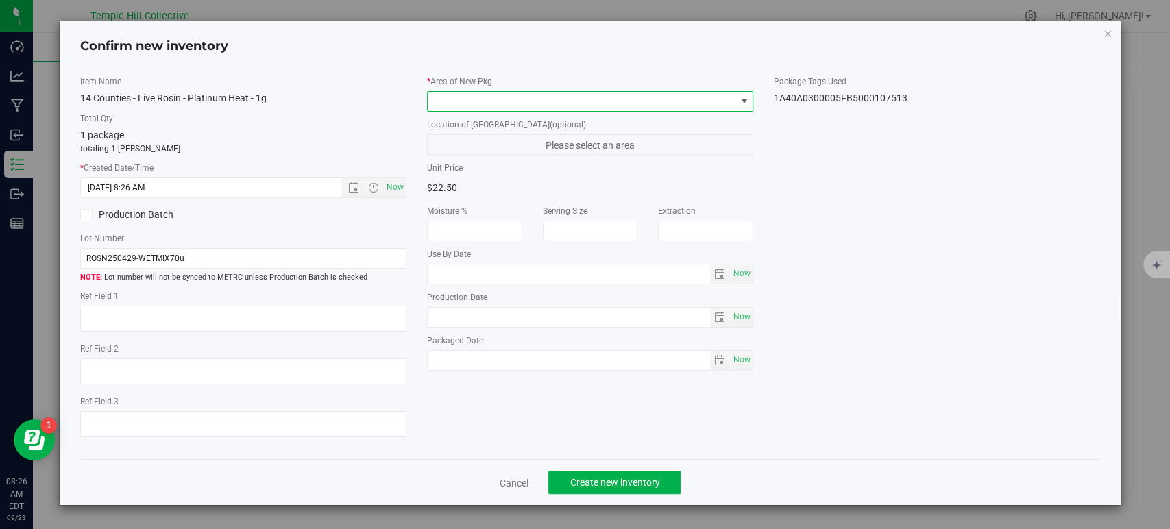
click at [500, 97] on span at bounding box center [582, 101] width 308 height 19
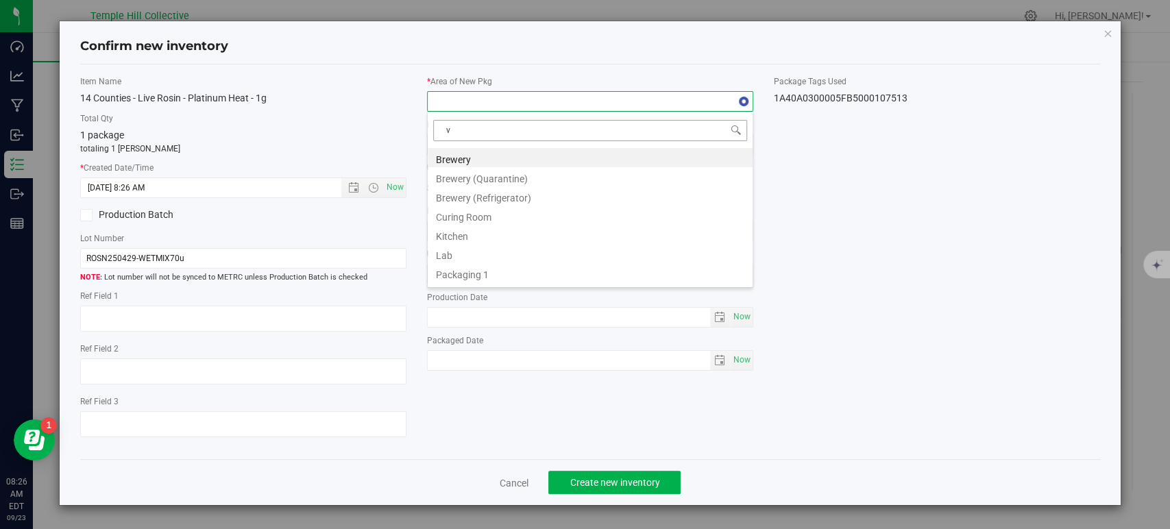
type input "va"
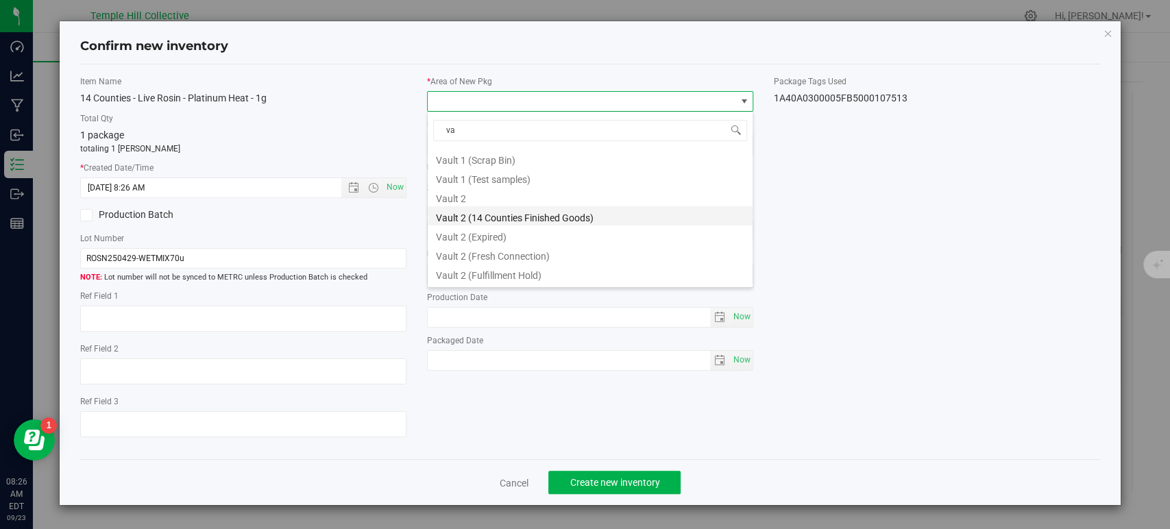
click at [564, 214] on li "Vault 2 (14 Counties Finished Goods)" at bounding box center [590, 215] width 325 height 19
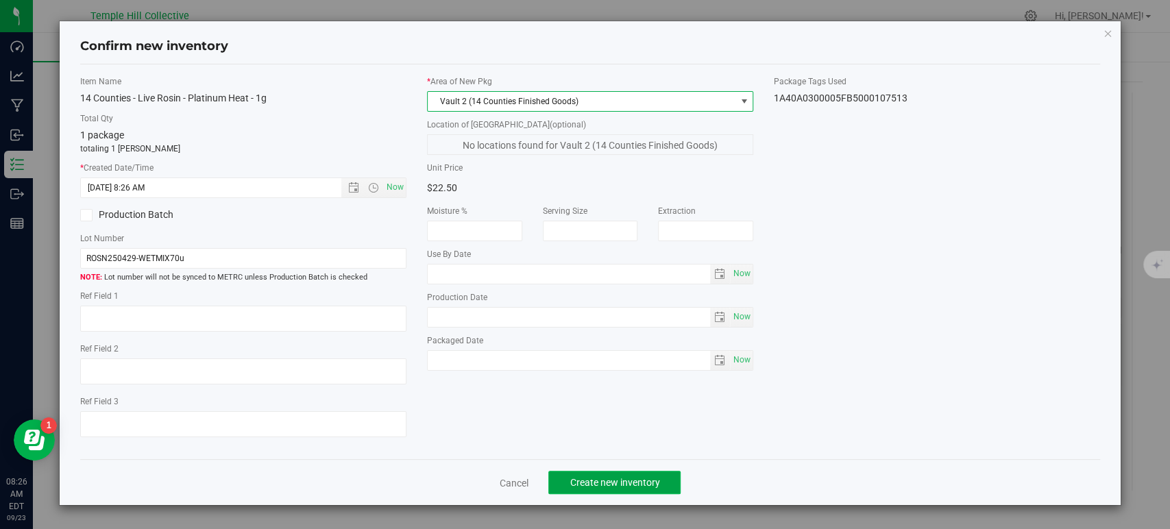
click at [618, 477] on span "Create new inventory" at bounding box center [615, 482] width 90 height 11
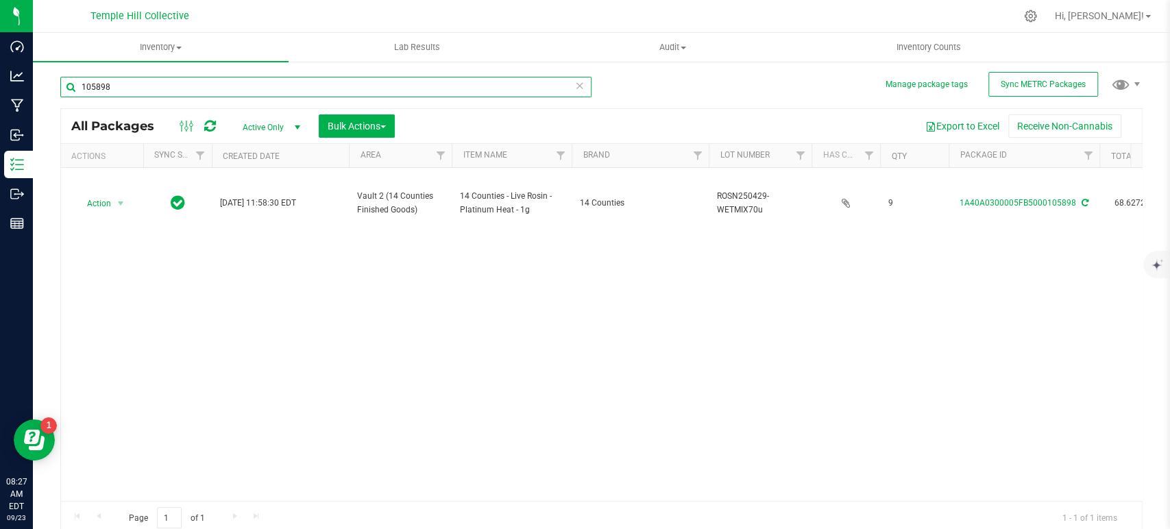
click at [228, 91] on input "105898" at bounding box center [325, 87] width 531 height 21
type input "105897"
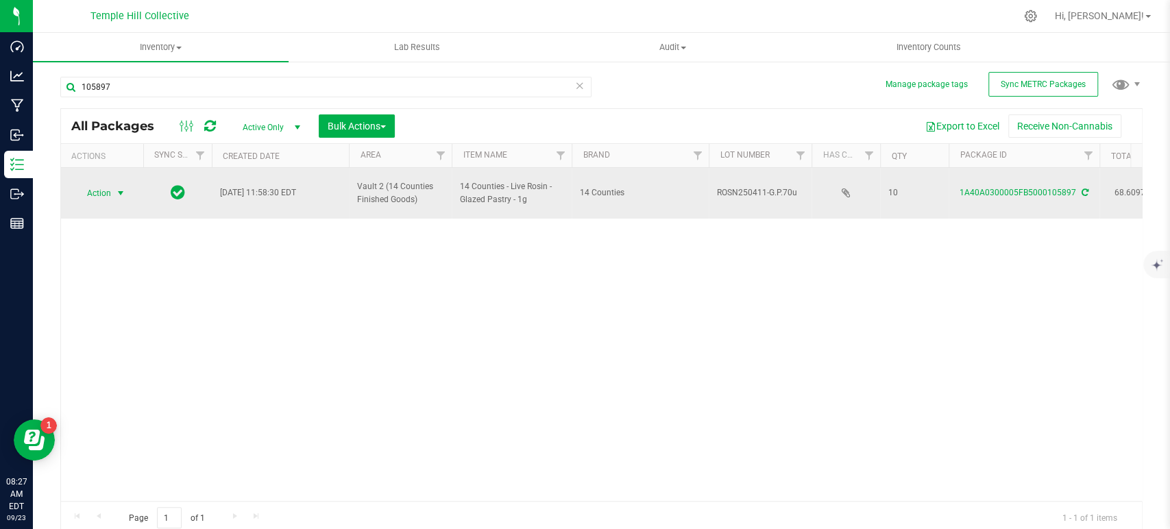
click at [124, 188] on span "select" at bounding box center [120, 193] width 11 height 11
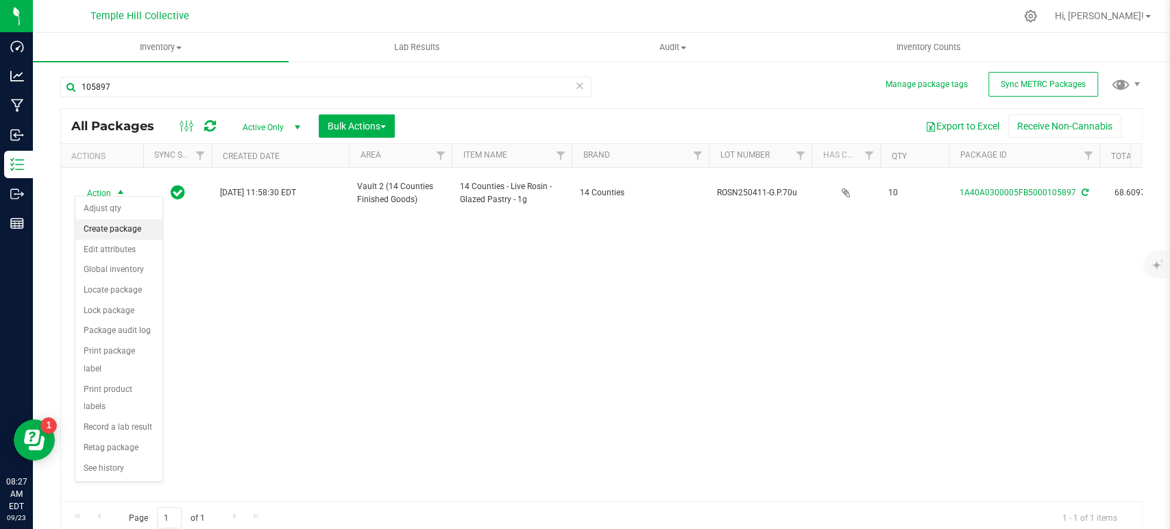
click at [104, 233] on li "Create package" at bounding box center [118, 229] width 87 height 21
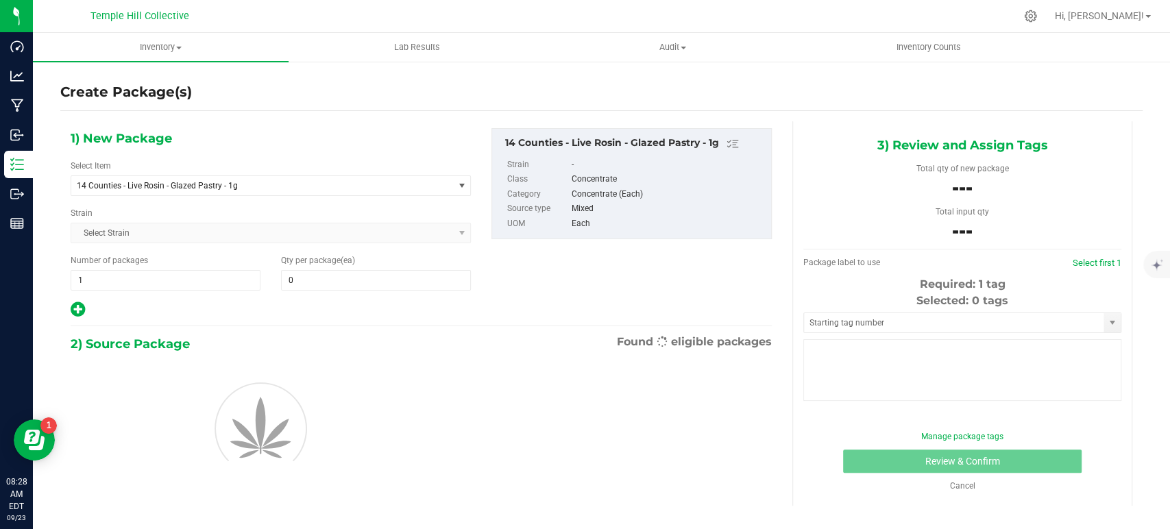
type input "0"
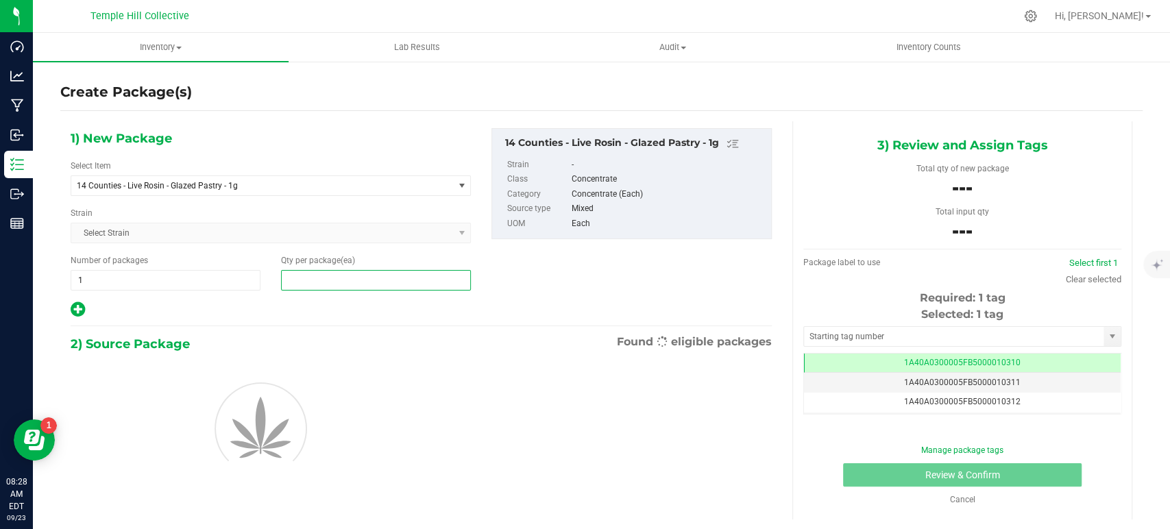
click at [332, 278] on span at bounding box center [376, 280] width 190 height 21
type input "1"
click at [551, 279] on div "1) New Package Select Item 14 Counties - Live Rosin - Glazed Pastry - 1g .5g Pr…" at bounding box center [421, 223] width 722 height 191
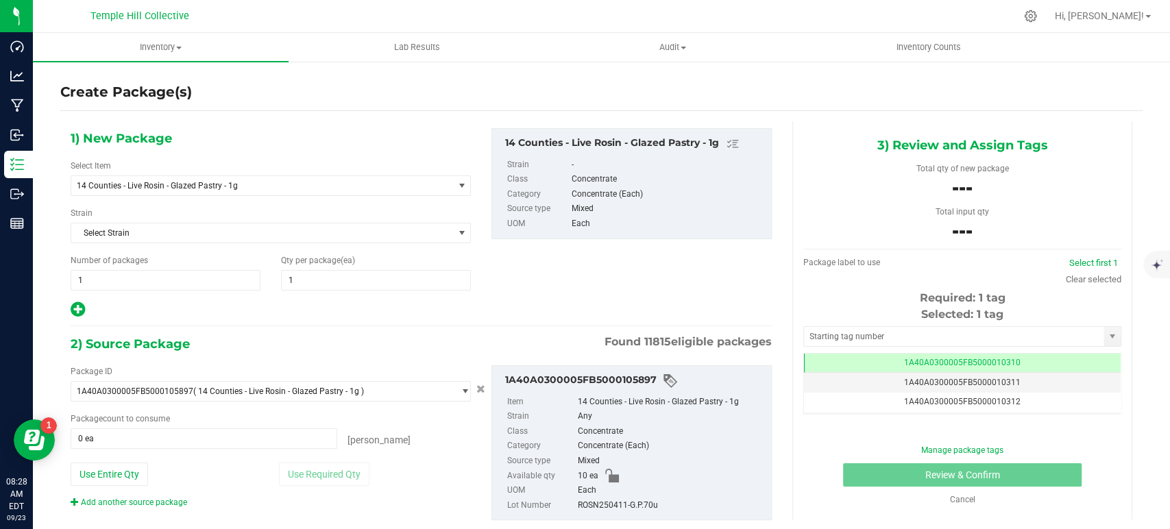
click at [258, 423] on div "Package count to consume" at bounding box center [271, 419] width 400 height 12
click at [261, 431] on span at bounding box center [204, 438] width 267 height 21
type input "1"
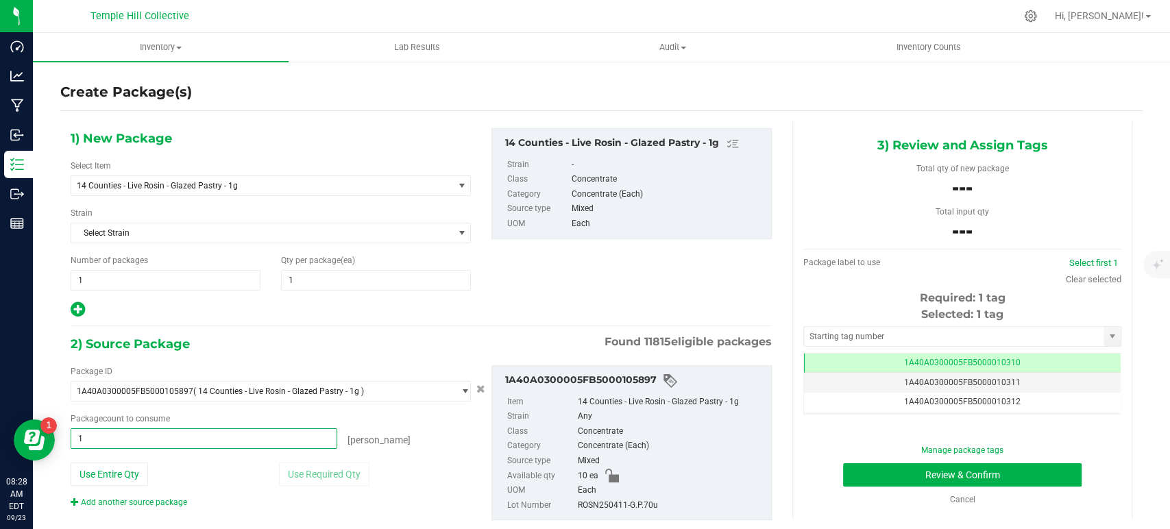
type input "1 ea"
drag, startPoint x: 662, startPoint y: 507, endPoint x: 553, endPoint y: 507, distance: 109.0
click at [553, 507] on li "Lot Number ROSN250411-G.P.70u" at bounding box center [635, 505] width 257 height 15
copy li "ROSN250411-G.P.70u"
click at [974, 334] on input "text" at bounding box center [954, 336] width 300 height 19
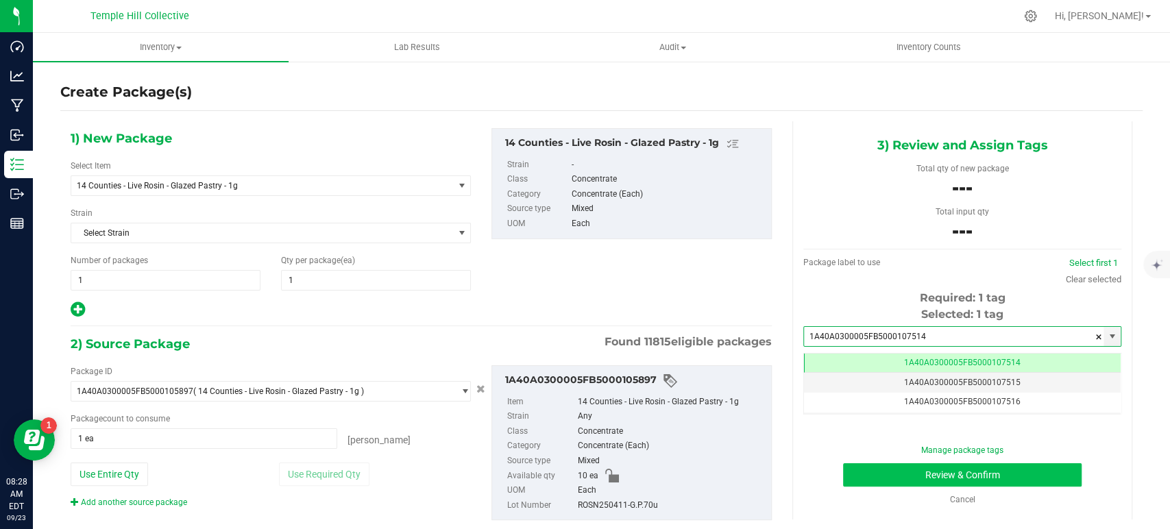
type input "1A40A0300005FB5000107514"
click at [989, 474] on button "Review & Confirm" at bounding box center [962, 474] width 238 height 23
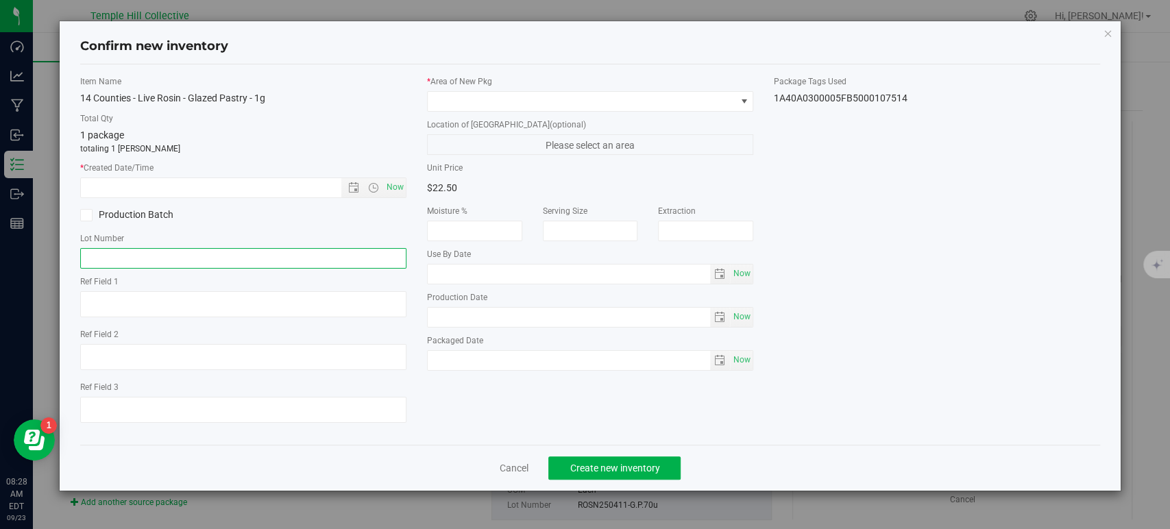
click at [145, 257] on input "text" at bounding box center [243, 258] width 326 height 21
paste input "ROSN250411-G.P.70u"
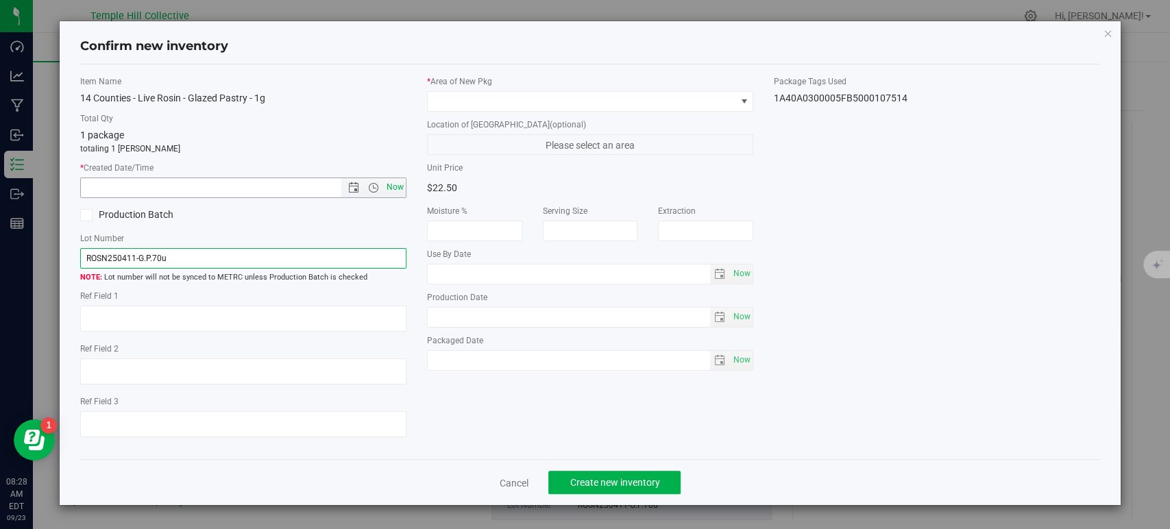
type input "ROSN250411-G.P.70u"
click at [391, 186] on span "Now" at bounding box center [395, 188] width 23 height 20
type input "[DATE] 8:28 AM"
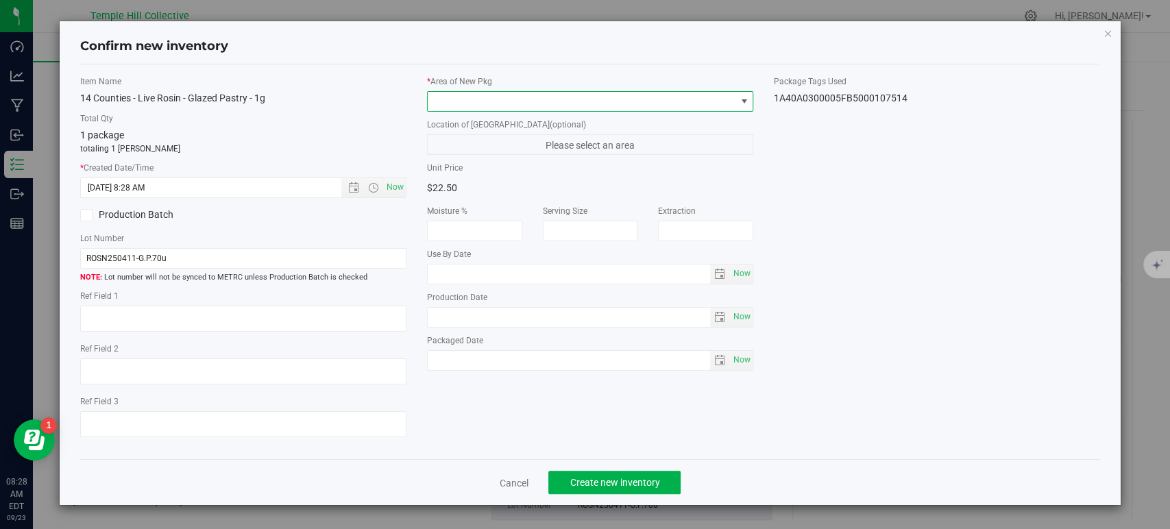
click at [470, 104] on span at bounding box center [582, 101] width 308 height 19
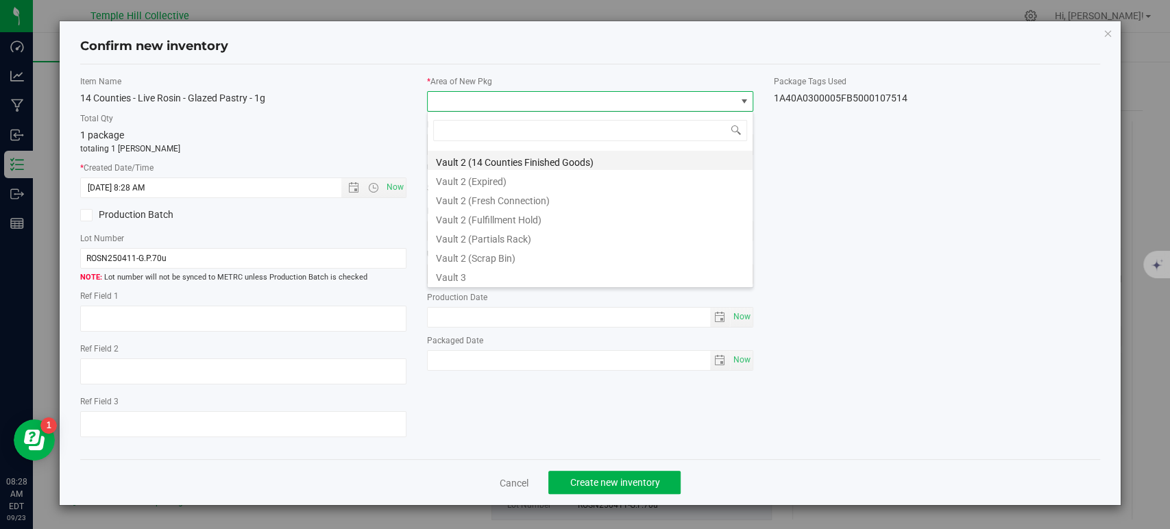
click at [553, 159] on li "Vault 2 (14 Counties Finished Goods)" at bounding box center [590, 160] width 325 height 19
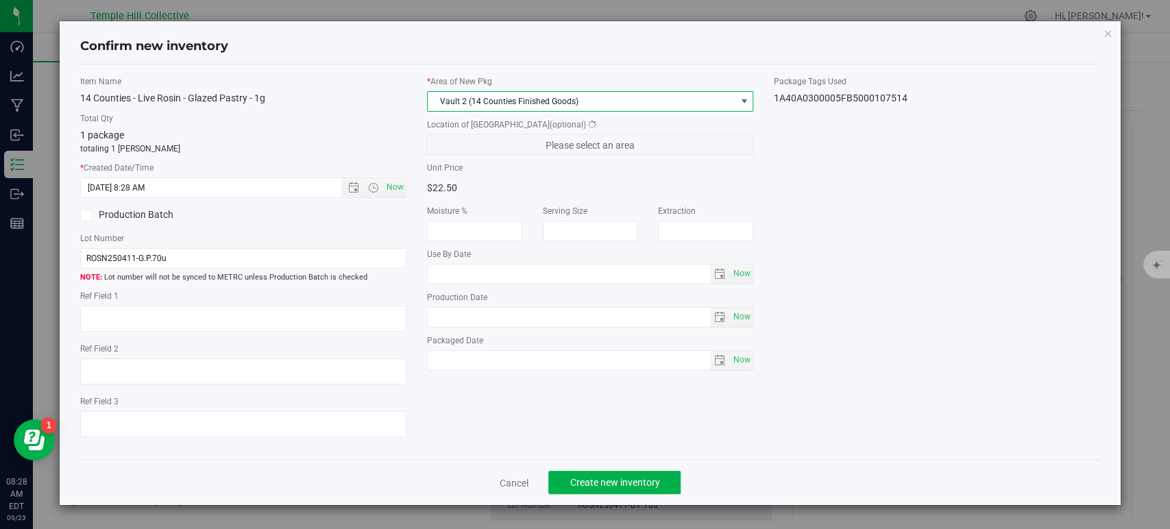
click at [880, 186] on div "Item Name 14 Counties - Live Rosin - Glazed Pastry - 1g Total Qty 1 package tot…" at bounding box center [590, 262] width 1041 height 374
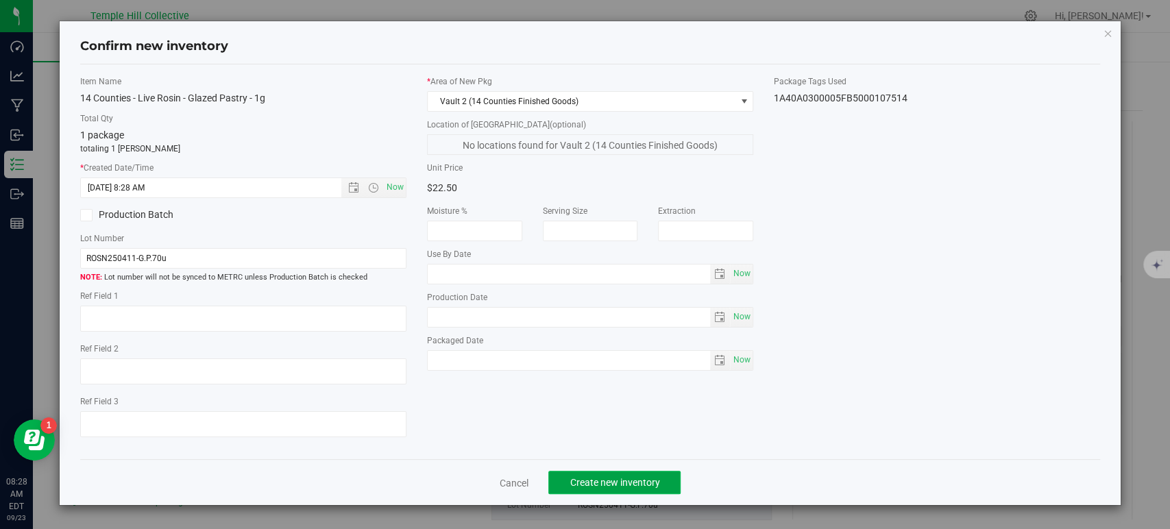
click at [626, 483] on span "Create new inventory" at bounding box center [615, 482] width 90 height 11
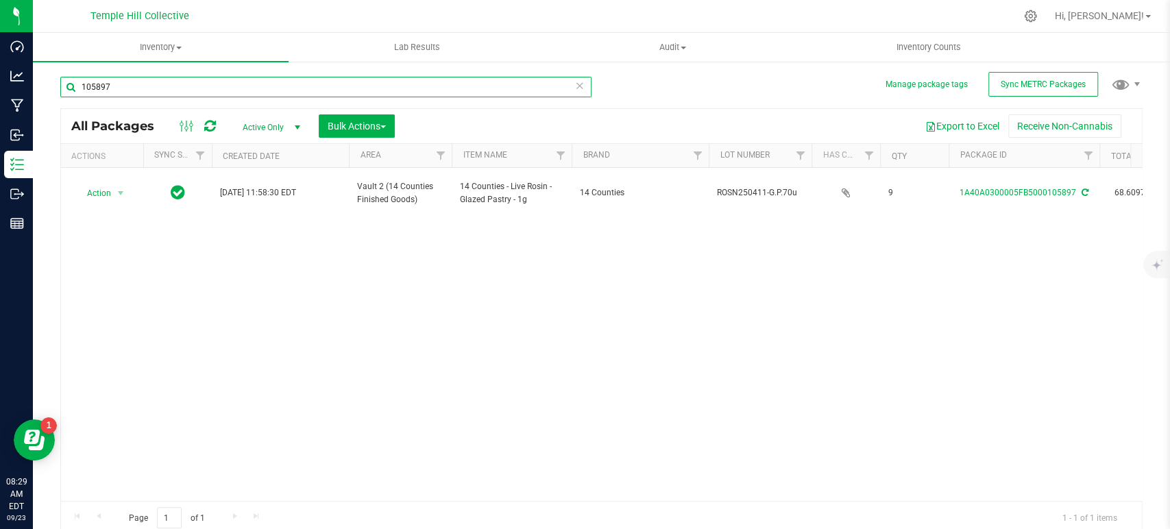
drag, startPoint x: 88, startPoint y: 90, endPoint x: 51, endPoint y: 93, distance: 37.8
click at [51, 93] on div "Manage package tags Sync METRC Packages 105897 All Packages Active Only Active …" at bounding box center [601, 269] width 1137 height 418
type input "66367"
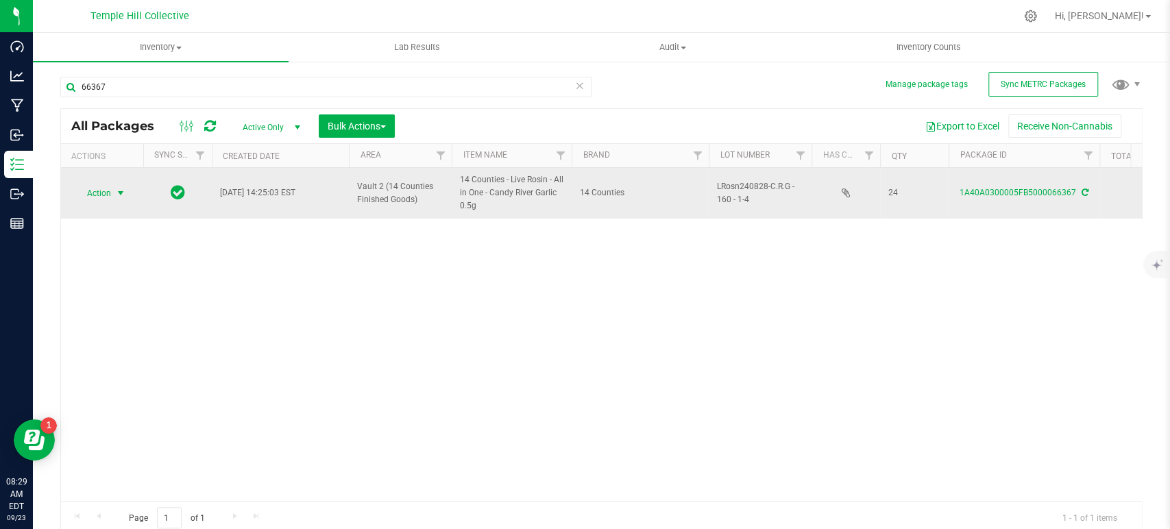
click at [124, 192] on span "select" at bounding box center [120, 193] width 11 height 11
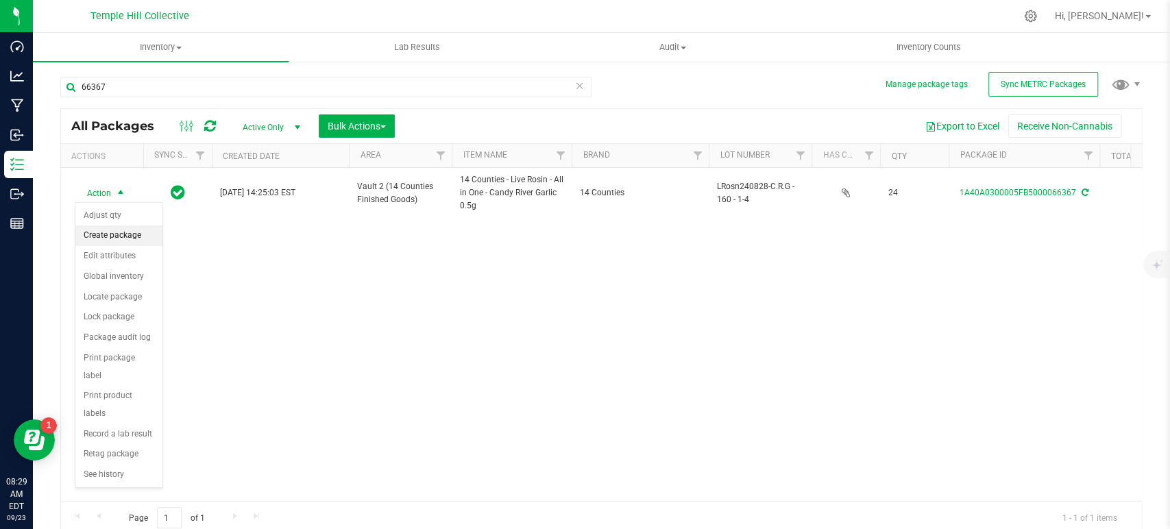
click at [125, 237] on li "Create package" at bounding box center [118, 236] width 87 height 21
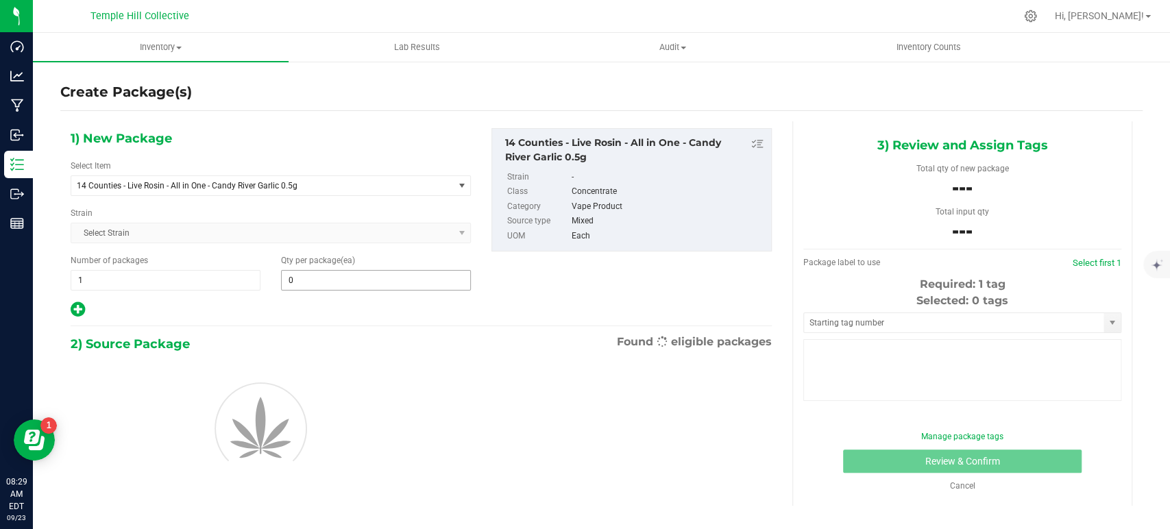
type input "0"
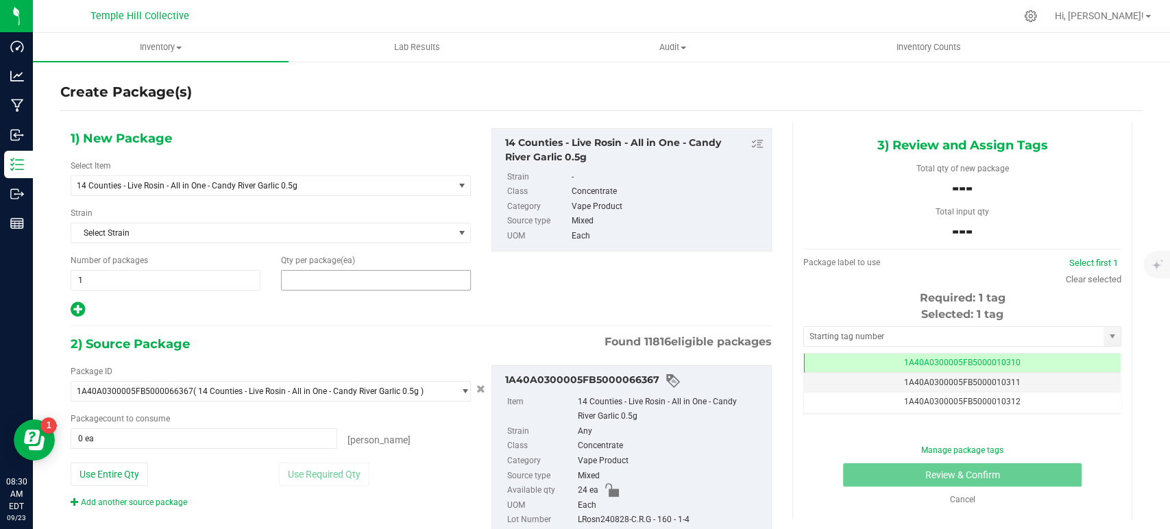
drag, startPoint x: 426, startPoint y: 272, endPoint x: 424, endPoint y: 287, distance: 14.5
click at [426, 272] on span at bounding box center [376, 280] width 190 height 21
type input "1"
click at [240, 433] on span "0 ea 0" at bounding box center [204, 438] width 267 height 21
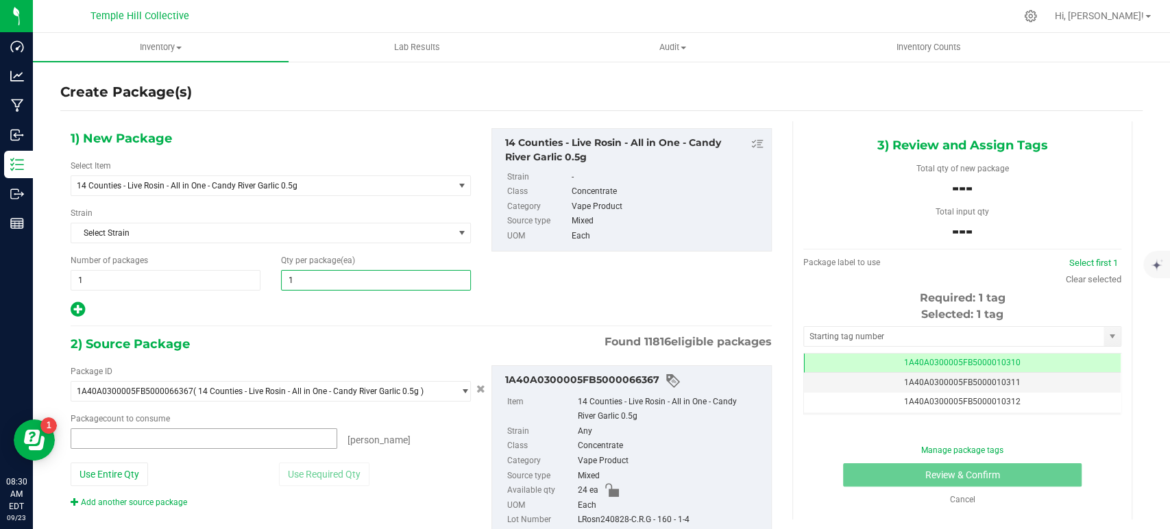
type input "1"
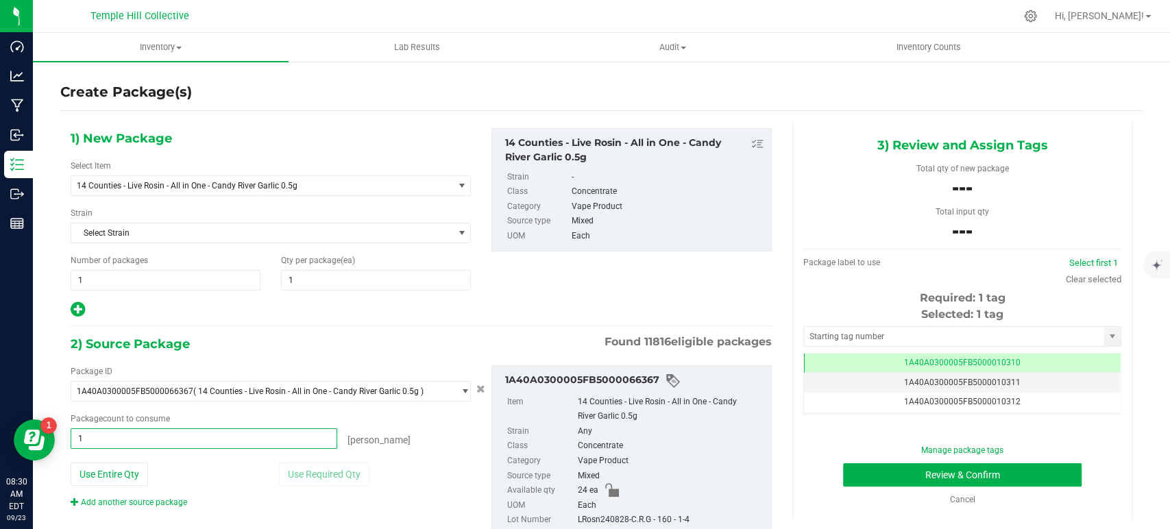
type input "1 ea"
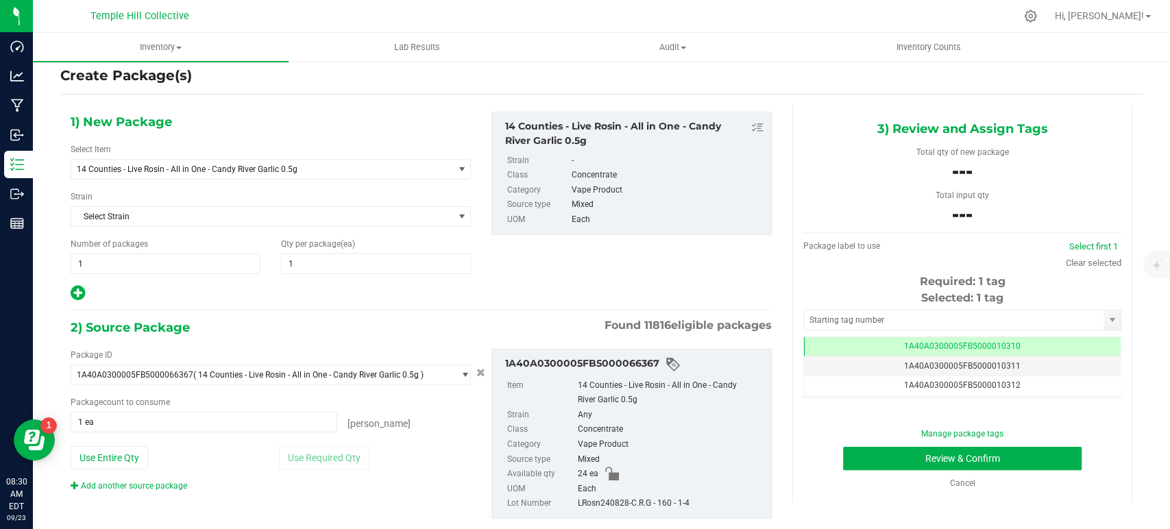
scroll to position [44, 0]
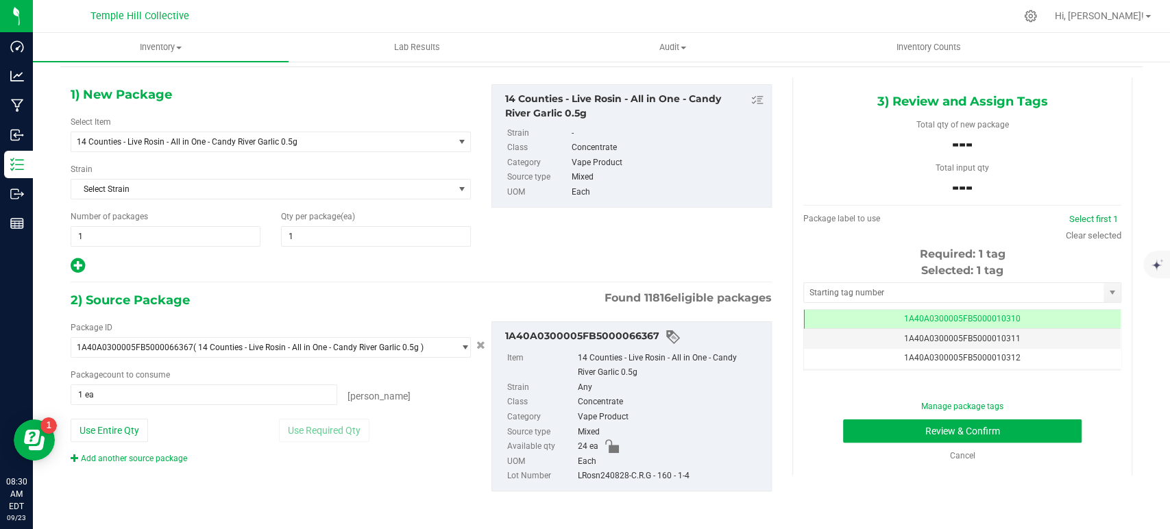
drag, startPoint x: 702, startPoint y: 514, endPoint x: 571, endPoint y: 479, distance: 135.7
click at [578, 479] on div "LRosn240828-C.R.G - 160 - 1-4" at bounding box center [671, 476] width 186 height 15
click at [934, 295] on input "text" at bounding box center [954, 292] width 300 height 19
click at [843, 420] on button "Review & Confirm" at bounding box center [962, 431] width 238 height 23
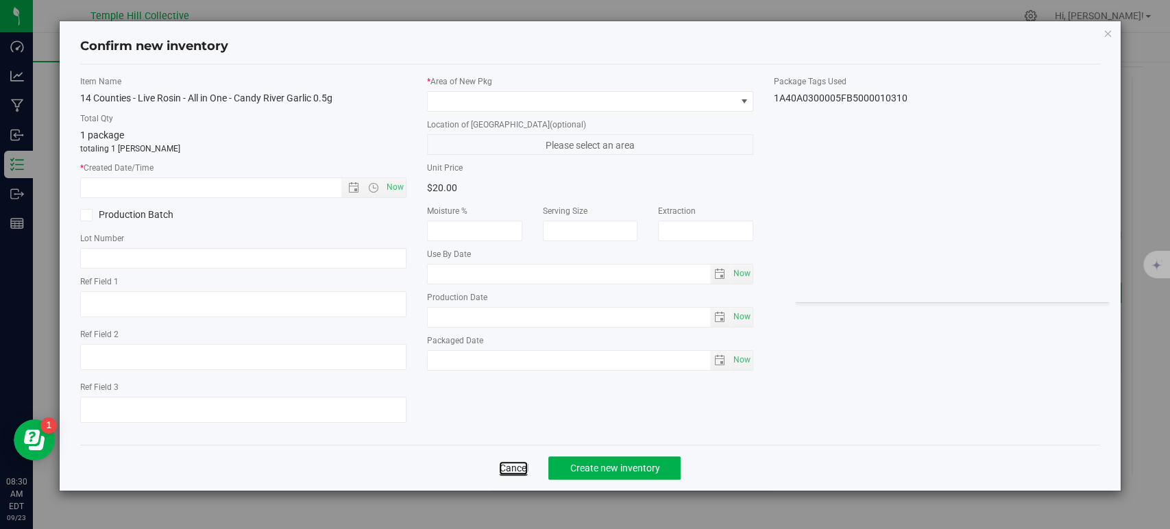
click at [516, 468] on link "Cancel" at bounding box center [513, 468] width 29 height 14
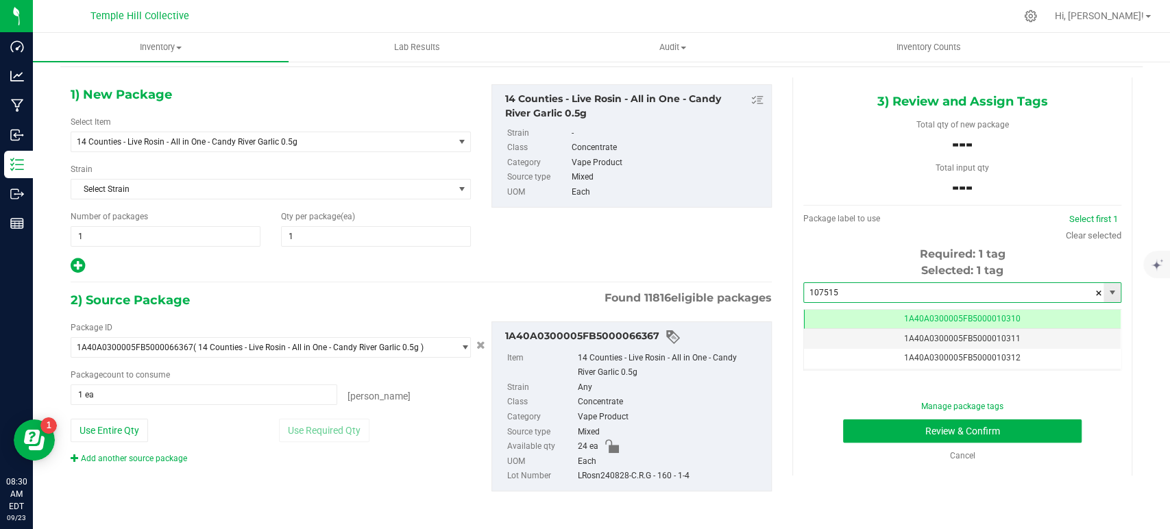
click at [891, 291] on input "107515" at bounding box center [954, 292] width 300 height 19
drag, startPoint x: 891, startPoint y: 291, endPoint x: 795, endPoint y: 303, distance: 96.1
click at [803, 303] on div "Selected: 1 tag 107515 107515 Tag 1A40A0300005FB5000010310 1A40A0300005FB500001…" at bounding box center [962, 317] width 318 height 108
click at [845, 313] on li "1A40A0300005FB5000107515" at bounding box center [952, 316] width 313 height 21
type input "1A40A0300005FB5000107515"
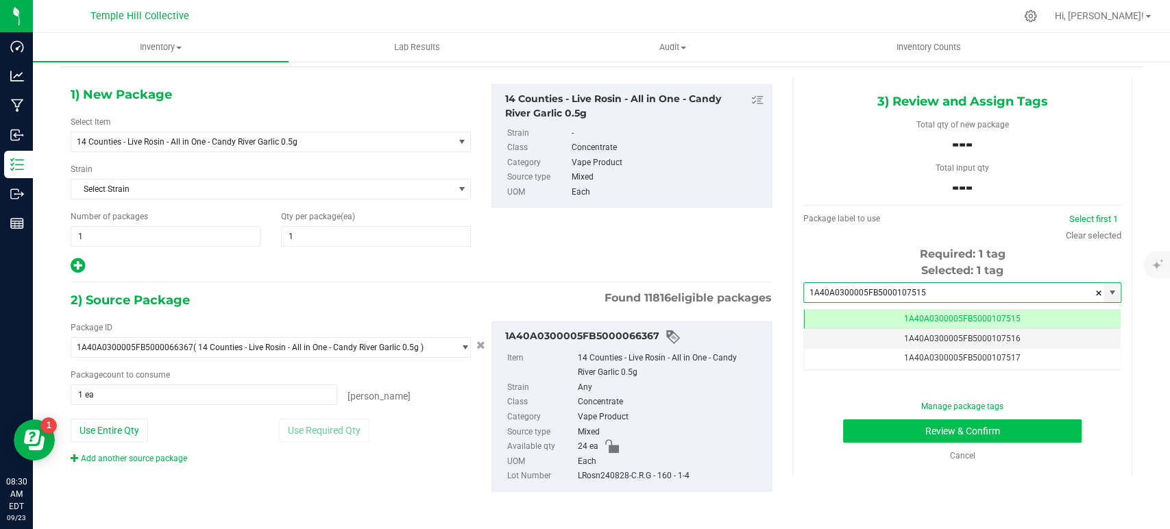
scroll to position [0, 0]
click at [908, 432] on button "Review & Confirm" at bounding box center [962, 431] width 238 height 23
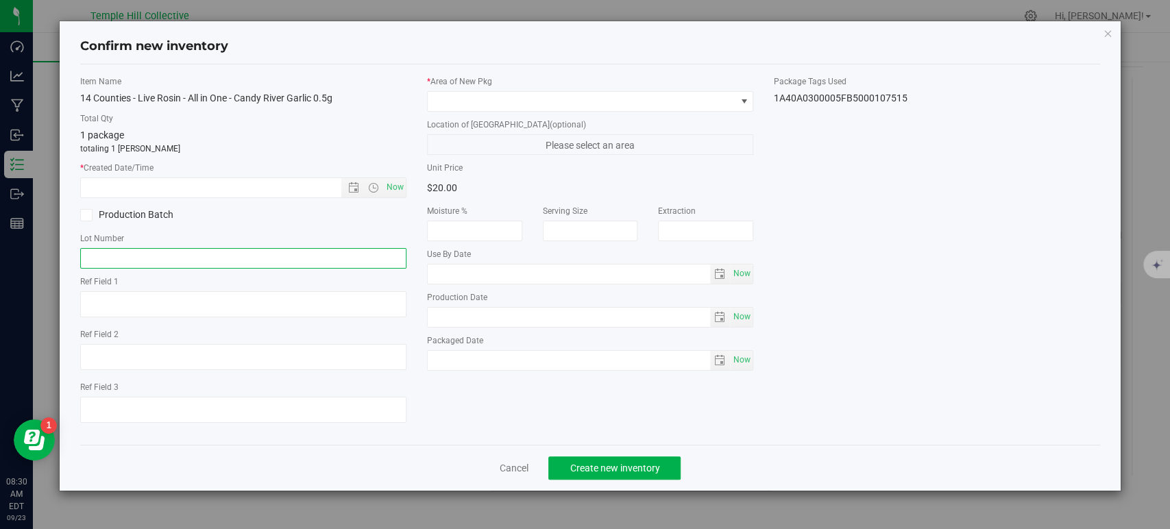
click at [162, 256] on input "text" at bounding box center [243, 258] width 326 height 21
paste input "LRosn240828-C.R.G - 160 - 1-4"
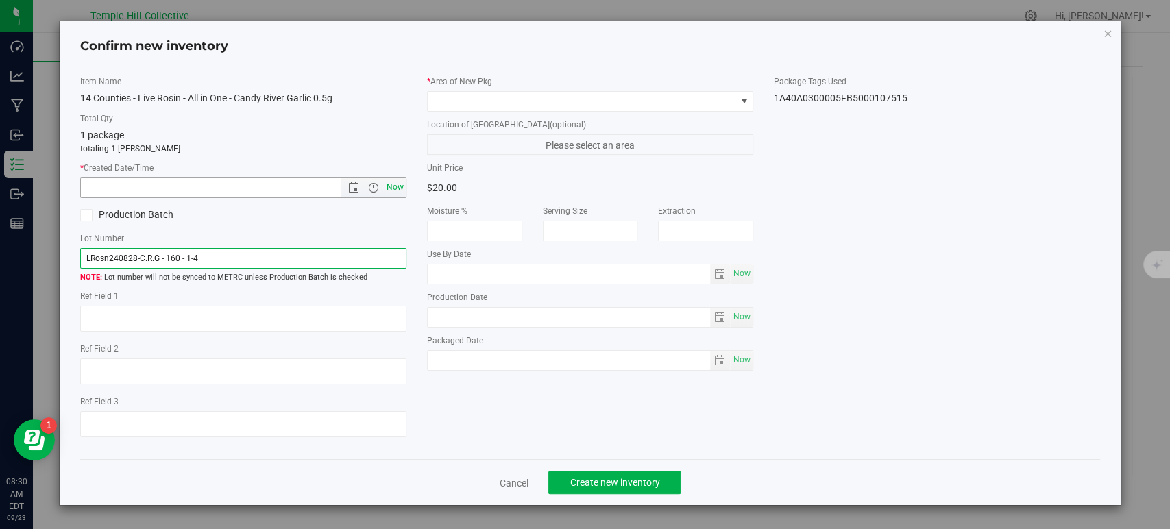
type input "LRosn240828-C.R.G - 160 - 1-4"
click at [400, 186] on span "Now" at bounding box center [395, 188] width 23 height 20
type input "[DATE] 8:30 AM"
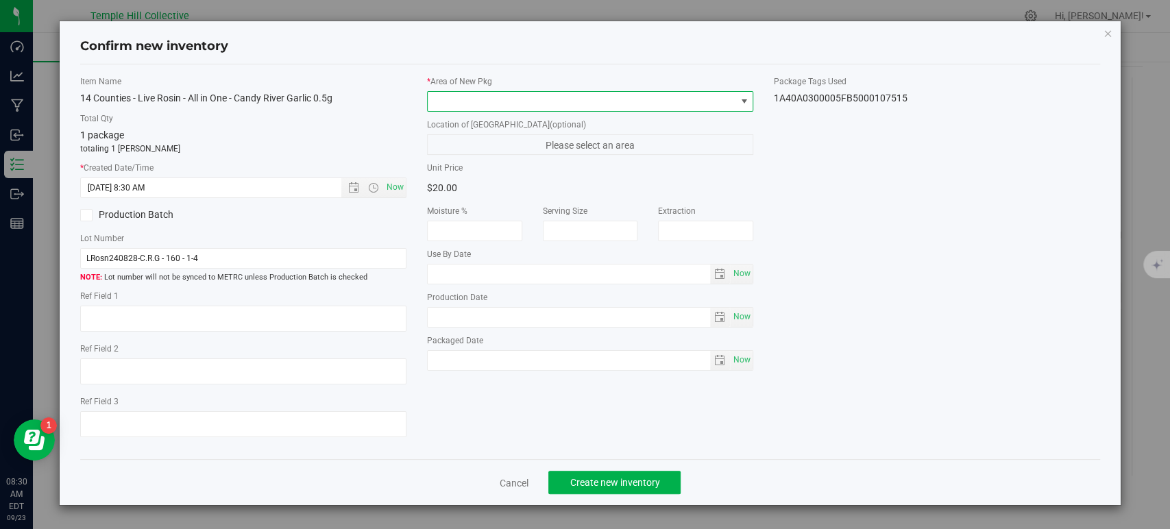
click at [488, 97] on span at bounding box center [582, 101] width 308 height 19
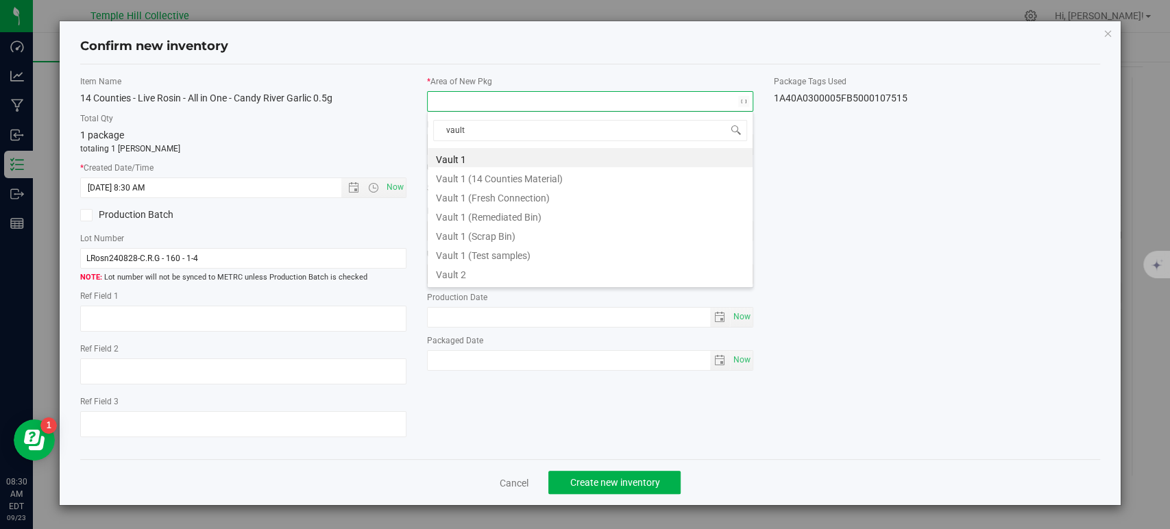
type input "vault 2"
click at [548, 180] on li "Vault 2 (14 Counties Finished Goods)" at bounding box center [590, 176] width 325 height 19
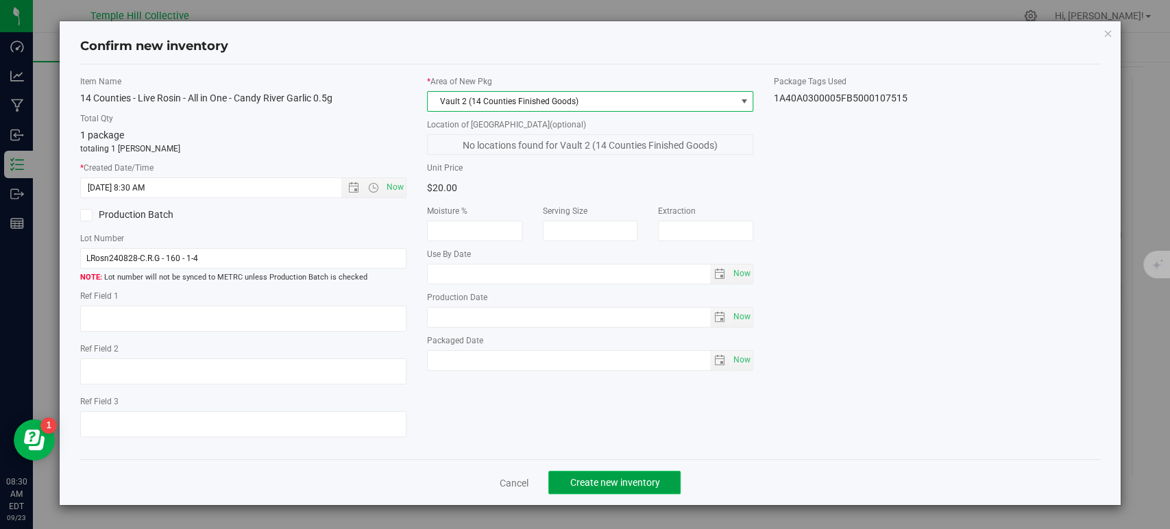
click at [611, 489] on button "Create new inventory" at bounding box center [614, 482] width 132 height 23
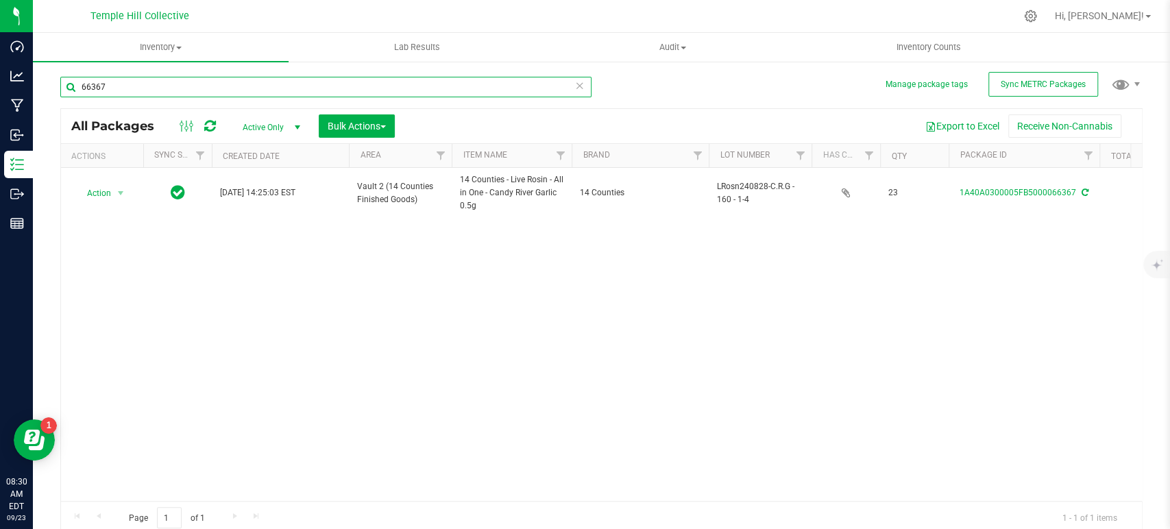
click at [208, 77] on input "66367" at bounding box center [325, 87] width 531 height 21
type input "66355"
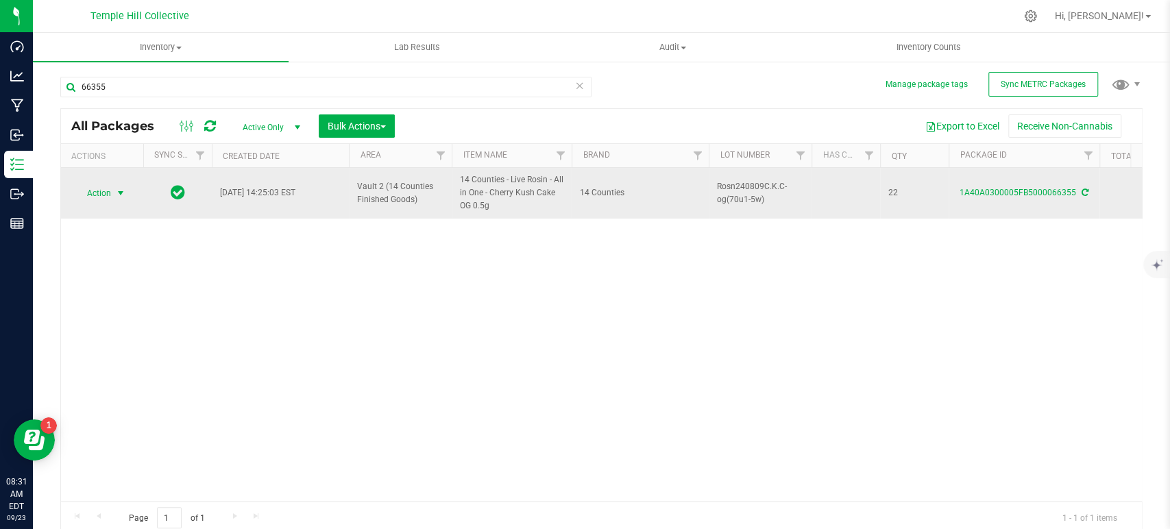
click at [121, 195] on span "select" at bounding box center [120, 193] width 11 height 11
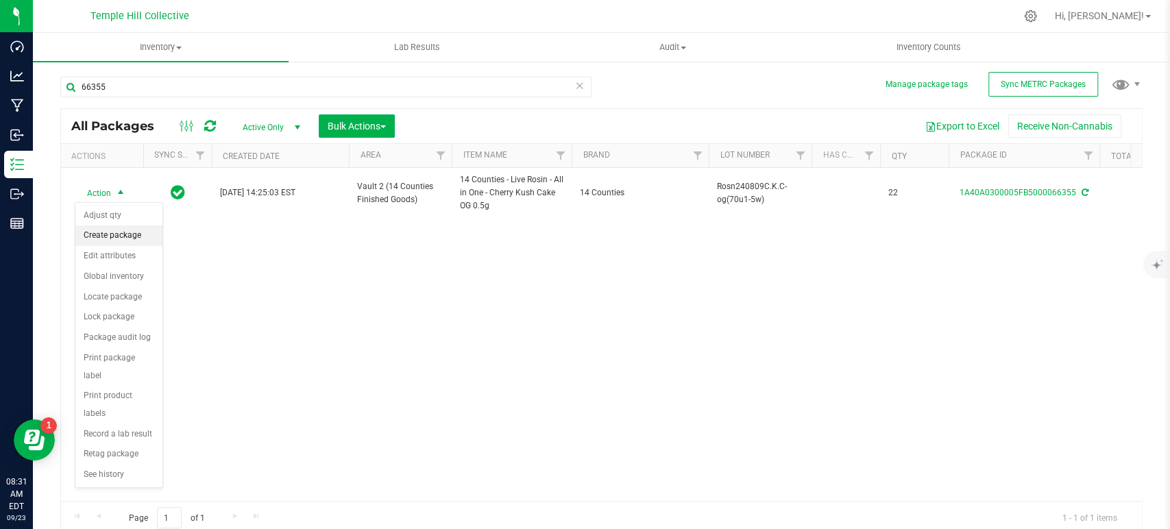
click at [123, 233] on li "Create package" at bounding box center [118, 236] width 87 height 21
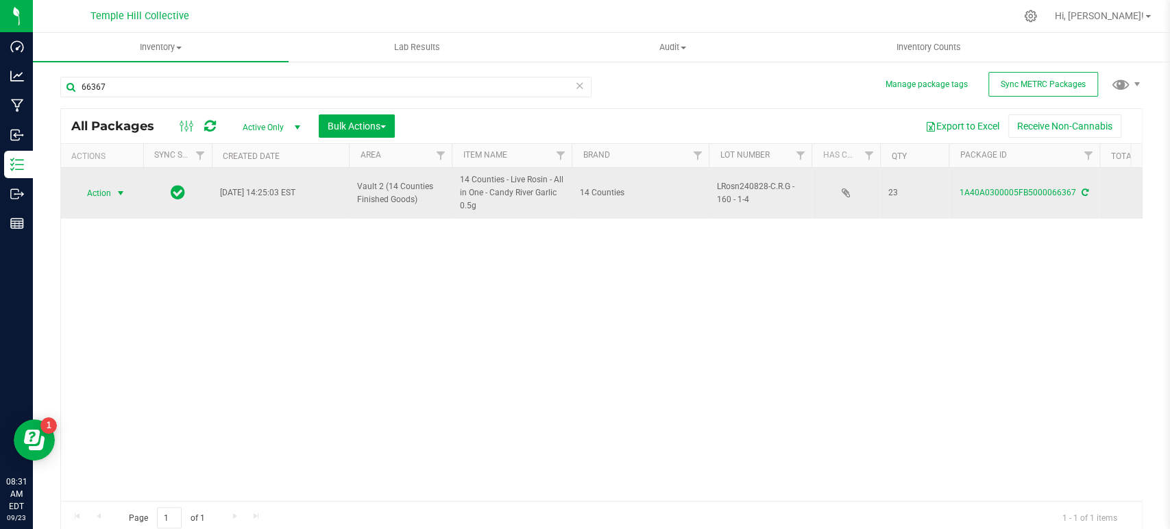
click at [123, 191] on span "select" at bounding box center [120, 193] width 11 height 11
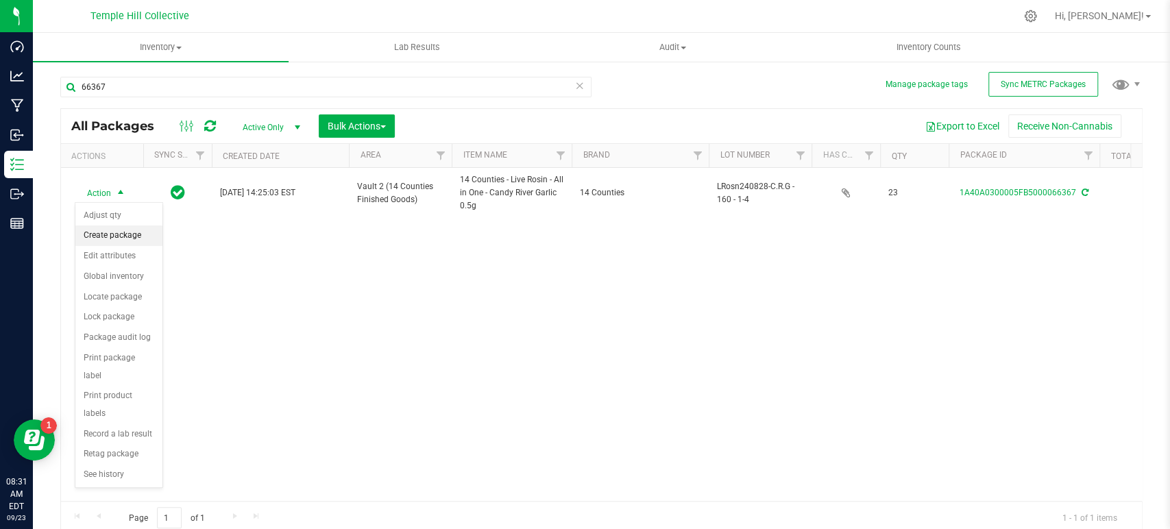
click at [115, 241] on li "Create package" at bounding box center [118, 236] width 87 height 21
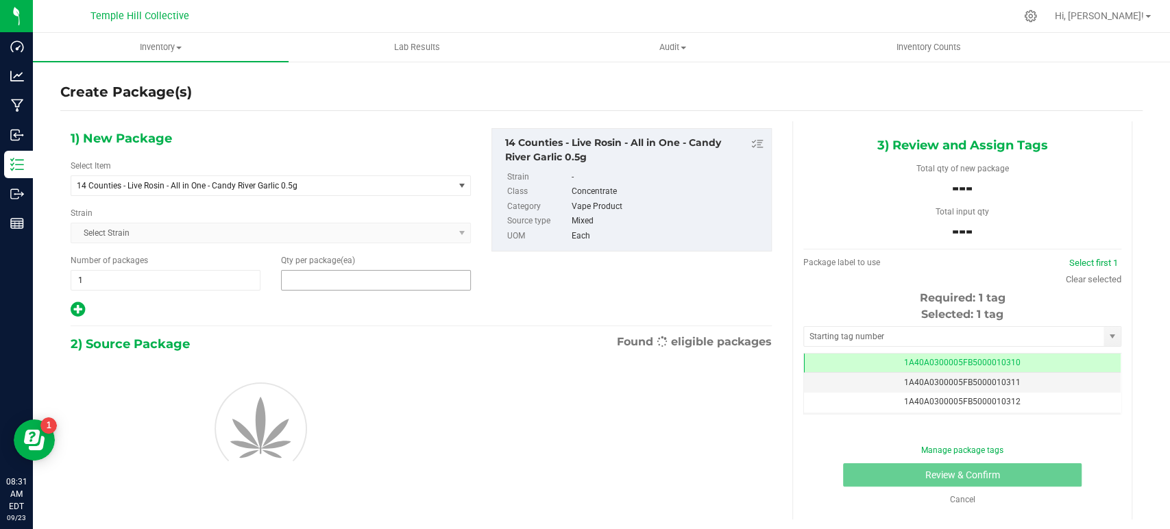
click at [339, 276] on span at bounding box center [376, 280] width 190 height 21
type input "1"
click at [505, 294] on div "1) New Package Select Item 14 Counties - Live Rosin - All in One - Candy River …" at bounding box center [421, 223] width 722 height 191
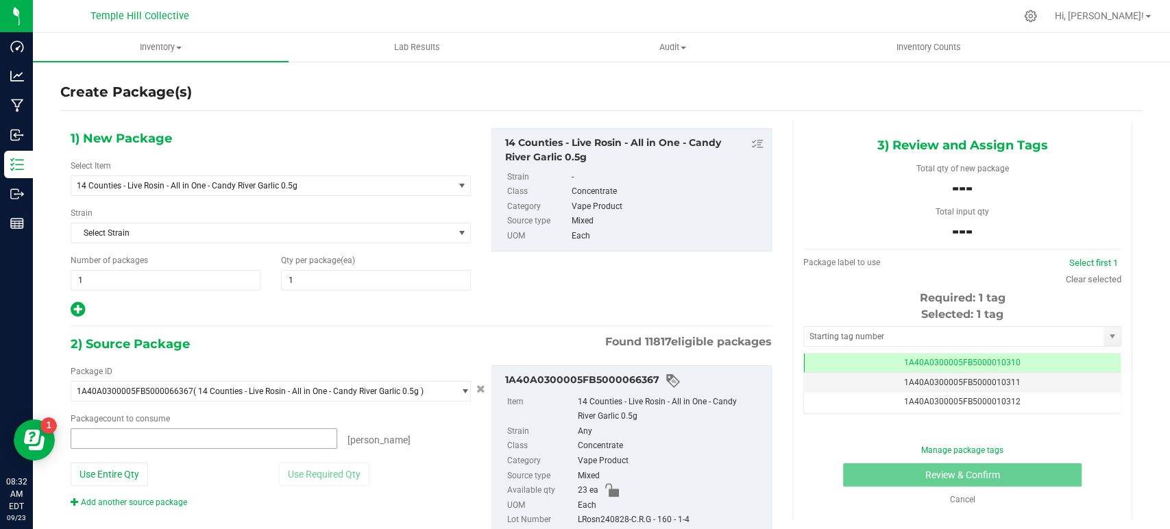
click at [250, 429] on span at bounding box center [204, 438] width 267 height 21
type input "1"
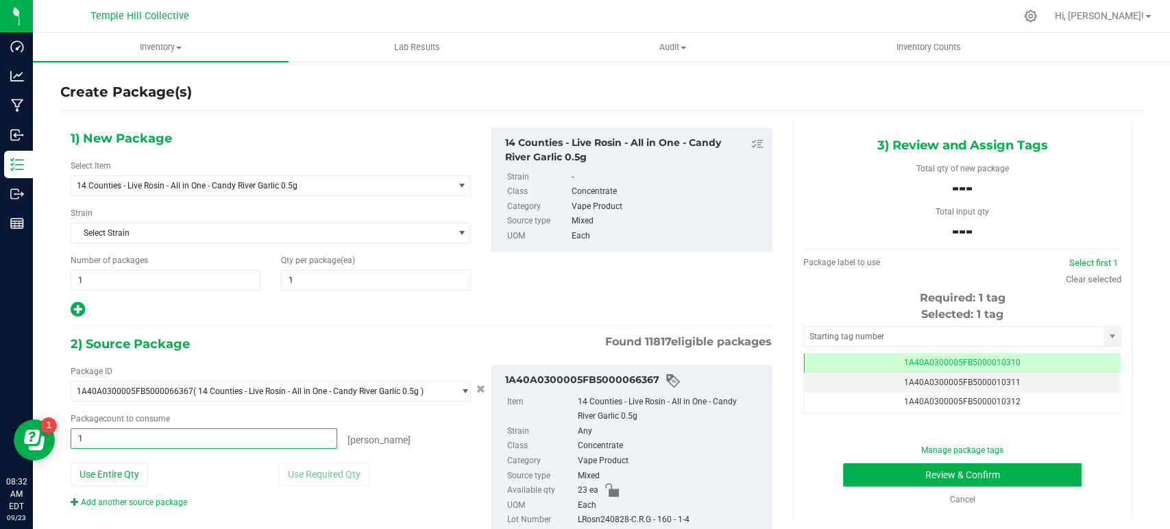
type input "1 ea"
click at [412, 434] on div "[PERSON_NAME]" at bounding box center [404, 437] width 134 height 19
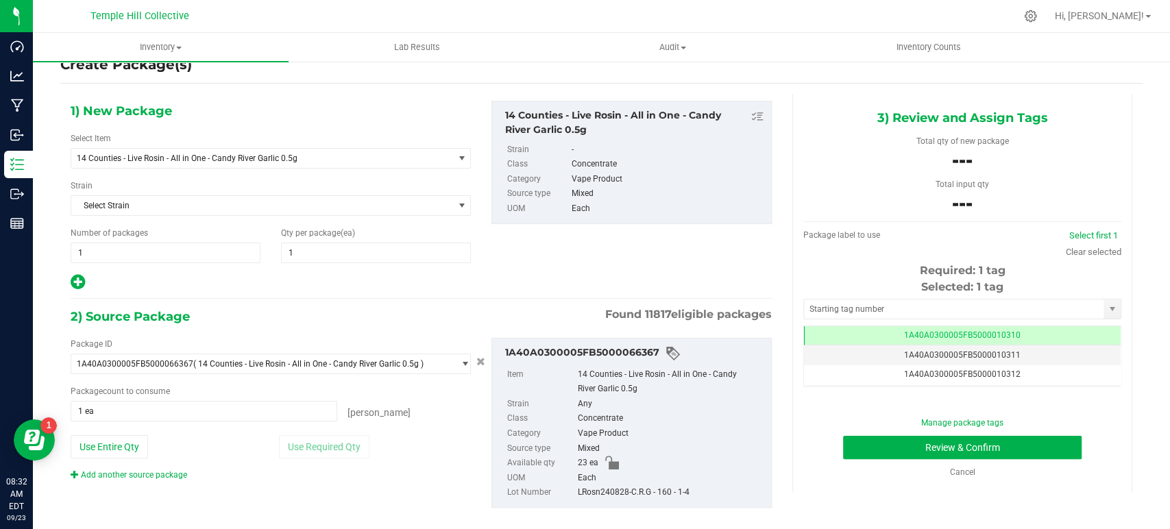
scroll to position [44, 0]
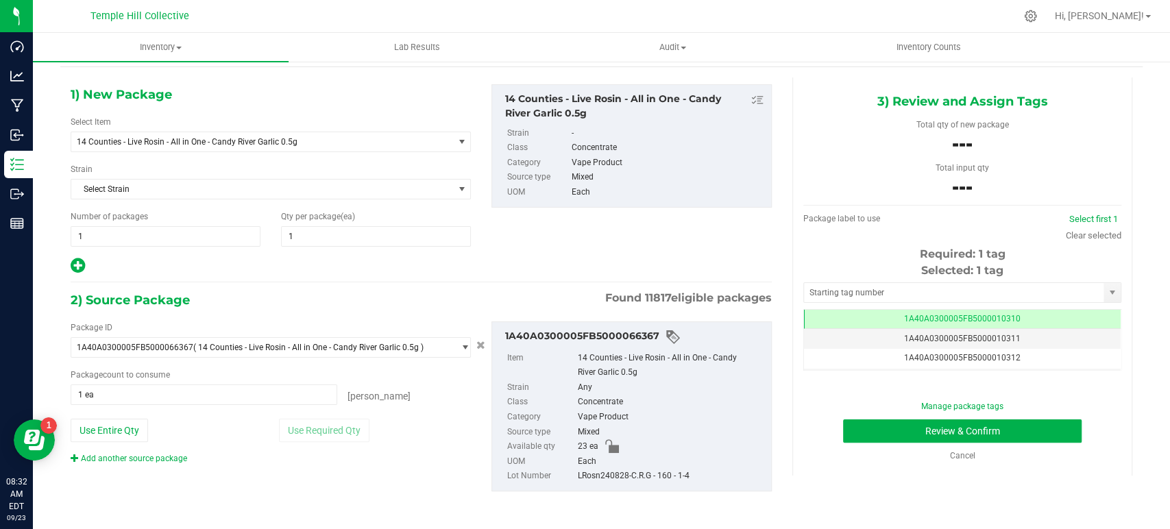
drag, startPoint x: 708, startPoint y: 476, endPoint x: 571, endPoint y: 480, distance: 137.2
click at [578, 480] on div "LRosn240828-C.R.G - 160 - 1-4" at bounding box center [671, 476] width 186 height 15
copy div "LRosn240828-C.R.G - 160 - 1-4"
click at [869, 293] on input "text" at bounding box center [954, 292] width 300 height 19
click at [546, 252] on div "1) New Package Select Item 14 Counties - Live Rosin - All in One - Candy River …" at bounding box center [421, 179] width 722 height 191
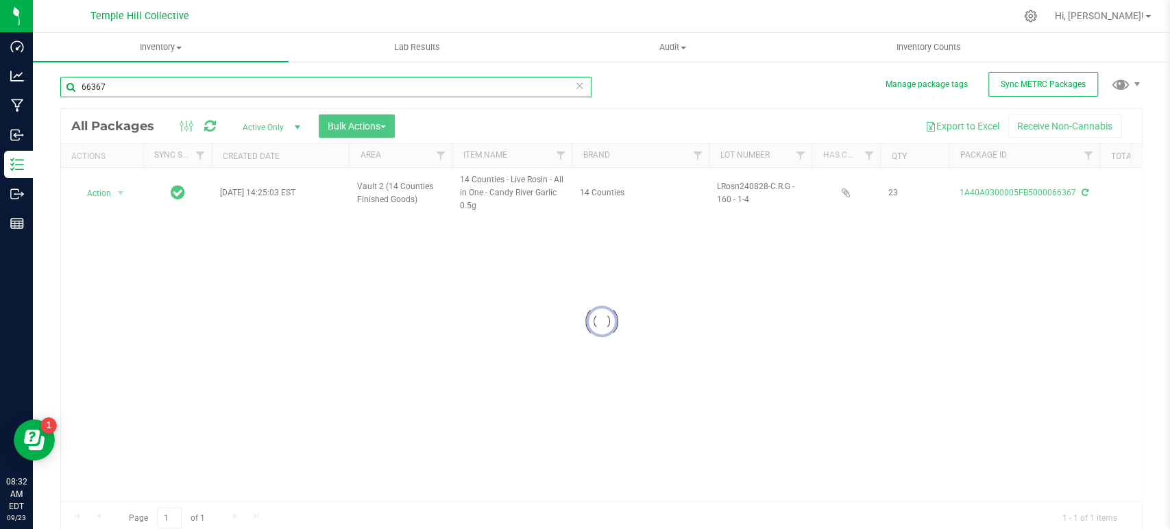
click at [156, 85] on input "66367" at bounding box center [325, 87] width 531 height 21
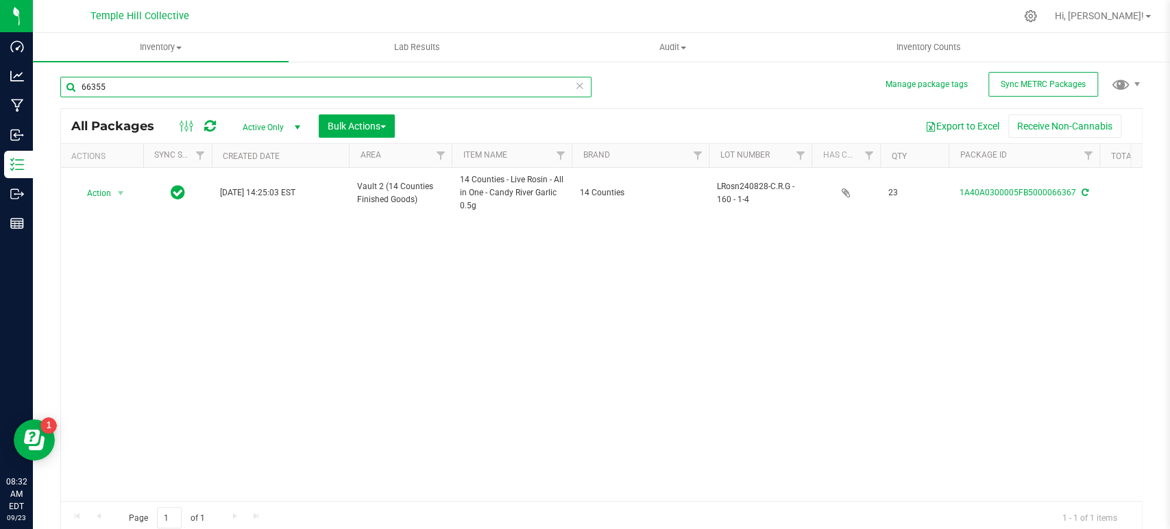
type input "66355"
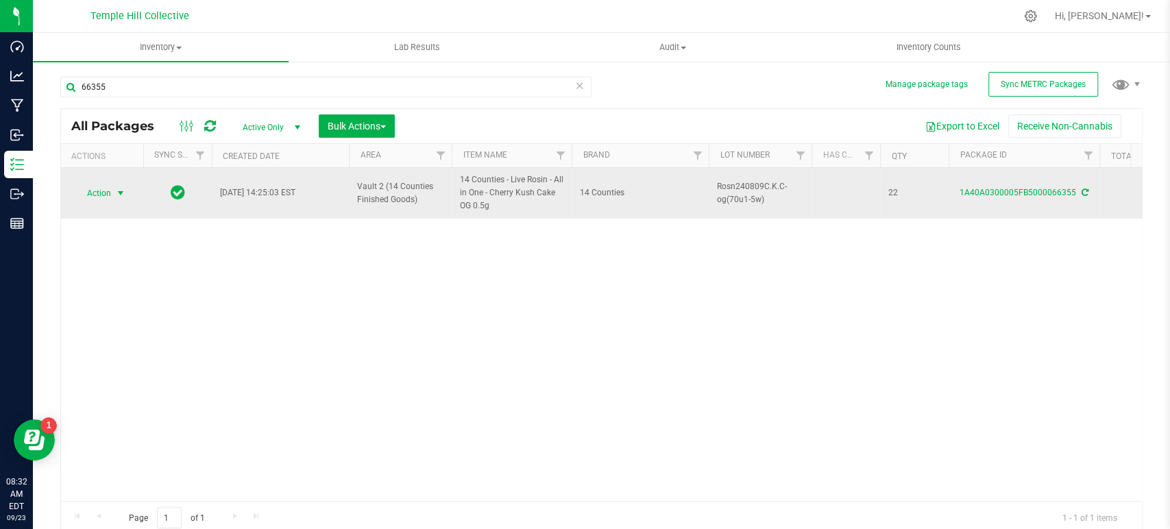
click at [110, 191] on span "Action" at bounding box center [93, 193] width 37 height 19
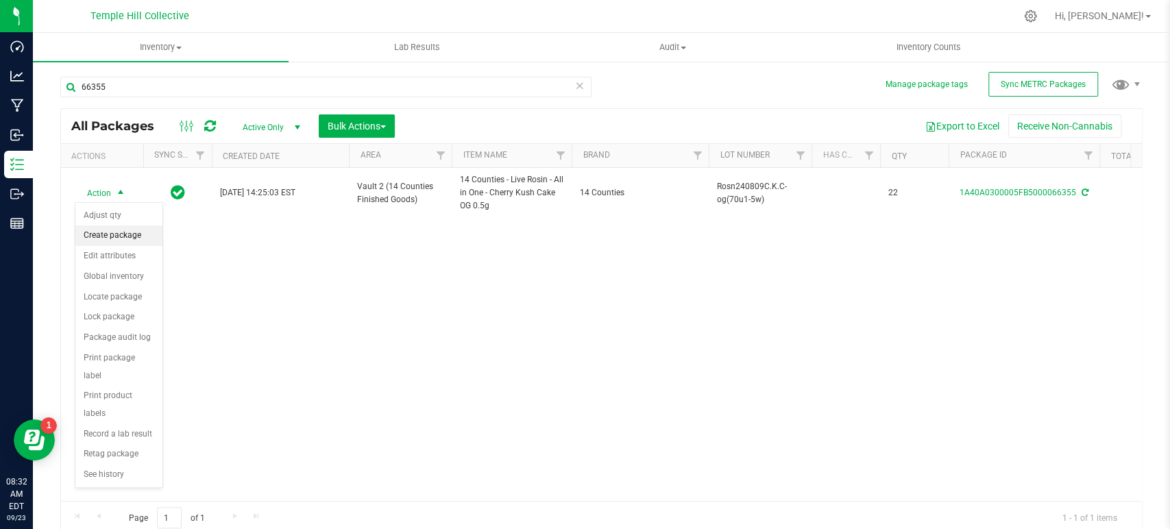
click at [130, 239] on li "Create package" at bounding box center [118, 236] width 87 height 21
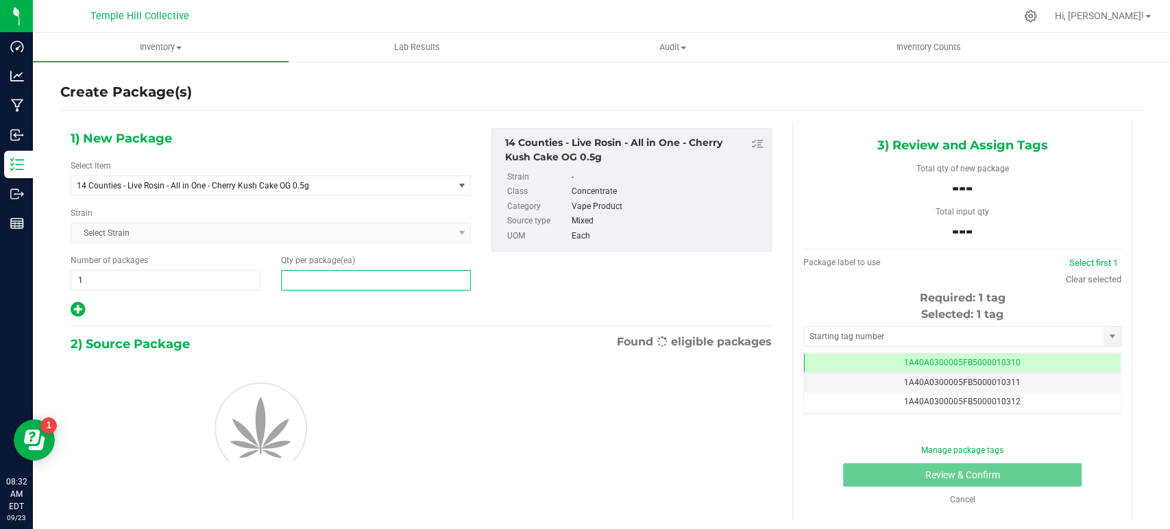
click at [373, 281] on span at bounding box center [376, 280] width 190 height 21
type input "1"
click at [550, 295] on div "1) New Package Select Item 14 Counties - Live Rosin - All in One - Cherry Kush …" at bounding box center [421, 223] width 722 height 191
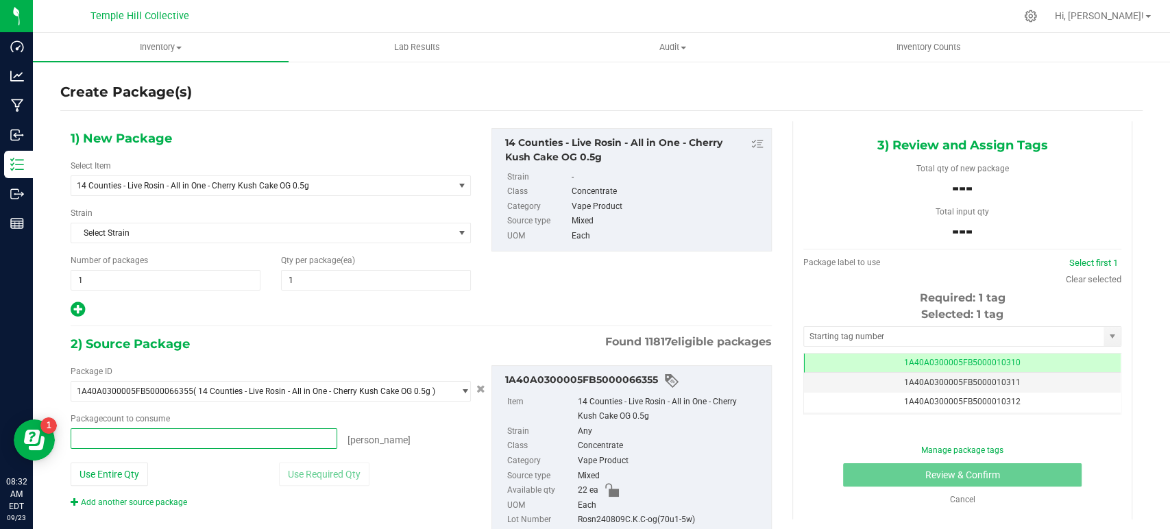
click at [106, 433] on span at bounding box center [204, 438] width 267 height 21
type input "1"
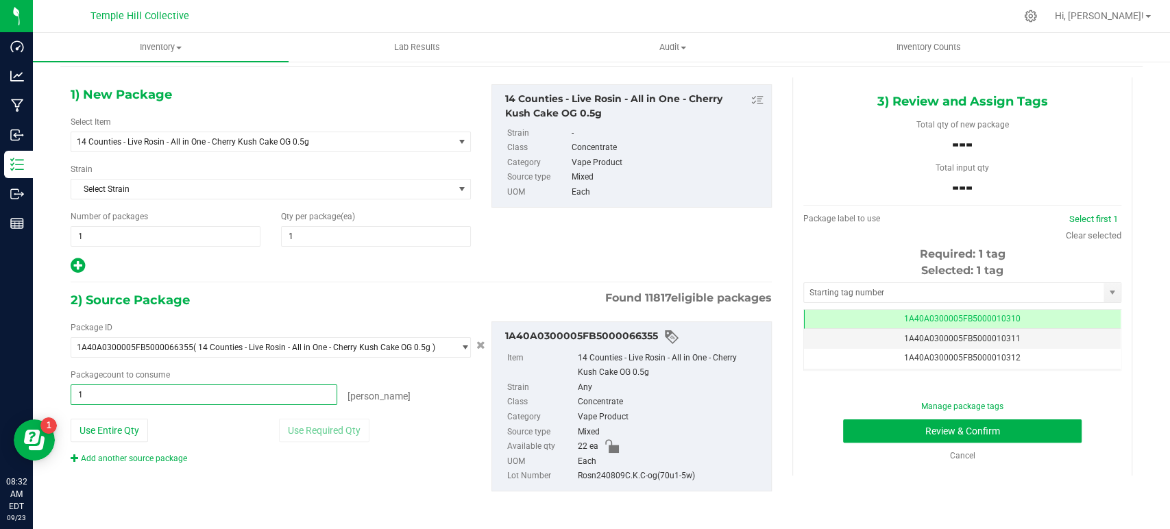
type input "1 ea"
drag, startPoint x: 711, startPoint y: 479, endPoint x: 568, endPoint y: 481, distance: 143.3
click at [568, 481] on li "Lot Number Rosn240809C.K.C-og(70u1-5w)" at bounding box center [635, 476] width 257 height 15
copy li "Rosn240809C.K.C-og(70u1-5w)"
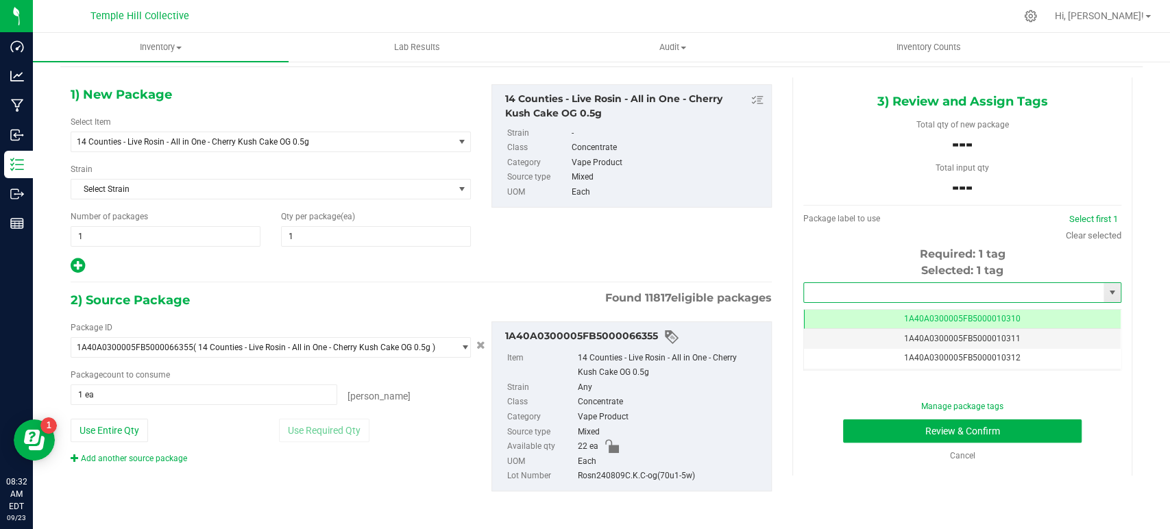
click at [884, 293] on input "text" at bounding box center [954, 292] width 300 height 19
click at [897, 312] on li "1A40A0300005FB5000107516" at bounding box center [952, 316] width 313 height 21
type input "1A40A0300005FB5000107516"
click at [927, 428] on button "Review & Confirm" at bounding box center [962, 431] width 238 height 23
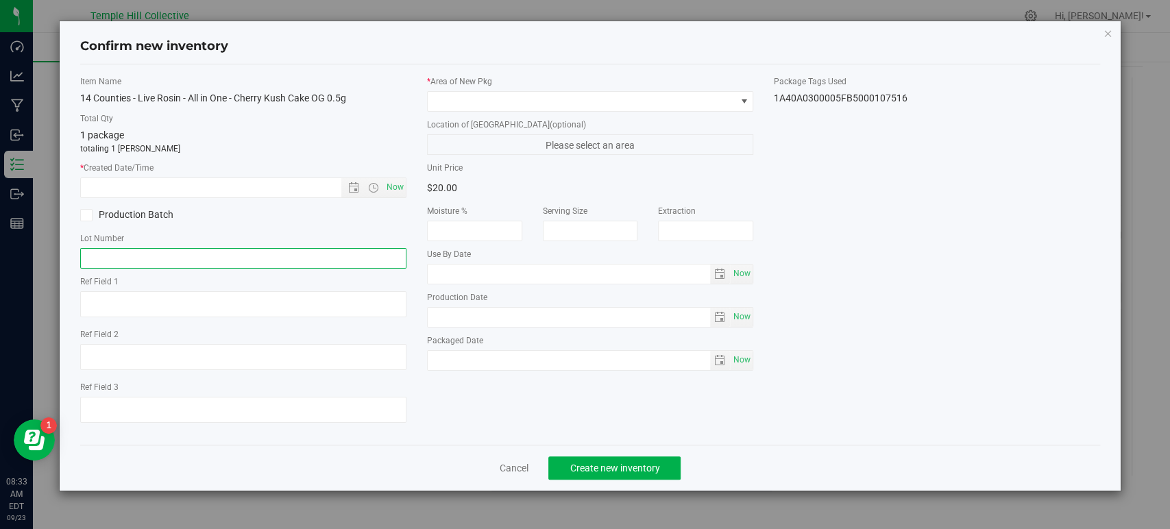
click at [291, 254] on input "text" at bounding box center [243, 258] width 326 height 21
paste input "Rosn240809C.K.C-og(70u1-5w)"
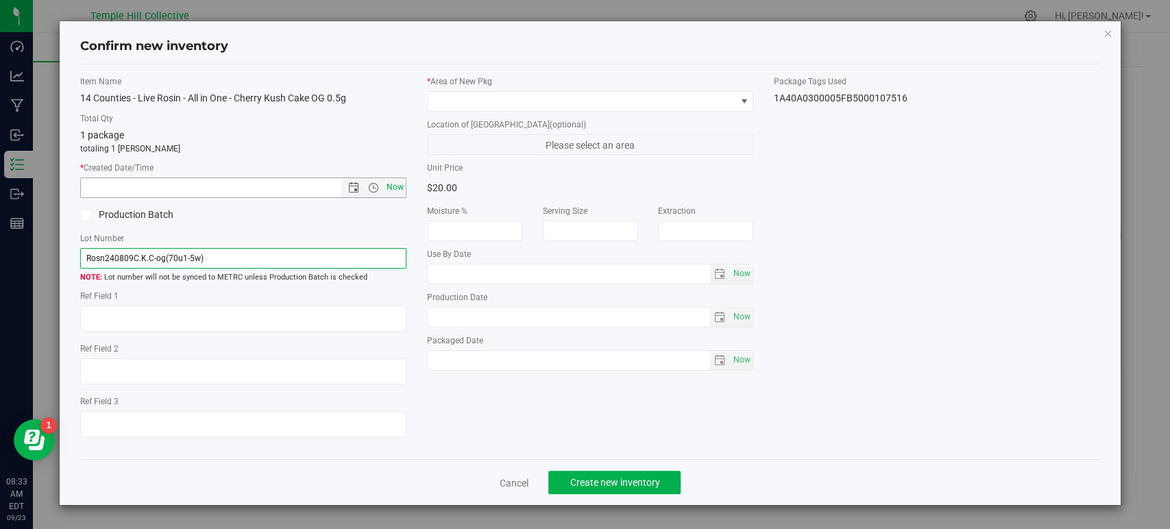
type input "Rosn240809C.K.C-og(70u1-5w)"
click at [385, 184] on span "Now" at bounding box center [395, 188] width 23 height 20
type input "9/23/2025 8:33 AM"
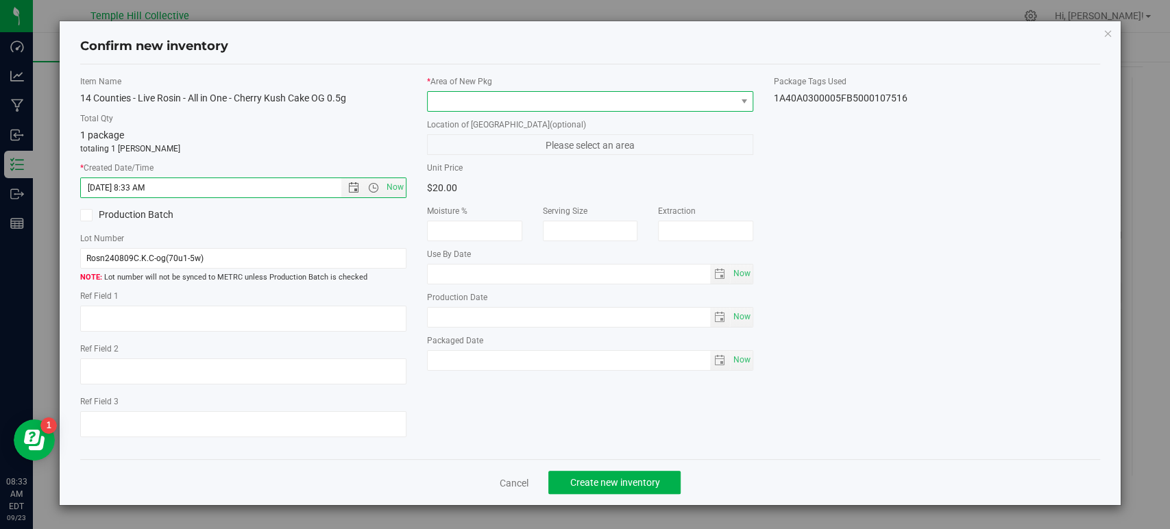
click at [491, 93] on span at bounding box center [582, 101] width 308 height 19
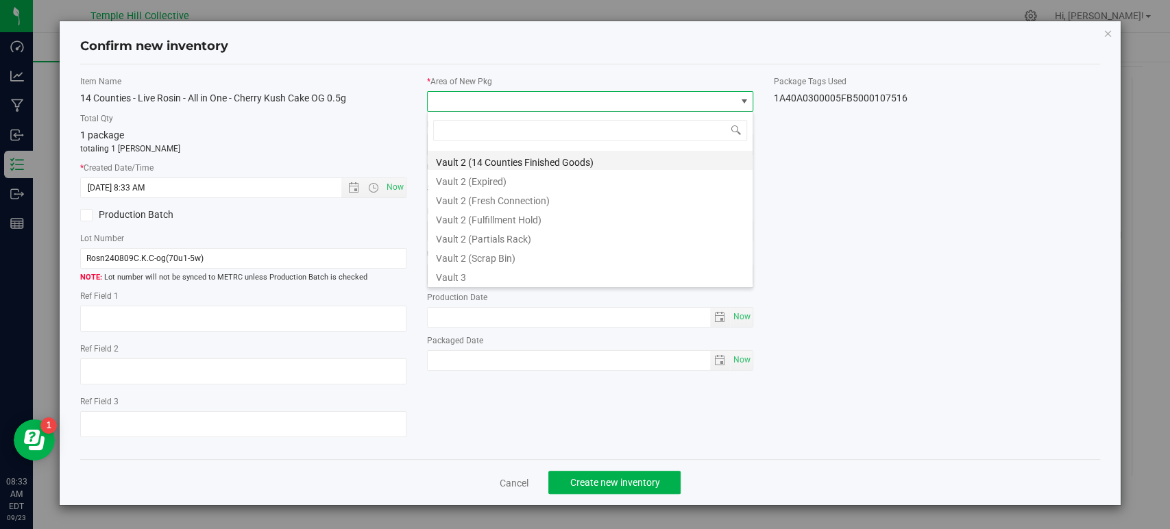
click at [570, 152] on li "Vault 2 (14 Counties Finished Goods)" at bounding box center [590, 160] width 325 height 19
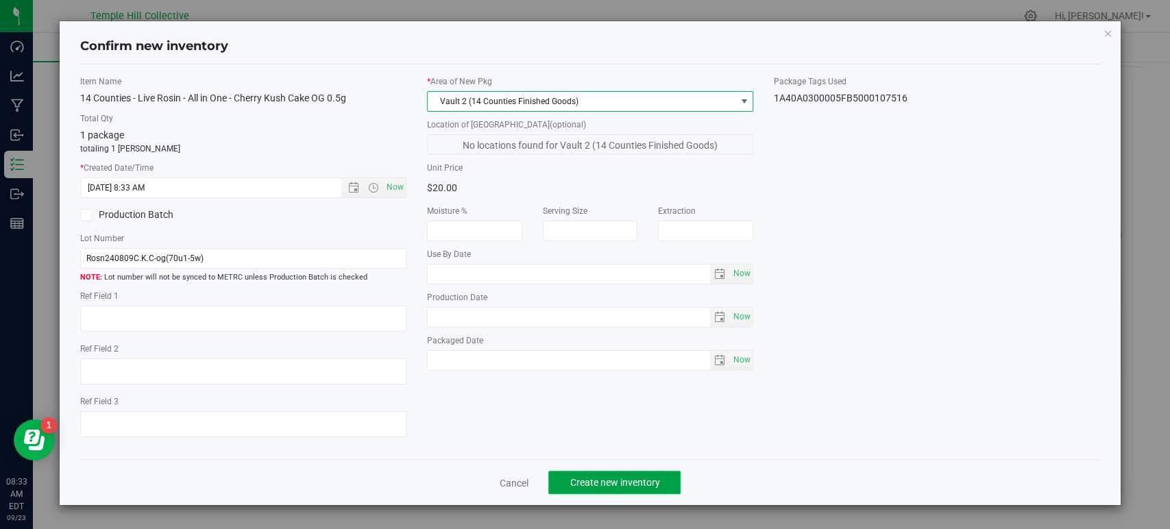
click at [657, 479] on span "Create new inventory" at bounding box center [615, 482] width 90 height 11
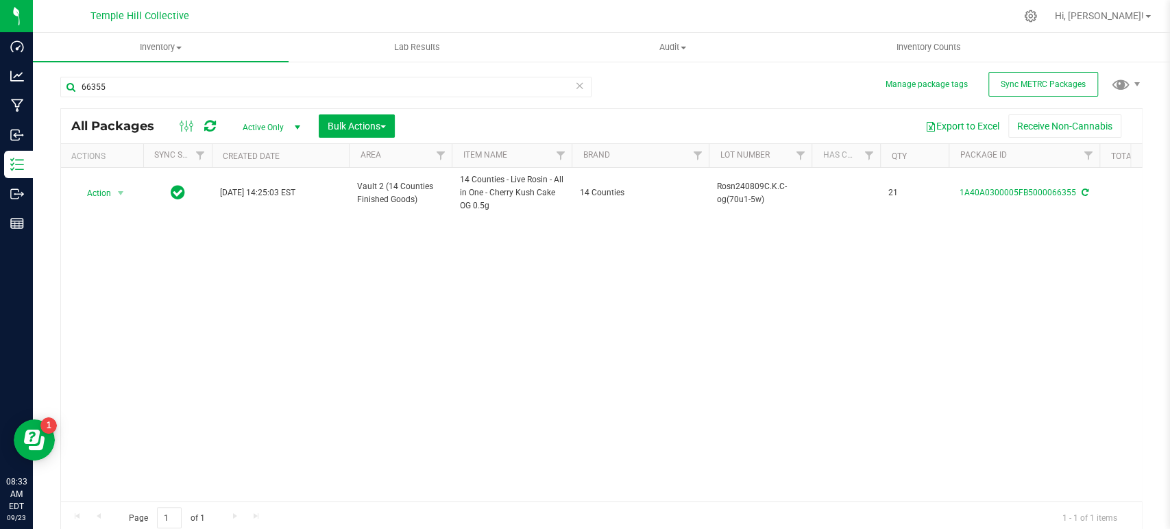
click at [366, 350] on div "Action Action Adjust qty Create package Edit attributes Global inventory Locate…" at bounding box center [601, 334] width 1081 height 333
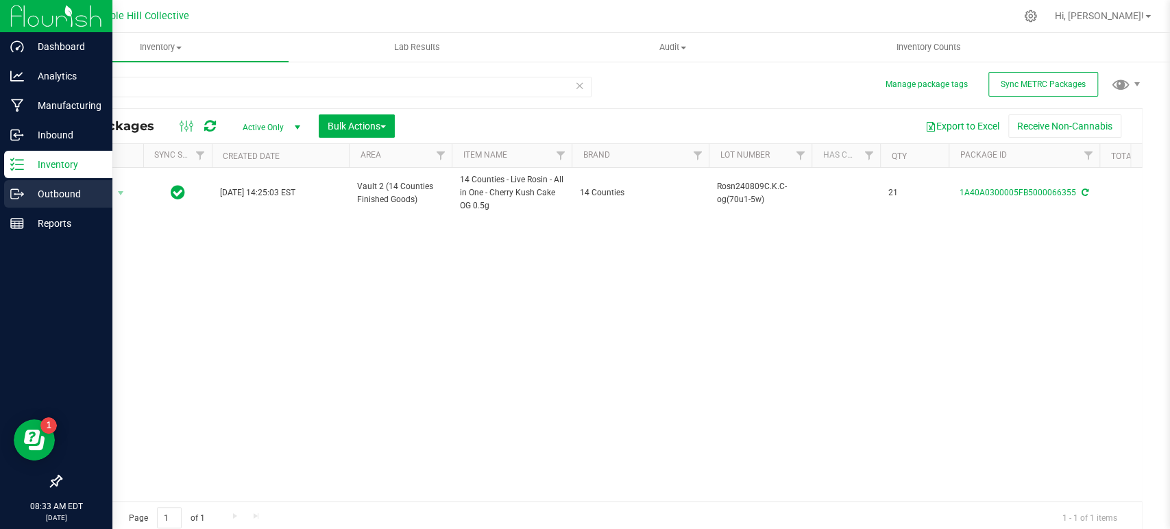
drag, startPoint x: 18, startPoint y: 193, endPoint x: 47, endPoint y: 197, distance: 29.7
click at [19, 193] on icon at bounding box center [17, 194] width 14 height 14
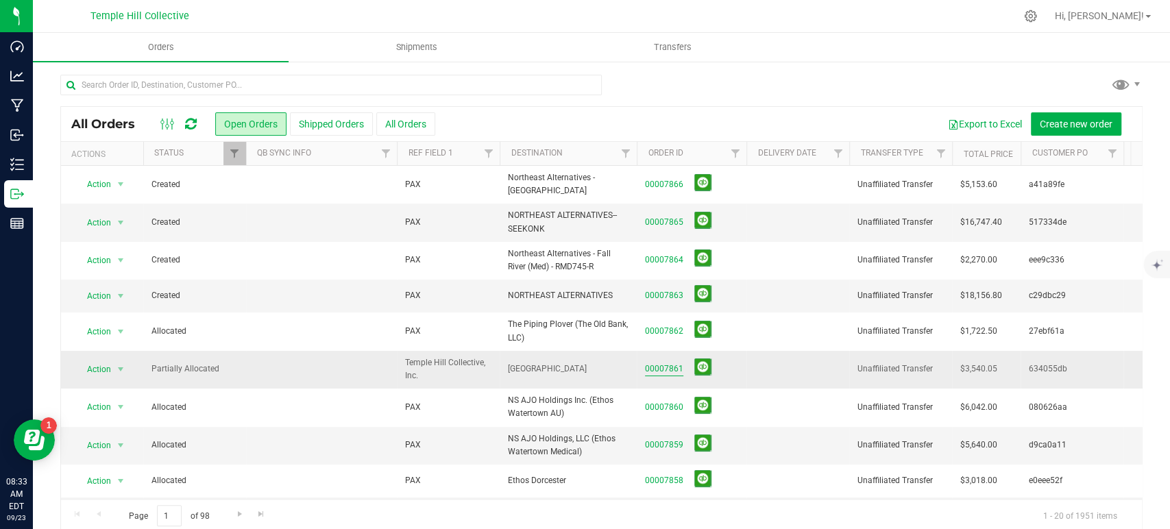
click at [666, 363] on link "00007861" at bounding box center [664, 369] width 38 height 13
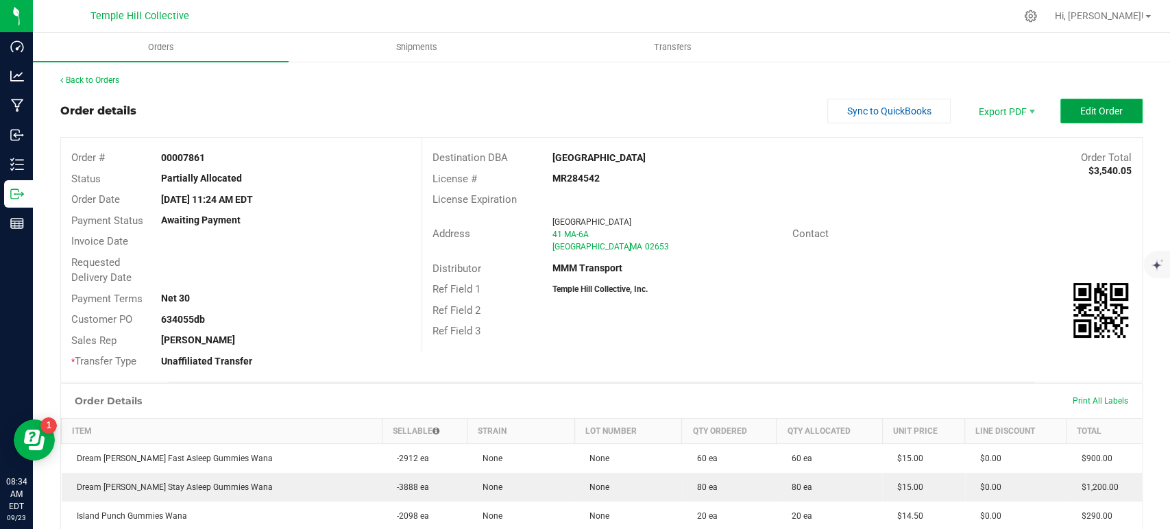
click at [1080, 114] on span "Edit Order" at bounding box center [1101, 111] width 43 height 11
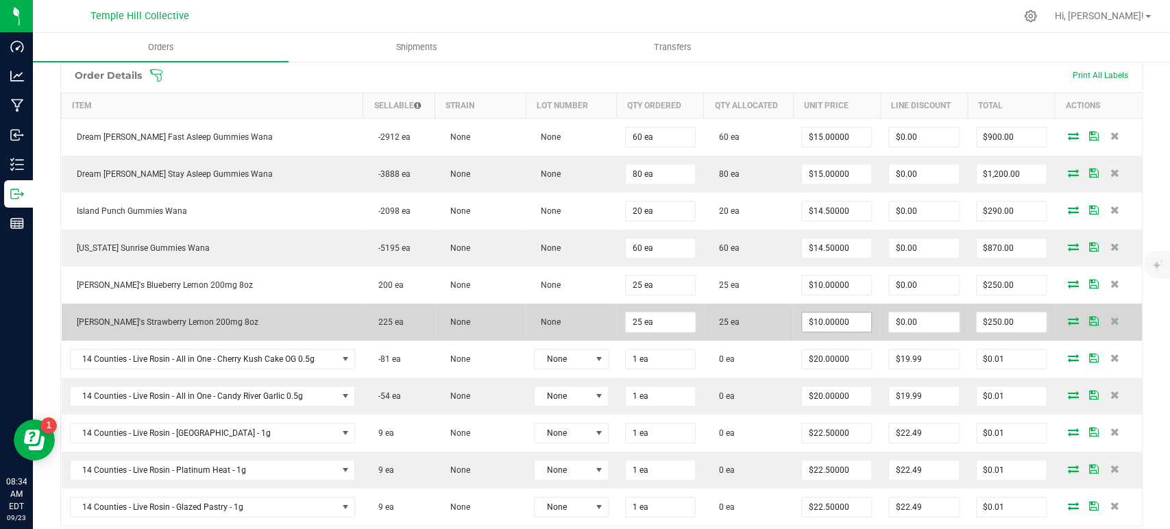
scroll to position [380, 0]
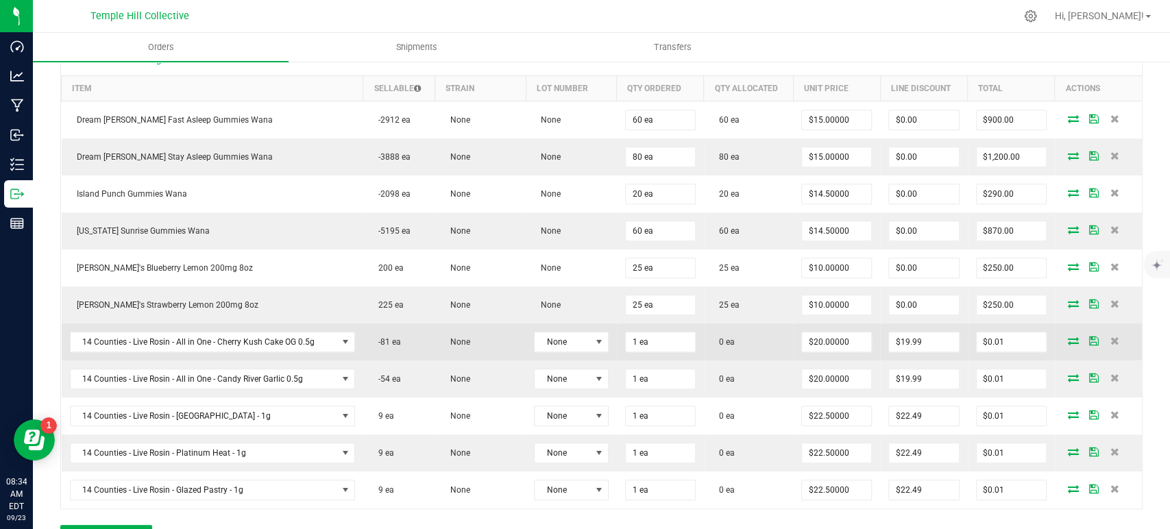
click at [1068, 337] on icon at bounding box center [1073, 341] width 11 height 8
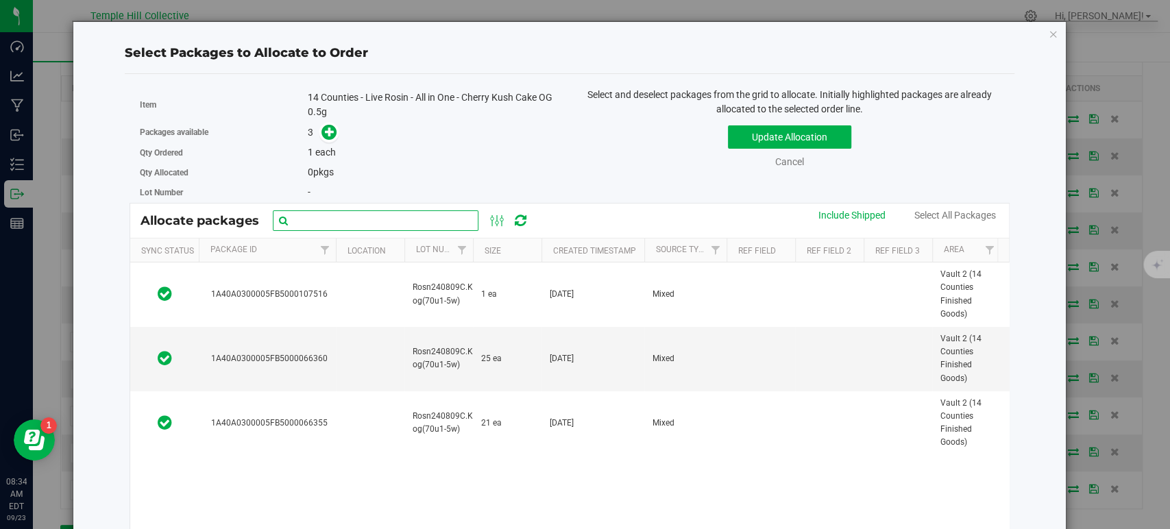
click at [394, 219] on input "text" at bounding box center [376, 220] width 206 height 21
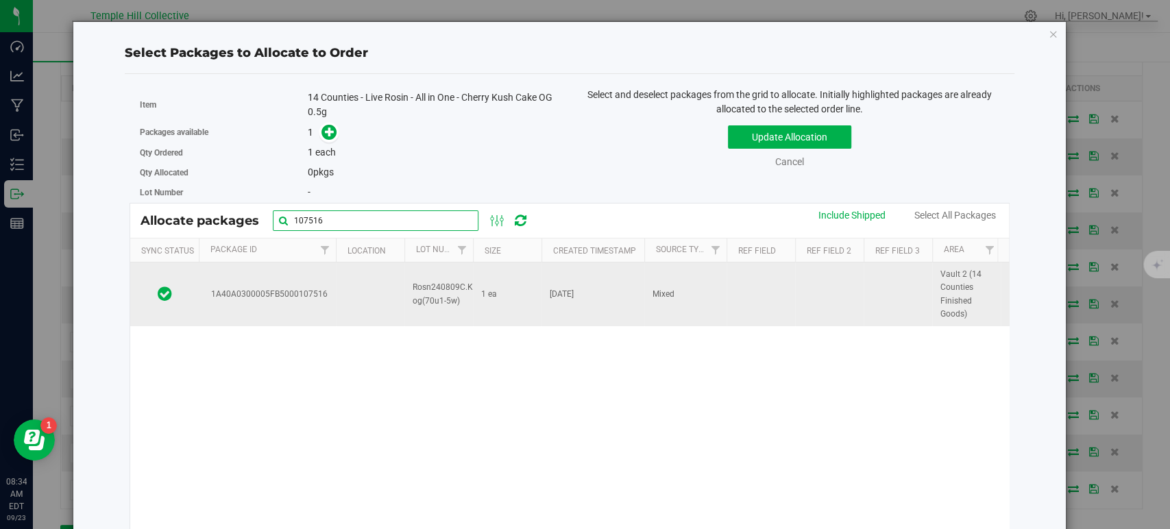
type input "107516"
click at [219, 312] on td "1A40A0300005FB5000107516" at bounding box center [267, 295] width 137 height 64
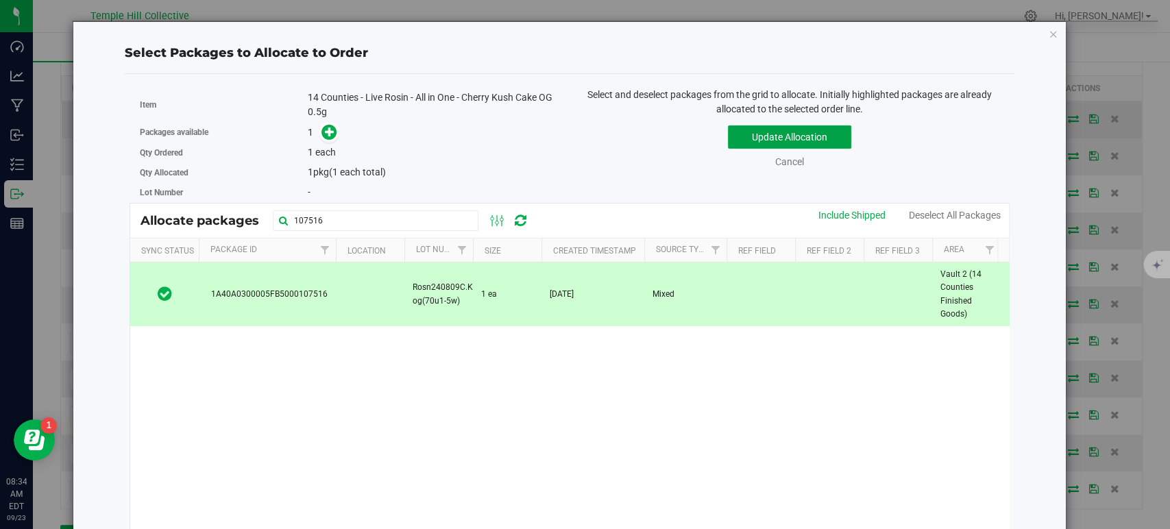
click at [763, 136] on button "Update Allocation" at bounding box center [789, 136] width 123 height 23
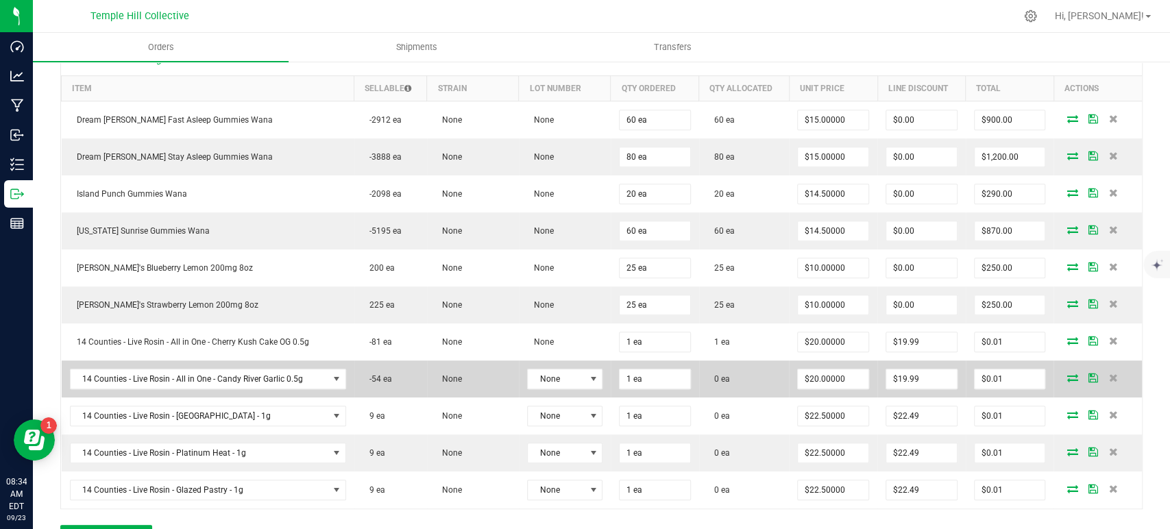
click at [1067, 375] on icon at bounding box center [1072, 378] width 11 height 8
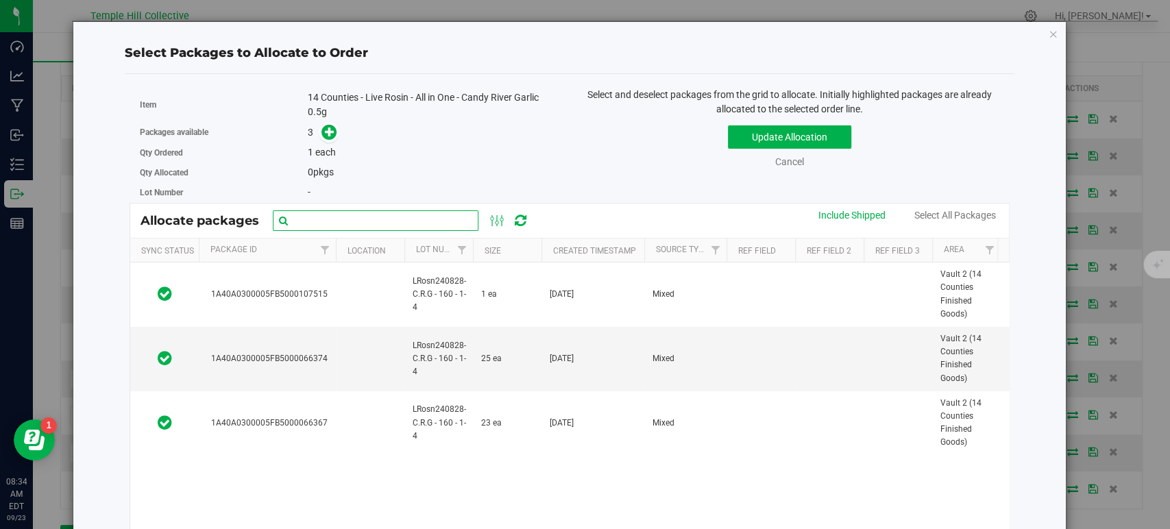
click at [327, 221] on input "text" at bounding box center [376, 220] width 206 height 21
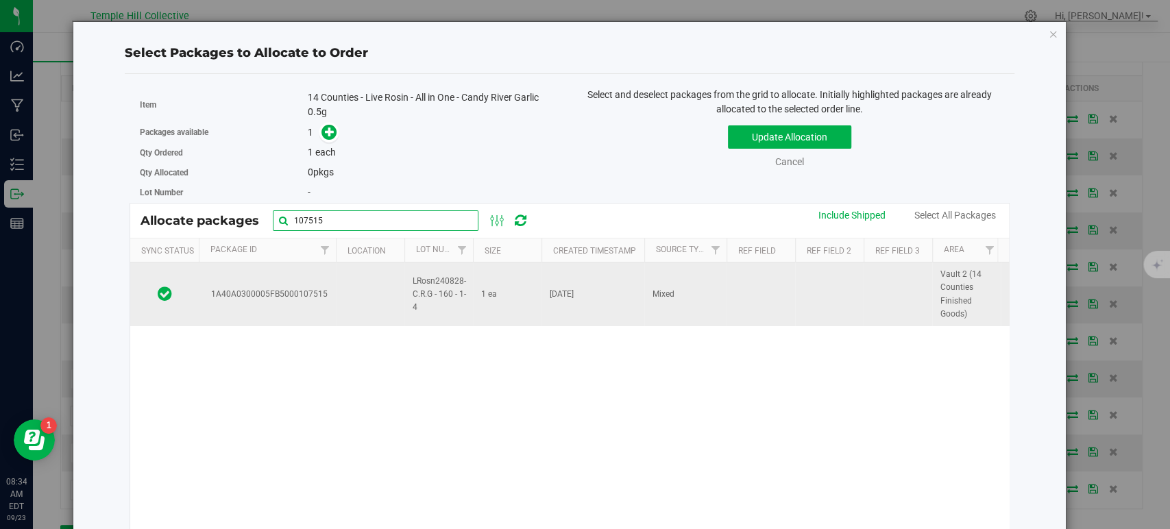
type input "107515"
click at [289, 281] on td "1A40A0300005FB5000107515" at bounding box center [267, 295] width 137 height 64
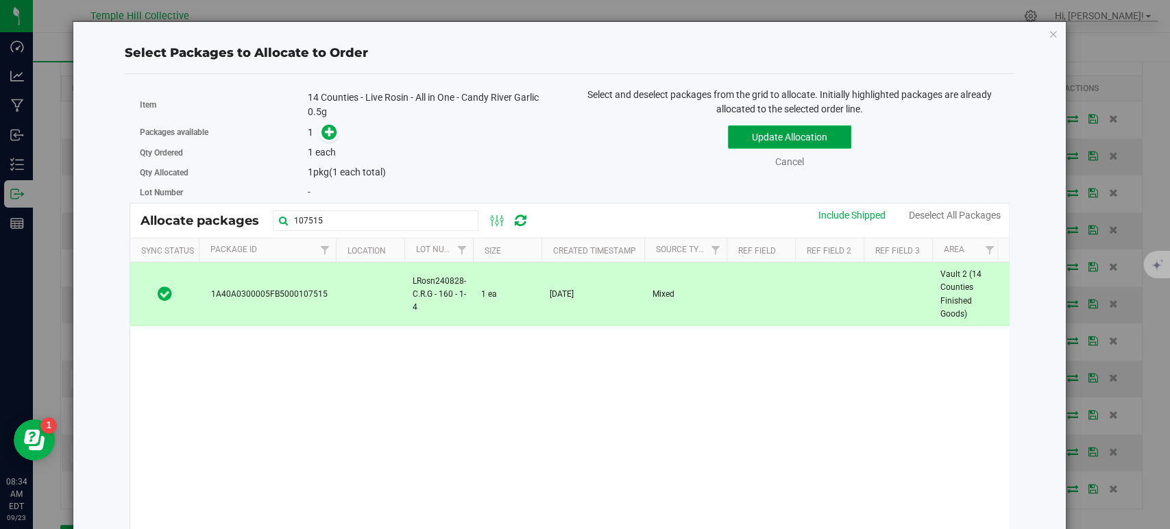
click at [751, 132] on button "Update Allocation" at bounding box center [789, 136] width 123 height 23
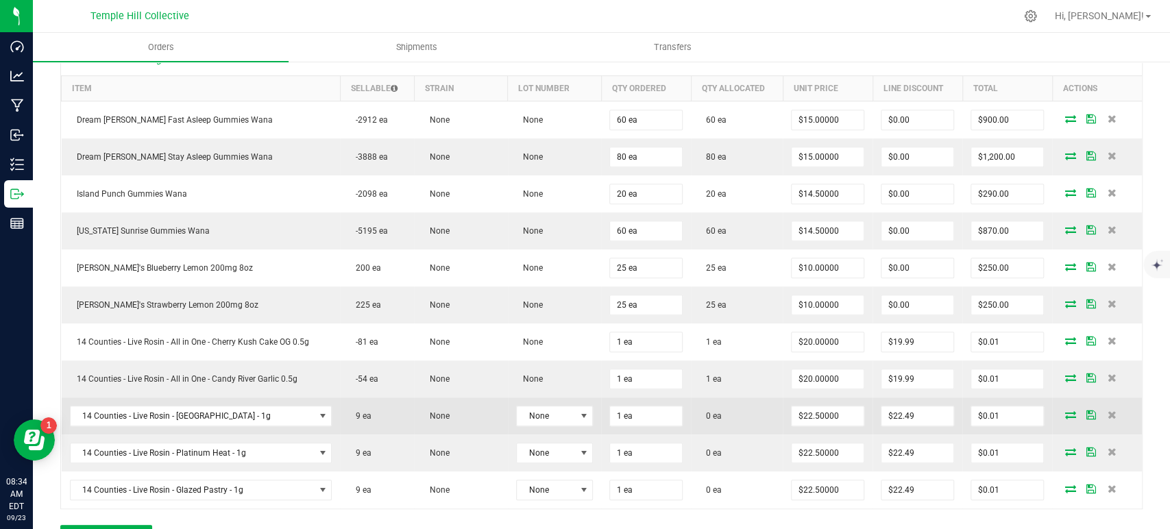
click at [1065, 415] on icon at bounding box center [1070, 415] width 11 height 8
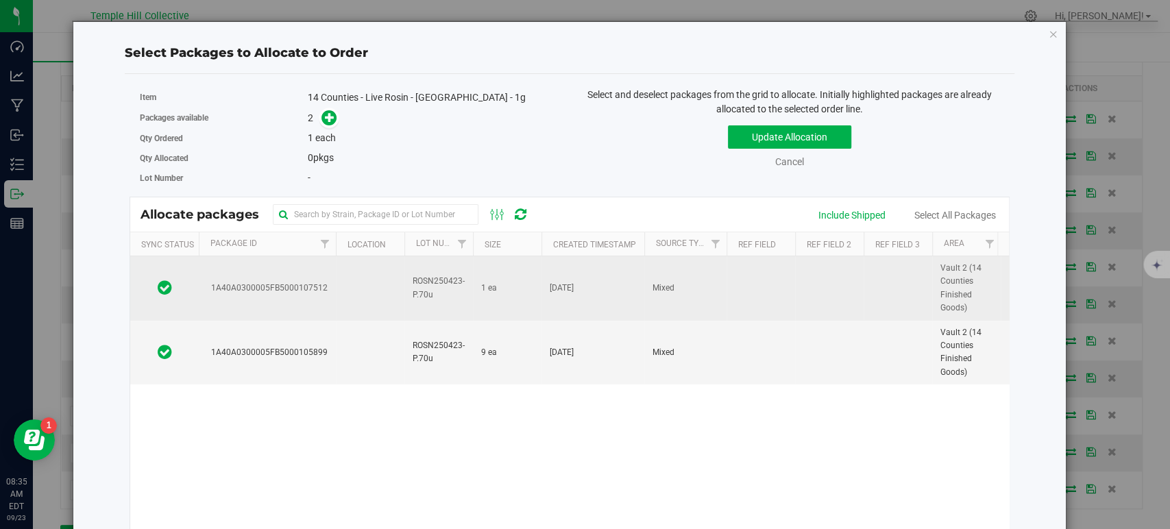
click at [803, 287] on td at bounding box center [829, 288] width 69 height 64
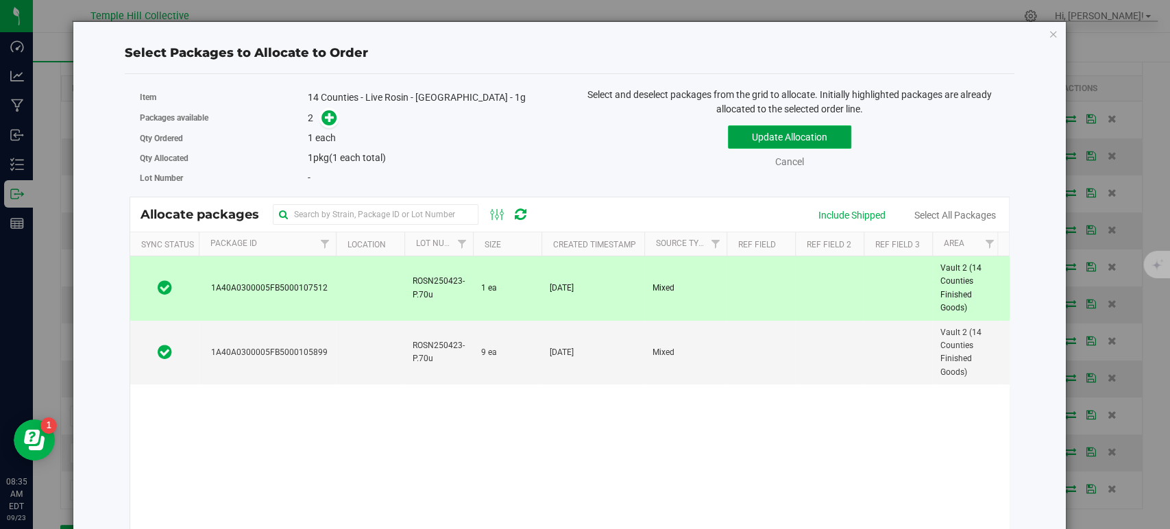
click at [801, 136] on button "Update Allocation" at bounding box center [789, 136] width 123 height 23
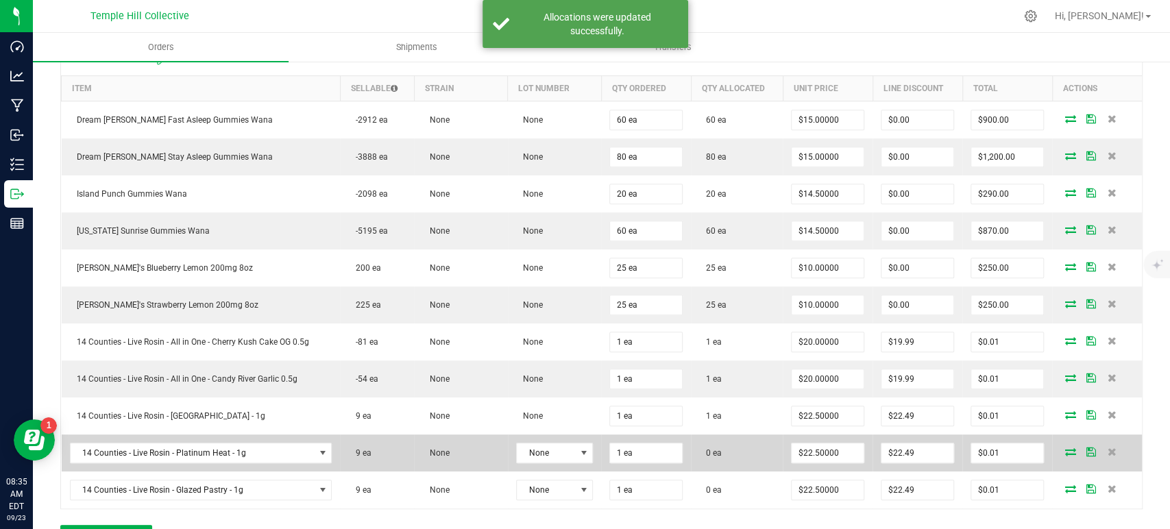
click at [1065, 448] on icon at bounding box center [1070, 452] width 11 height 8
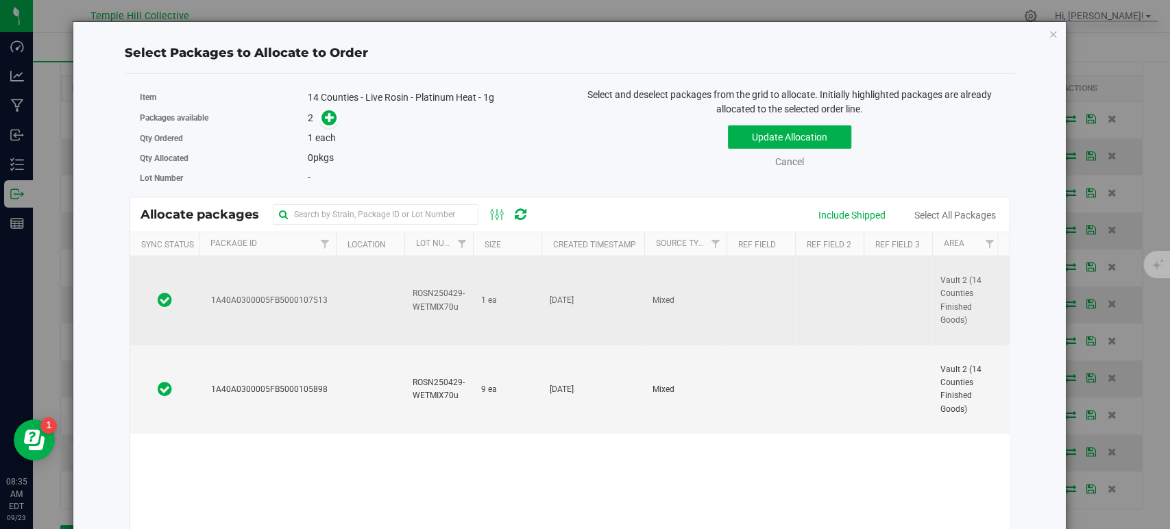
click at [708, 319] on td "Mixed" at bounding box center [685, 300] width 82 height 89
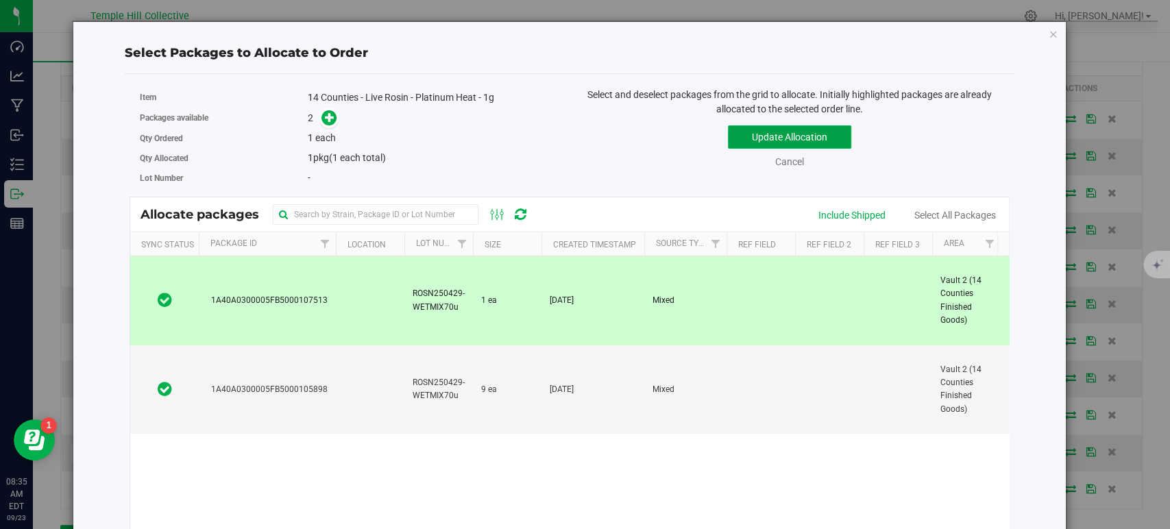
click at [802, 138] on button "Update Allocation" at bounding box center [789, 136] width 123 height 23
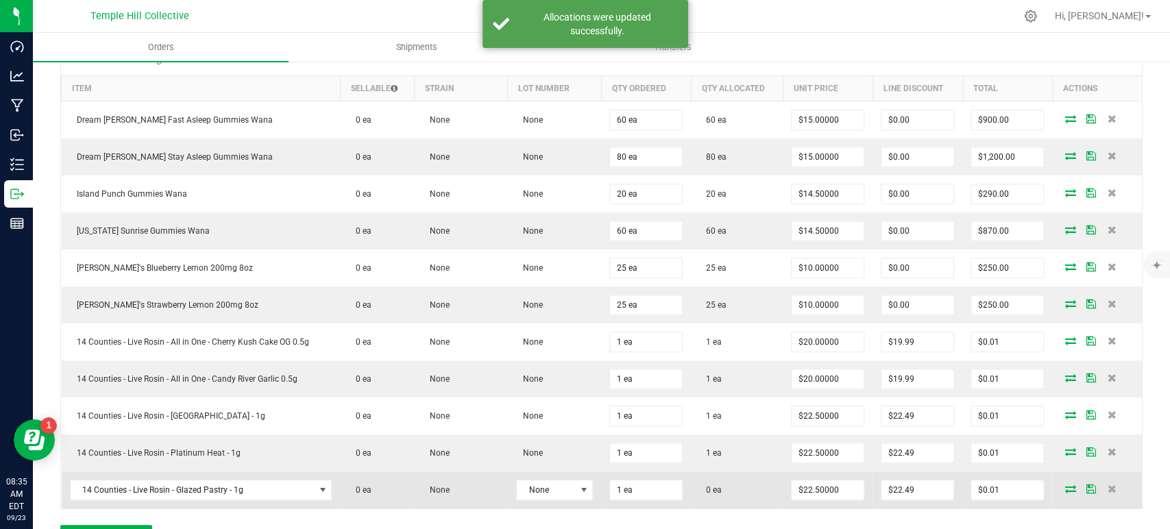
click at [1065, 491] on icon at bounding box center [1070, 489] width 11 height 8
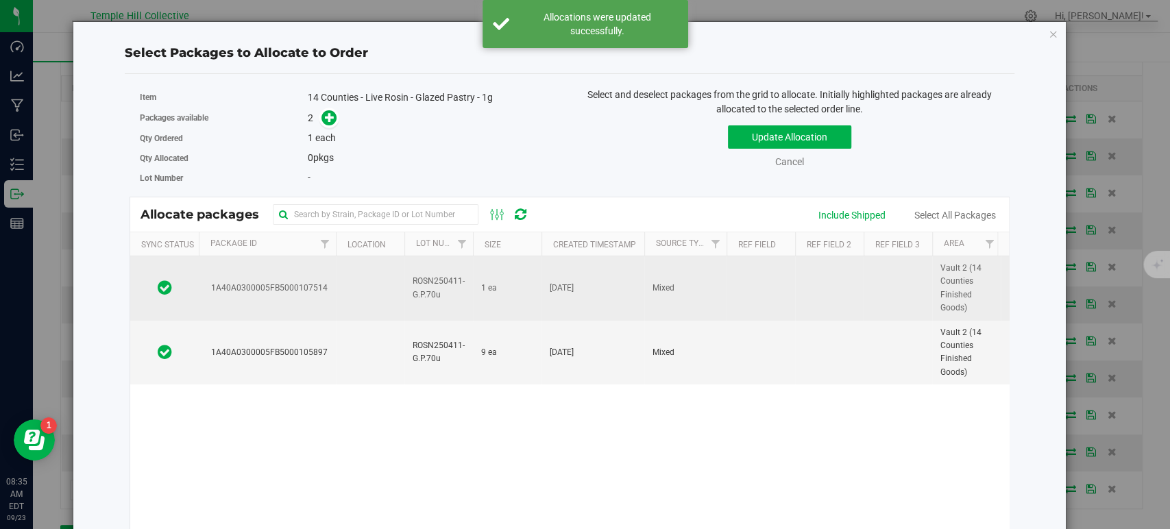
click at [746, 290] on td at bounding box center [761, 288] width 69 height 64
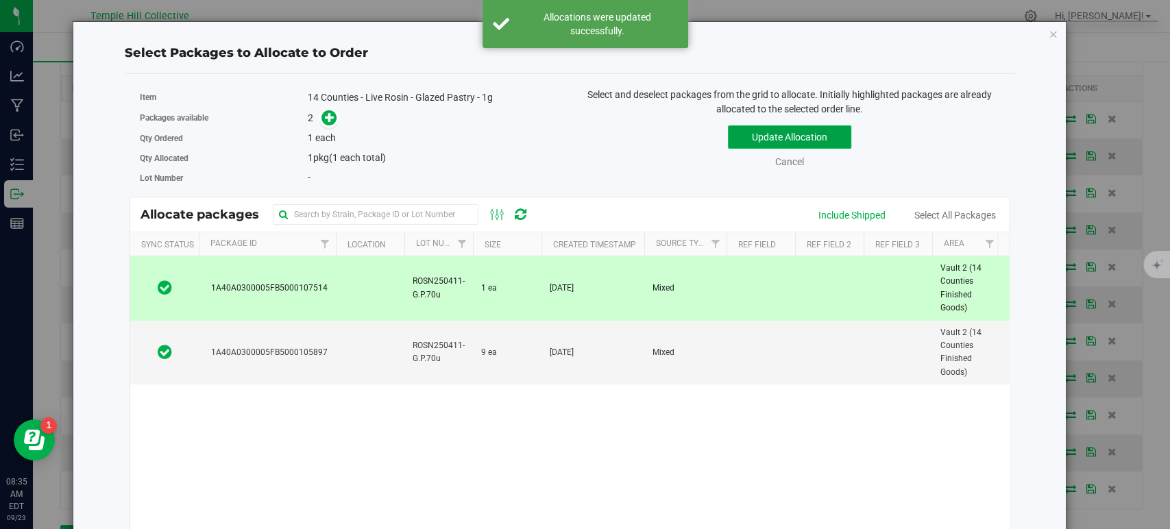
click at [819, 130] on button "Update Allocation" at bounding box center [789, 136] width 123 height 23
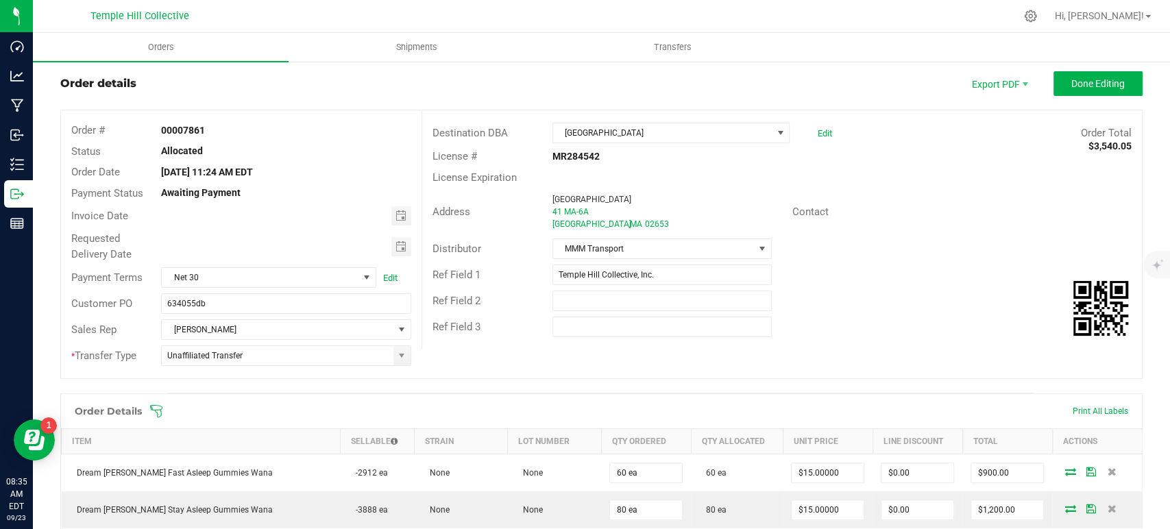
scroll to position [25, 0]
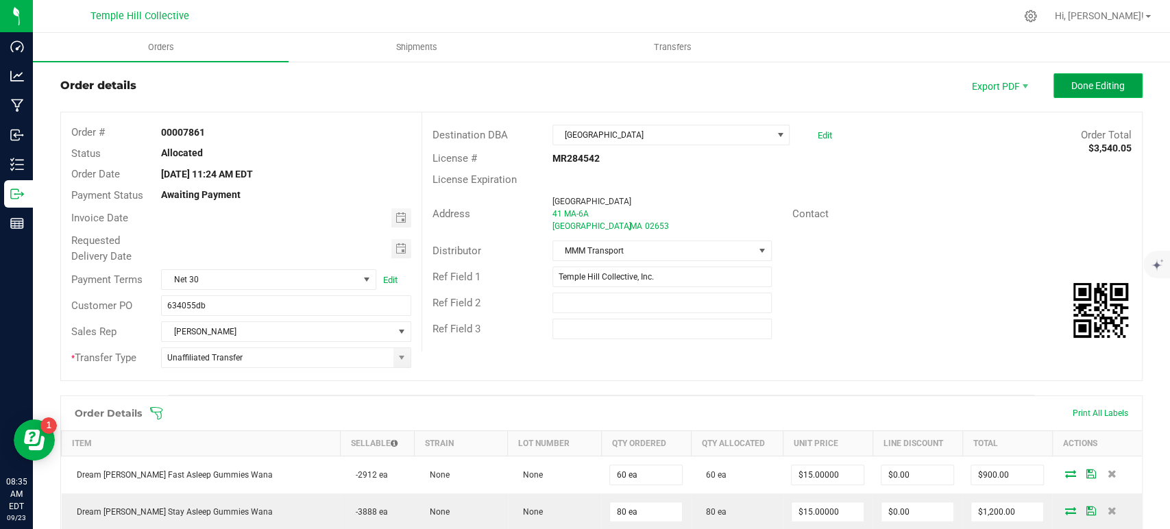
click at [1089, 90] on span "Done Editing" at bounding box center [1098, 85] width 53 height 11
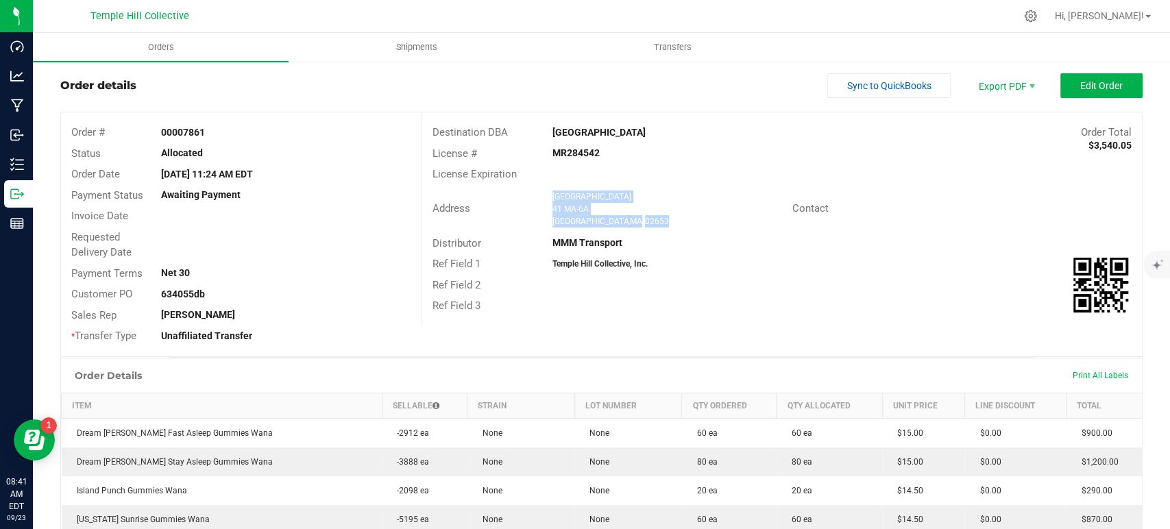
drag, startPoint x: 619, startPoint y: 229, endPoint x: 546, endPoint y: 197, distance: 79.8
click at [546, 197] on div "Address Ember Gardens 41 MA-6A Orleans , MA 02653" at bounding box center [607, 209] width 370 height 43
copy ngx-name-and-address "Ember Gardens 41 MA-6A Orleans , MA 02653"
click at [570, 151] on strong "MR284542" at bounding box center [576, 152] width 47 height 11
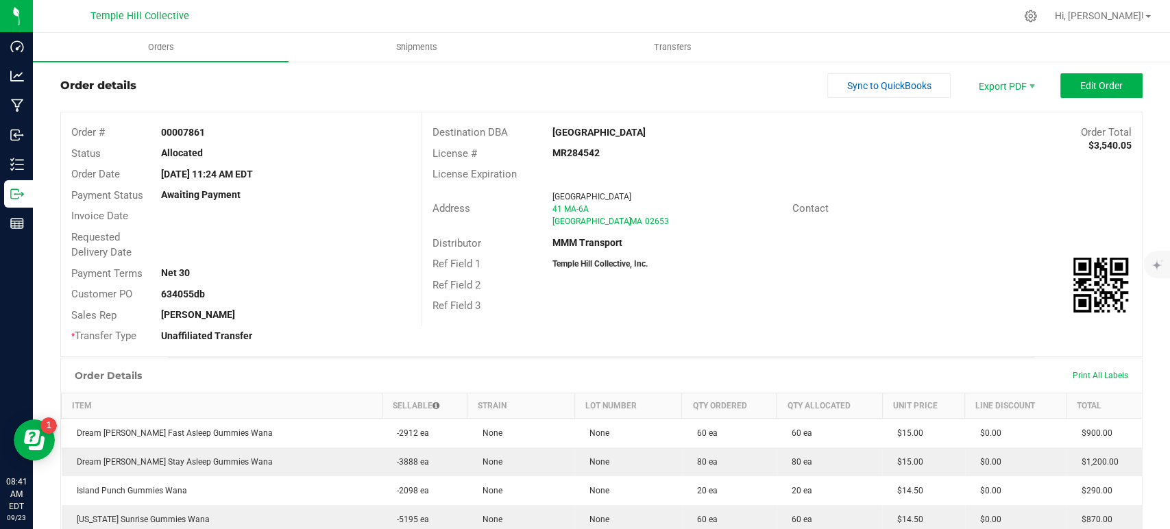
copy strong "MR284542"
